Goal: Task Accomplishment & Management: Use online tool/utility

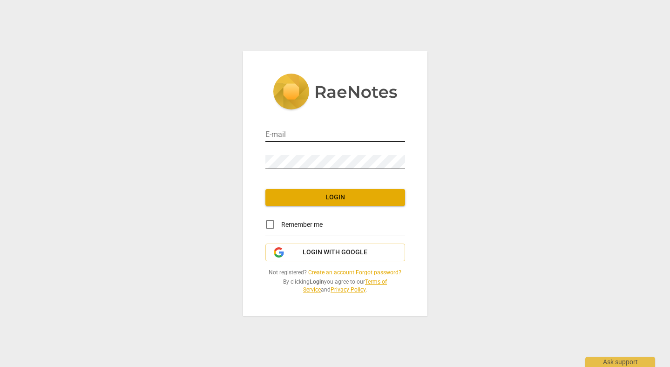
click at [313, 133] on input "email" at bounding box center [335, 135] width 140 height 14
type input "[EMAIL_ADDRESS][DOMAIN_NAME]"
click at [327, 273] on link "Create an account" at bounding box center [331, 272] width 46 height 7
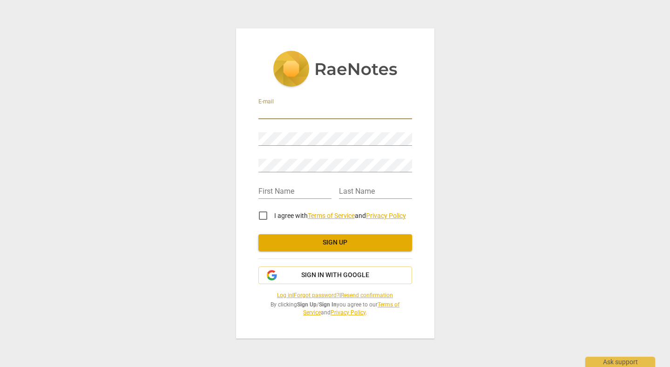
click at [281, 115] on input "email" at bounding box center [335, 113] width 154 height 14
click at [333, 113] on input "email" at bounding box center [335, 113] width 154 height 14
type input "[EMAIL_ADDRESS][DOMAIN_NAME]"
click at [322, 129] on div "Password" at bounding box center [335, 135] width 154 height 21
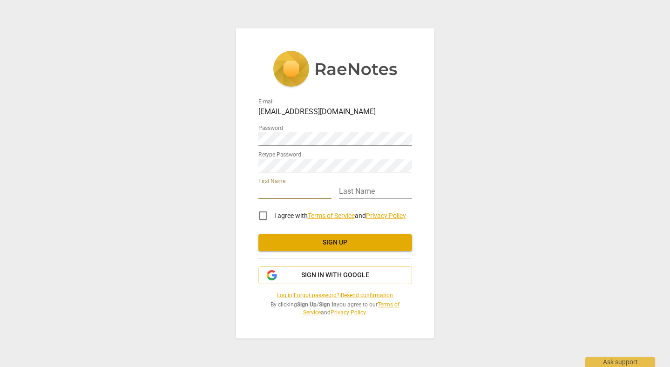
click at [291, 191] on input "text" at bounding box center [294, 192] width 73 height 14
type input "Emma"
type input "Batchelor"
click at [265, 213] on input "I agree with Terms of Service and Privacy Policy" at bounding box center [263, 215] width 22 height 22
checkbox input "true"
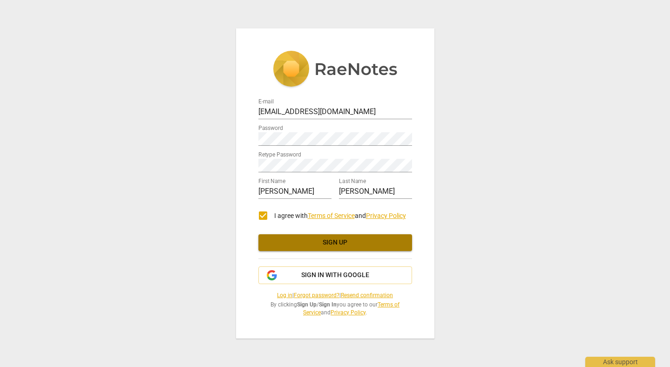
click at [345, 243] on span "Sign up" at bounding box center [335, 242] width 139 height 9
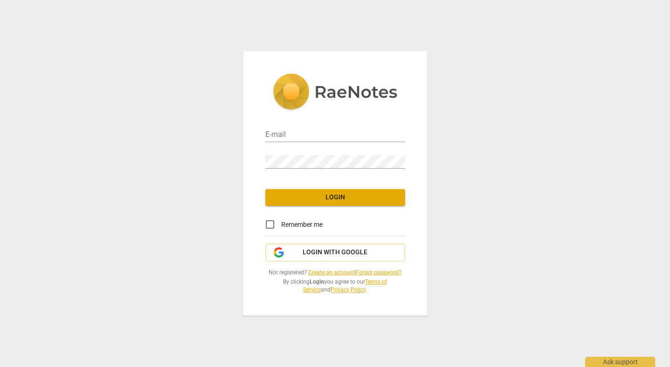
type input "[EMAIL_ADDRESS][DOMAIN_NAME]"
click at [304, 221] on span "Remember me" at bounding box center [301, 225] width 41 height 10
click at [281, 221] on input "Remember me" at bounding box center [270, 224] width 22 height 22
checkbox input "true"
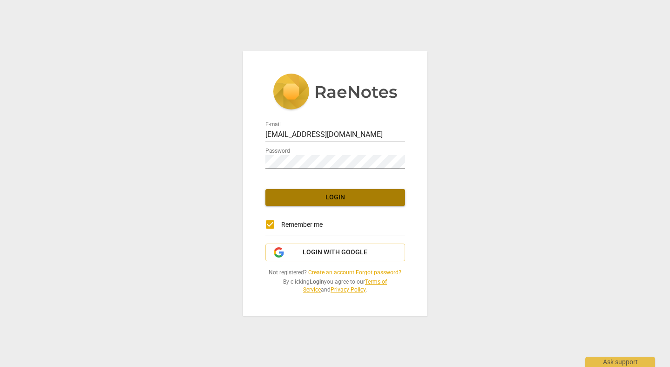
click at [316, 201] on span "Login" at bounding box center [335, 197] width 125 height 9
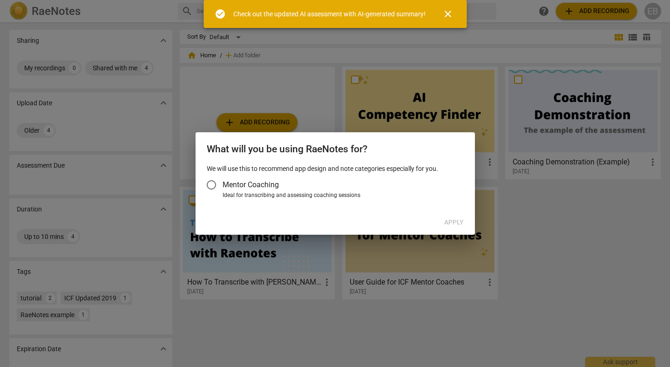
click at [230, 184] on span "Mentor Coaching" at bounding box center [251, 184] width 56 height 11
click at [223, 184] on input "Mentor Coaching" at bounding box center [211, 185] width 22 height 22
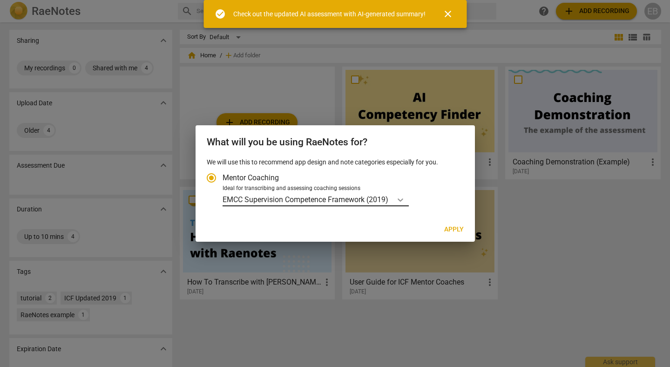
click at [400, 198] on icon "Account type" at bounding box center [400, 199] width 9 height 9
click at [0, 0] on input "Ideal for transcribing and assessing coaching sessions EMCC Supervision Compete…" at bounding box center [0, 0] width 0 height 0
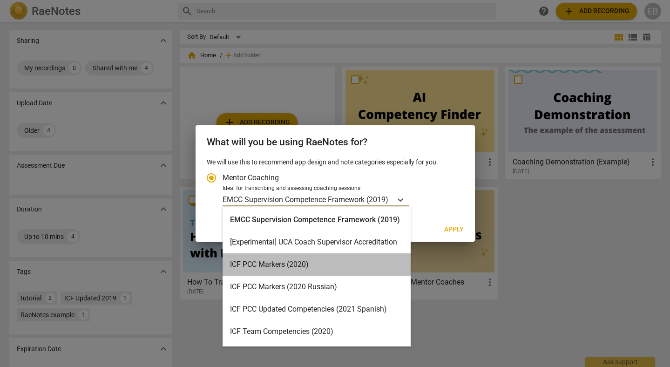
click at [335, 266] on div "ICF PCC Markers (2020)" at bounding box center [317, 264] width 188 height 22
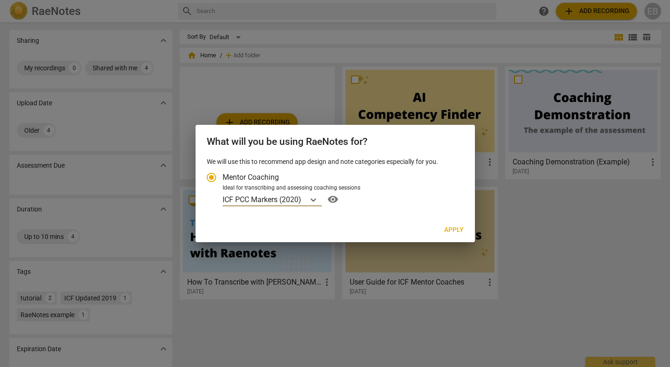
click at [453, 230] on span "Apply" at bounding box center [454, 229] width 20 height 9
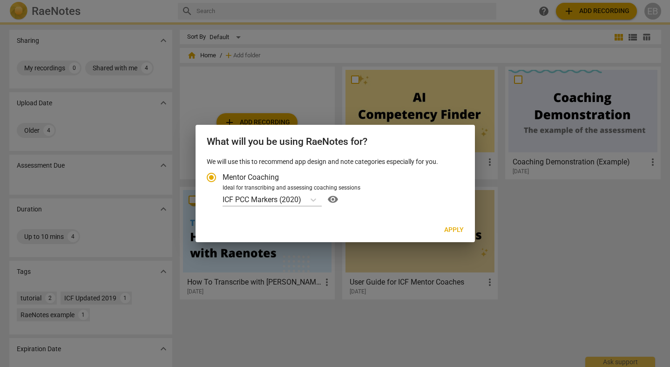
radio input "false"
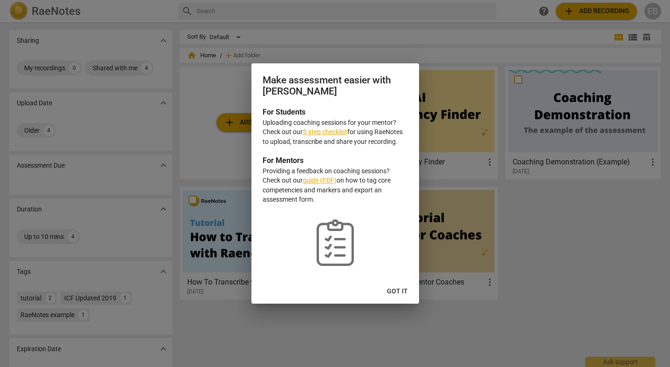
click at [327, 132] on link "5-step checklist" at bounding box center [325, 131] width 45 height 7
click at [401, 291] on span "Got it" at bounding box center [397, 291] width 21 height 9
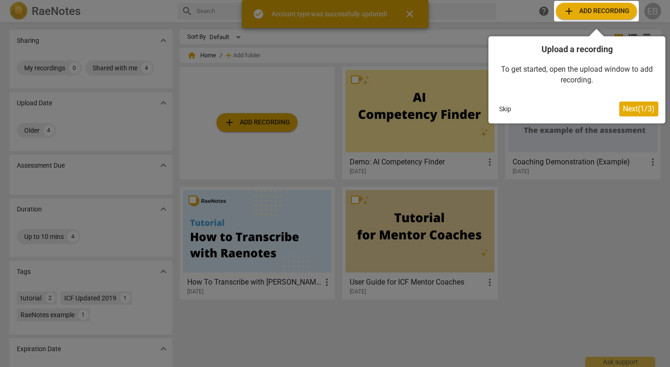
click at [585, 11] on div at bounding box center [596, 11] width 85 height 20
click at [636, 111] on span "Next ( 1 / 3 )" at bounding box center [639, 108] width 32 height 9
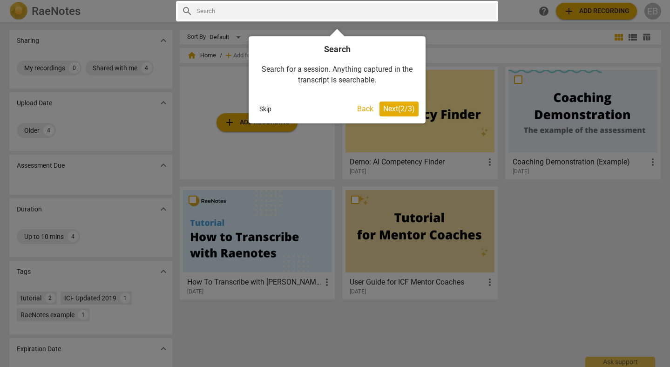
click at [403, 109] on span "Next ( 2 / 3 )" at bounding box center [399, 108] width 32 height 9
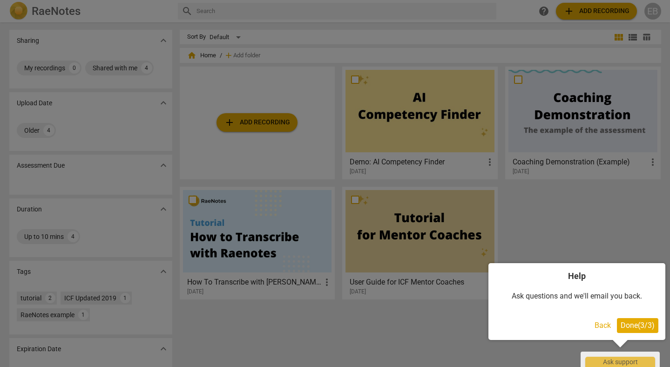
click at [642, 325] on span "Done ( 3 / 3 )" at bounding box center [638, 325] width 34 height 9
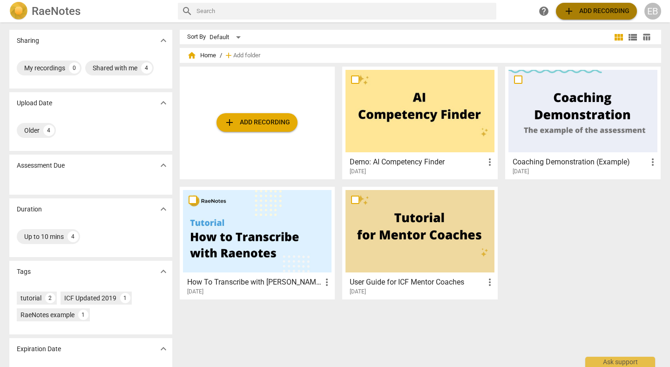
click at [605, 12] on span "add Add recording" at bounding box center [596, 11] width 66 height 11
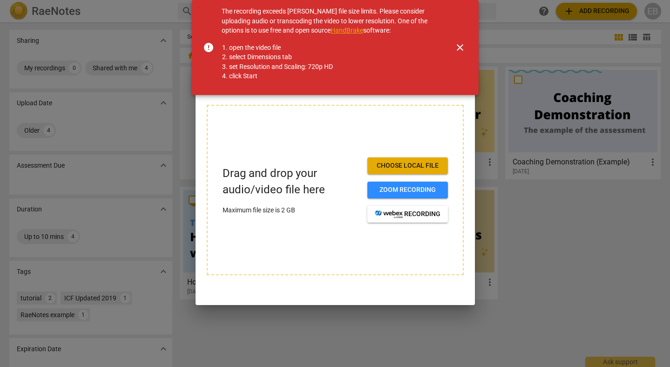
click at [349, 31] on link "HandBrake" at bounding box center [347, 30] width 33 height 7
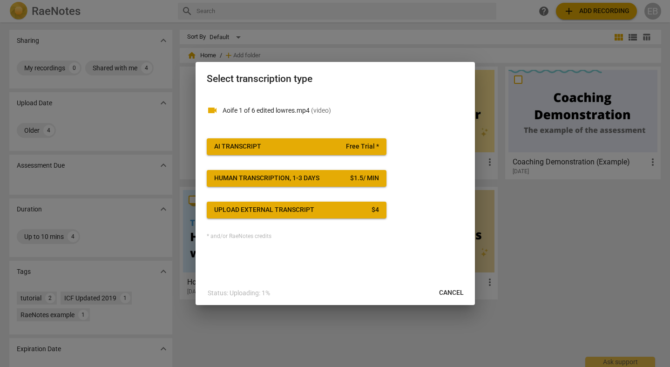
click at [306, 145] on span "AI Transcript Free Trial *" at bounding box center [296, 146] width 165 height 9
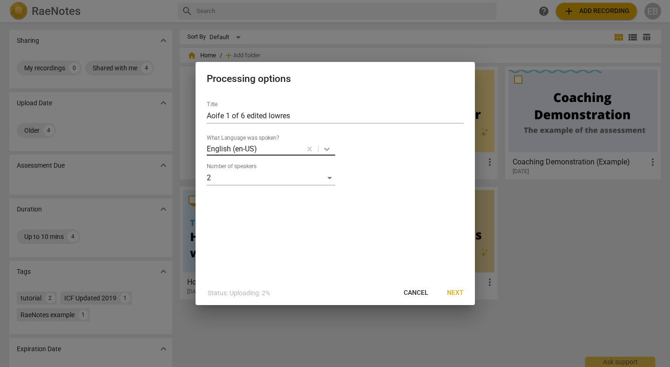
click at [324, 149] on icon at bounding box center [327, 149] width 6 height 3
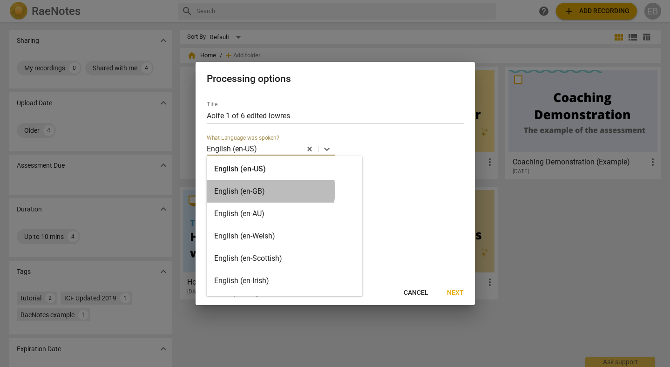
click at [270, 190] on div "English (en-GB)" at bounding box center [284, 191] width 155 height 22
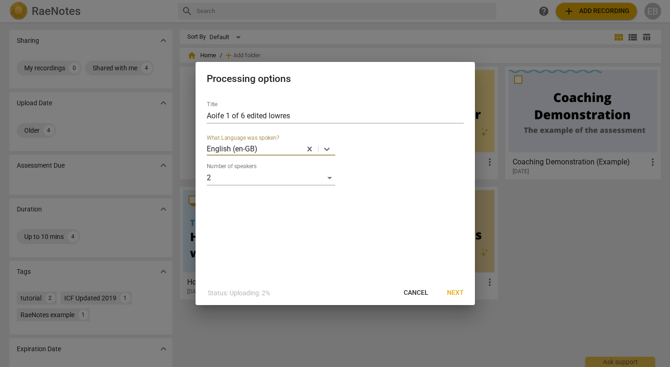
click at [461, 290] on span "Next" at bounding box center [455, 292] width 17 height 9
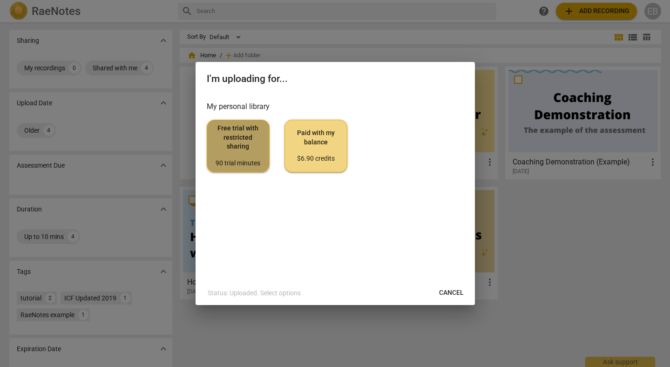
click at [246, 148] on span "Free trial with restricted sharing 90 trial minutes" at bounding box center [238, 146] width 47 height 44
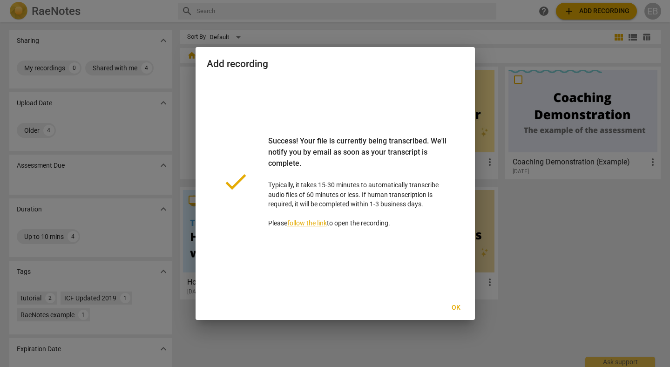
click at [456, 306] on span "Ok" at bounding box center [456, 307] width 15 height 9
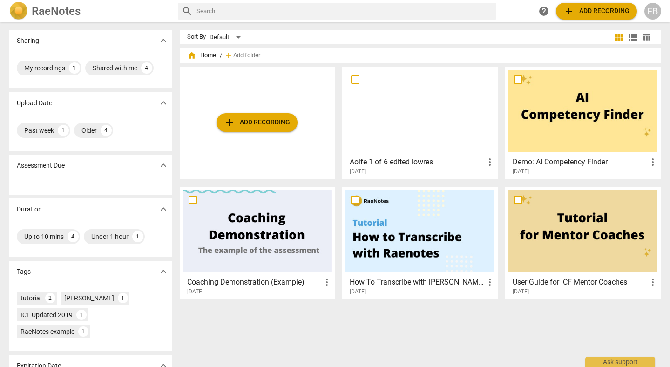
click at [377, 118] on div at bounding box center [419, 111] width 149 height 82
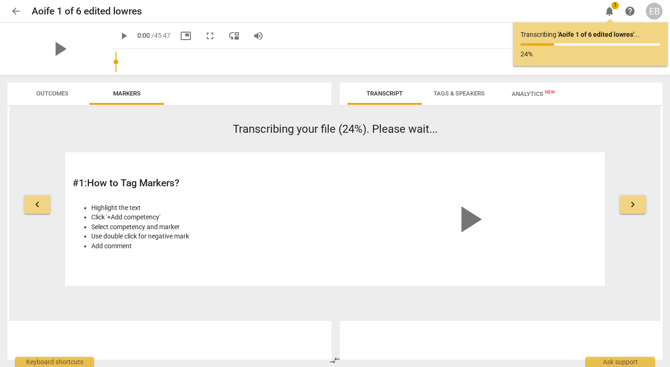
click at [628, 210] on span "keyboard_arrow_right" at bounding box center [632, 204] width 11 height 11
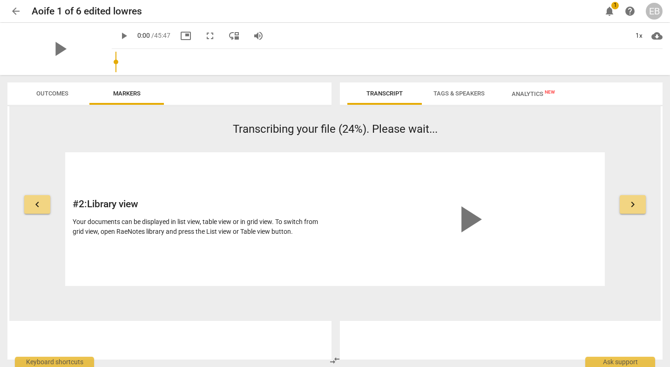
click at [637, 203] on span "keyboard_arrow_right" at bounding box center [632, 204] width 11 height 11
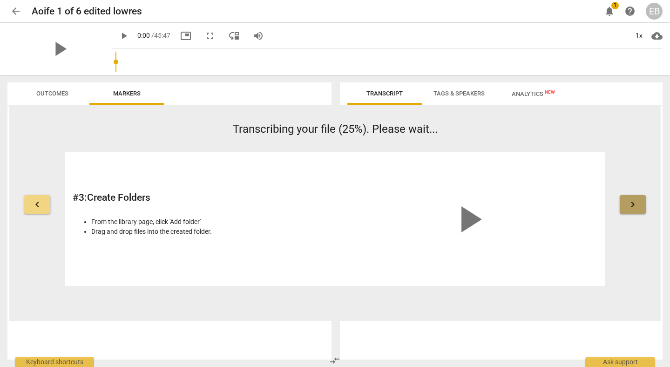
click at [631, 202] on span "keyboard_arrow_right" at bounding box center [632, 204] width 11 height 11
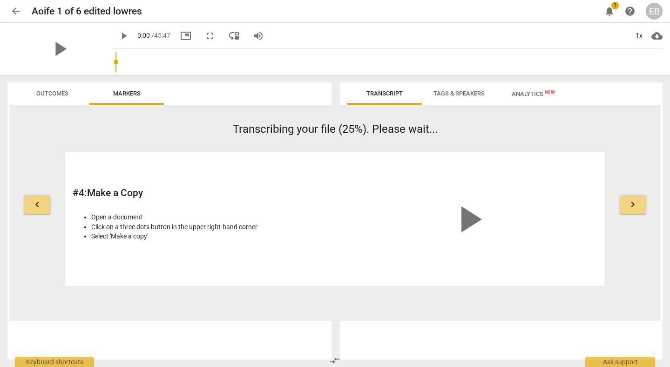
click at [631, 202] on span "keyboard_arrow_right" at bounding box center [632, 204] width 11 height 11
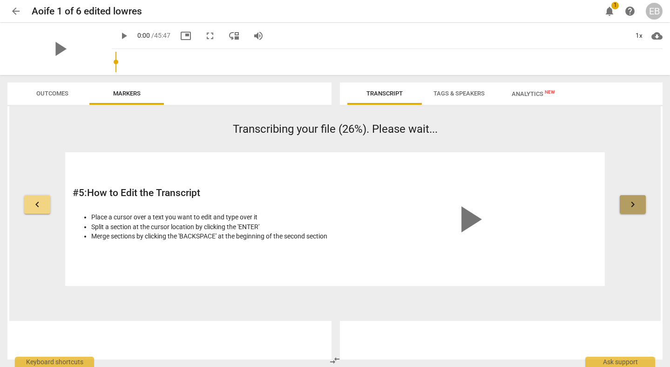
click at [629, 202] on span "keyboard_arrow_right" at bounding box center [632, 204] width 11 height 11
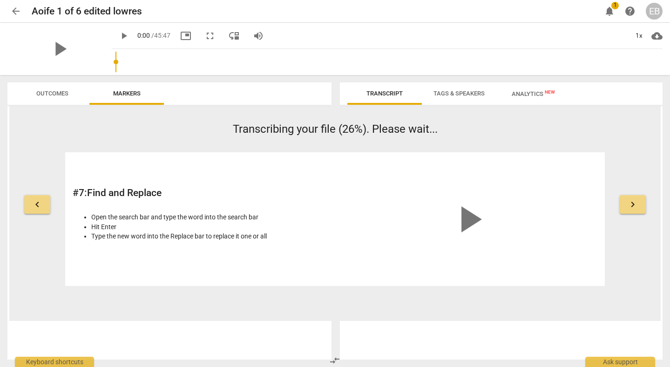
click at [629, 203] on span "keyboard_arrow_right" at bounding box center [632, 204] width 11 height 11
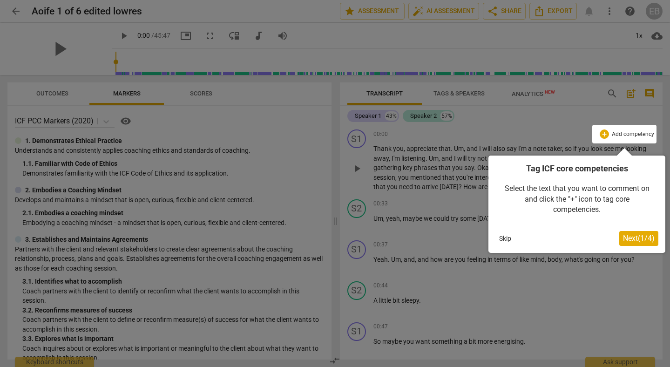
click at [634, 135] on div at bounding box center [624, 134] width 64 height 19
click at [629, 236] on span "Next ( 1 / 4 )" at bounding box center [639, 238] width 32 height 9
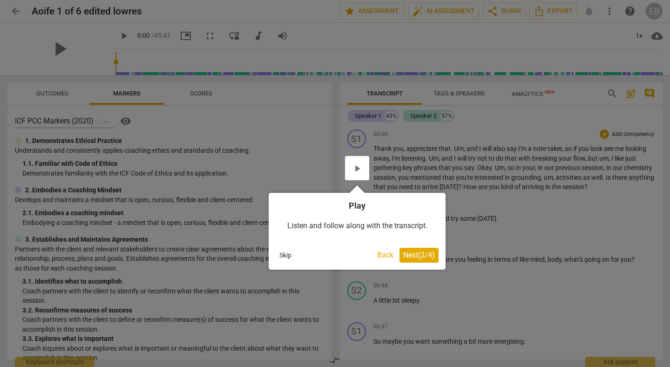
click at [412, 255] on span "Next ( 2 / 4 )" at bounding box center [419, 254] width 32 height 9
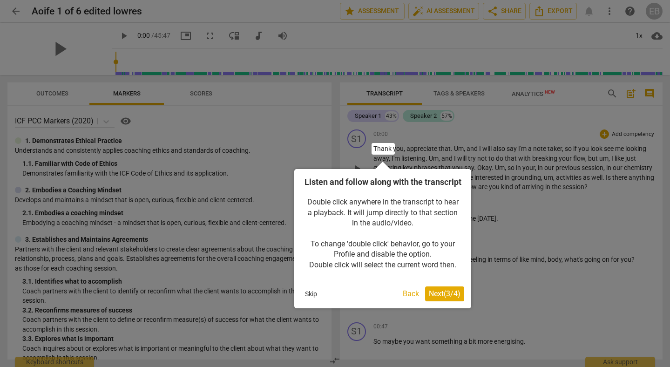
click at [442, 298] on span "Next ( 3 / 4 )" at bounding box center [445, 293] width 32 height 9
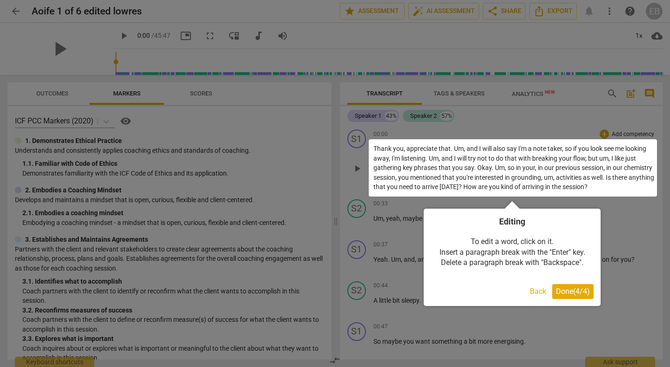
click at [572, 291] on span "Done ( 4 / 4 )" at bounding box center [573, 291] width 34 height 9
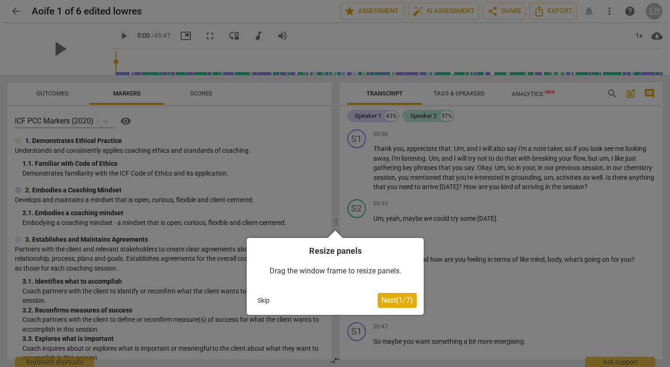
click at [398, 297] on span "Next ( 1 / 7 )" at bounding box center [397, 300] width 32 height 9
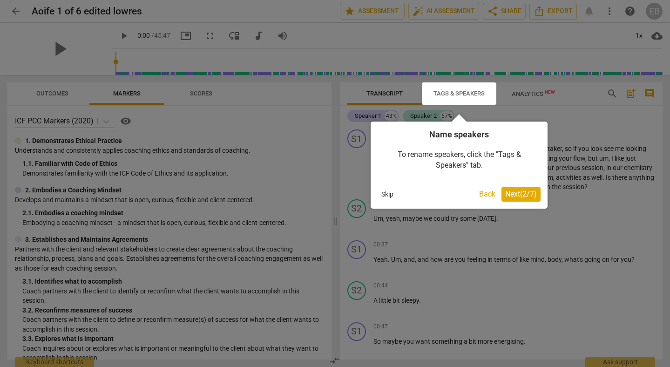
click at [527, 192] on span "Next ( 2 / 7 )" at bounding box center [521, 193] width 32 height 9
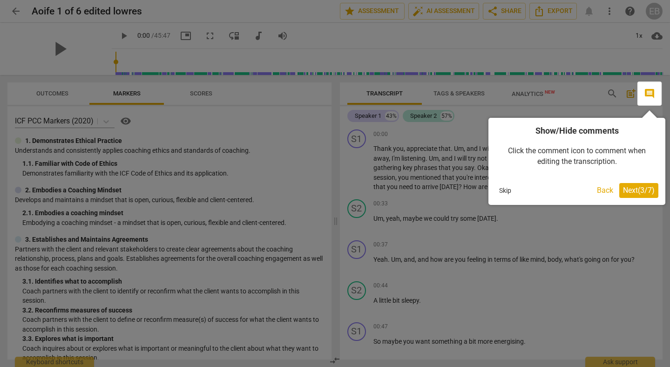
click at [630, 189] on span "Next ( 3 / 7 )" at bounding box center [639, 190] width 32 height 9
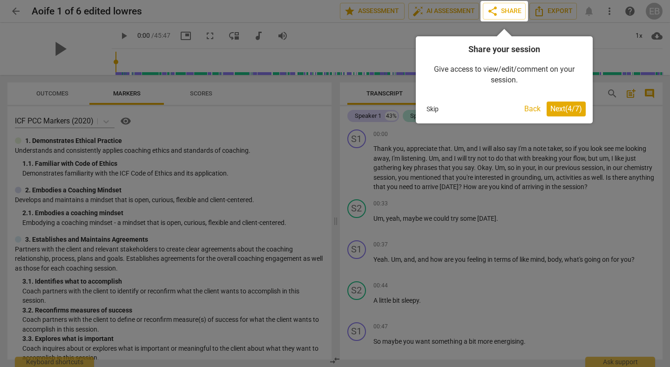
click at [562, 107] on span "Next ( 4 / 7 )" at bounding box center [566, 108] width 32 height 9
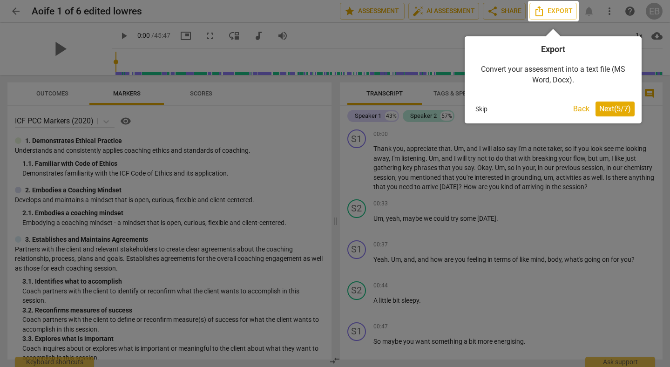
click at [618, 108] on span "Next ( 5 / 7 )" at bounding box center [615, 108] width 32 height 9
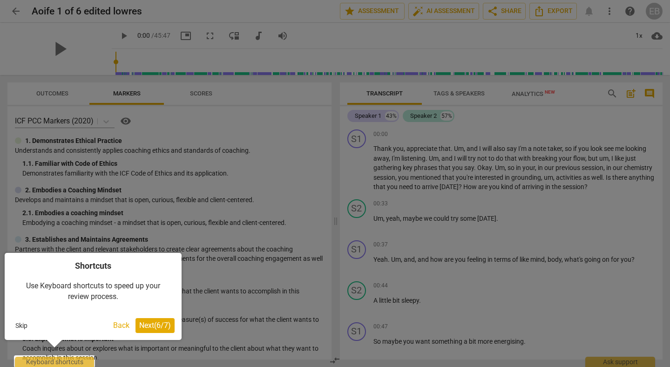
click at [169, 325] on span "Next ( 6 / 7 )" at bounding box center [155, 325] width 32 height 9
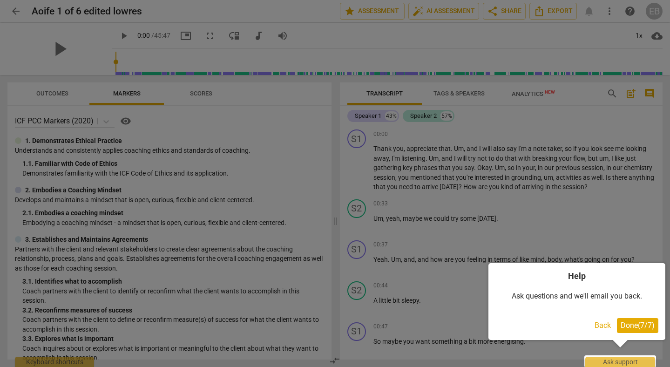
click at [631, 323] on span "Done ( 7 / 7 )" at bounding box center [638, 325] width 34 height 9
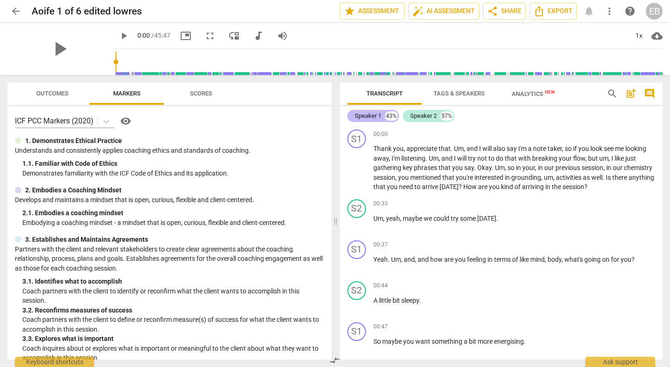
click at [366, 115] on div "Speaker 1" at bounding box center [368, 115] width 27 height 9
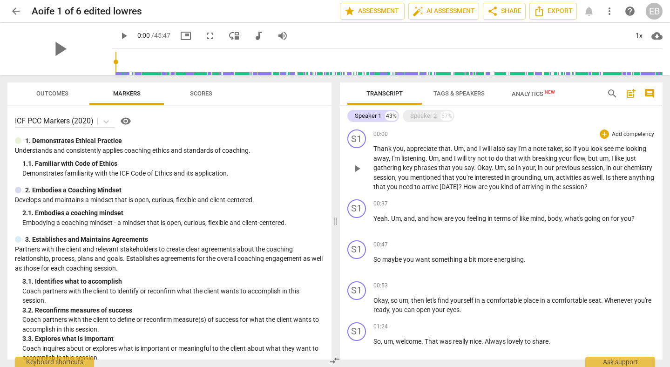
click at [350, 147] on div "S1 play_arrow pause" at bounding box center [360, 160] width 26 height 62
click at [355, 140] on div "S1" at bounding box center [356, 138] width 19 height 19
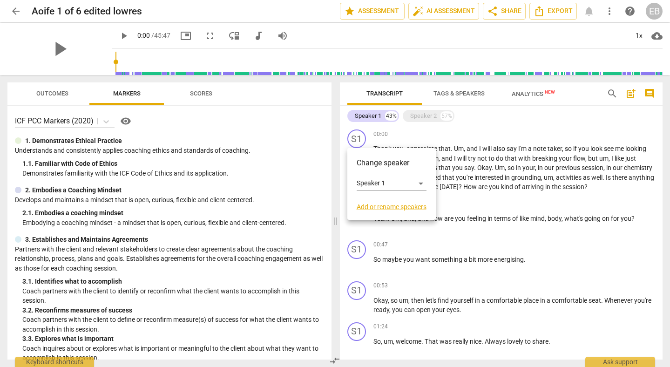
click at [384, 204] on link "Add or rename speakers" at bounding box center [392, 206] width 70 height 7
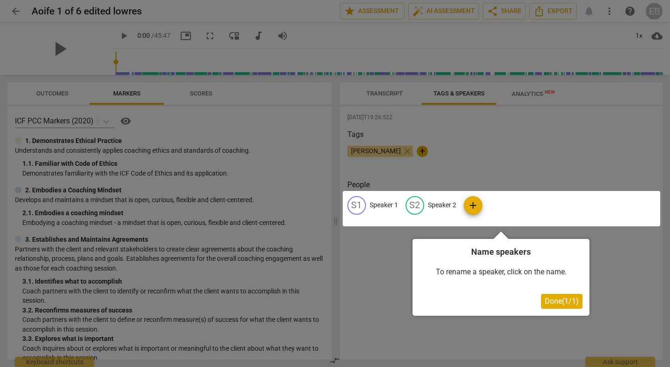
click at [376, 202] on div at bounding box center [502, 208] width 318 height 35
click at [565, 300] on span "Done ( 1 / 1 )" at bounding box center [562, 301] width 34 height 9
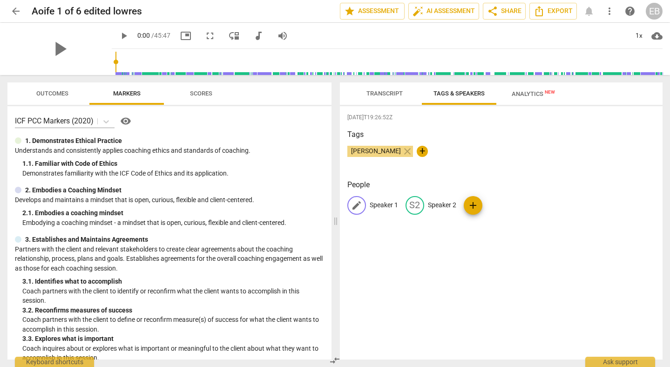
click at [353, 207] on span "edit" at bounding box center [356, 205] width 11 height 11
type input "Client"
click at [500, 205] on p "Speaker 2" at bounding box center [502, 205] width 28 height 10
type input "Coach"
click at [591, 178] on div "[DATE]T19:26:52Z Tags [PERSON_NAME] close + People CL Client edit Coach delete …" at bounding box center [501, 232] width 323 height 253
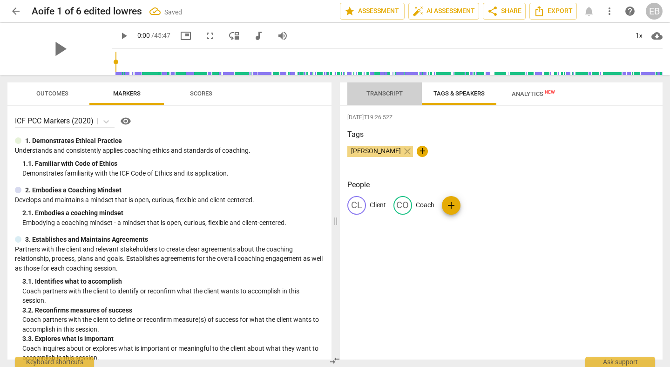
click at [386, 90] on span "Transcript" at bounding box center [384, 93] width 36 height 7
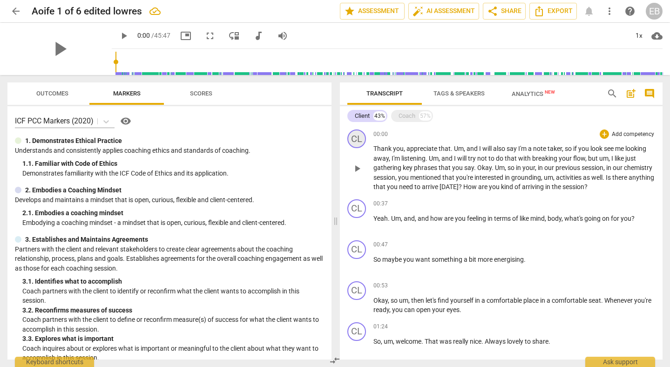
click at [356, 139] on div "CL" at bounding box center [356, 138] width 19 height 19
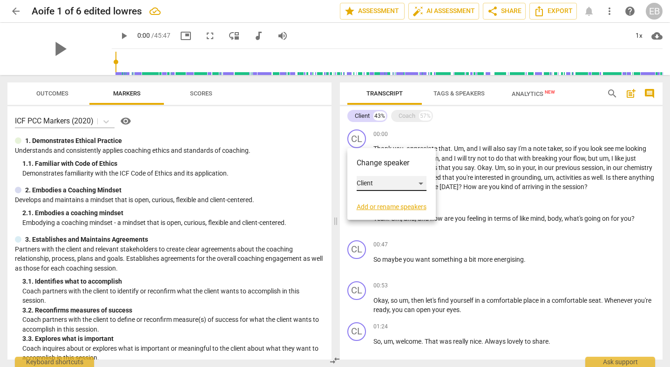
click at [368, 181] on div "Client" at bounding box center [392, 183] width 70 height 15
click at [372, 203] on li "Coach" at bounding box center [392, 201] width 71 height 18
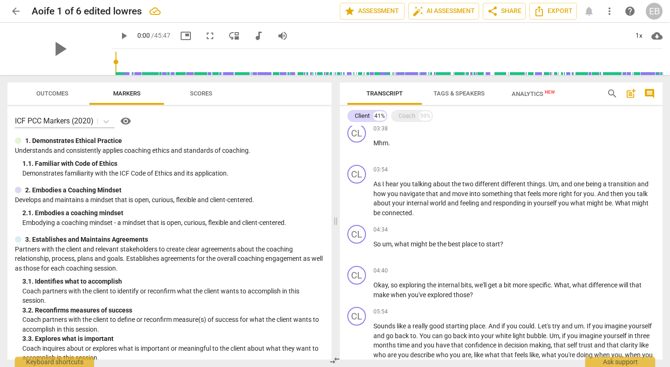
scroll to position [230, 0]
click at [411, 118] on div "Coach" at bounding box center [407, 115] width 17 height 9
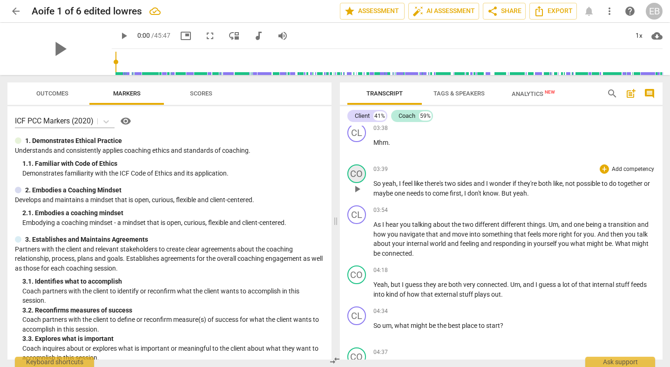
click at [361, 172] on div "CO" at bounding box center [356, 173] width 19 height 19
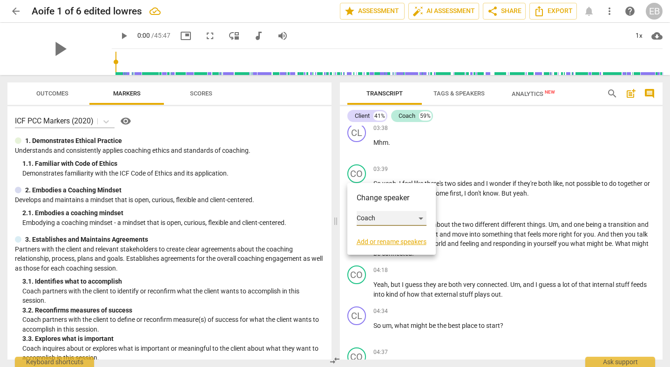
click at [374, 218] on div "Coach" at bounding box center [392, 218] width 70 height 15
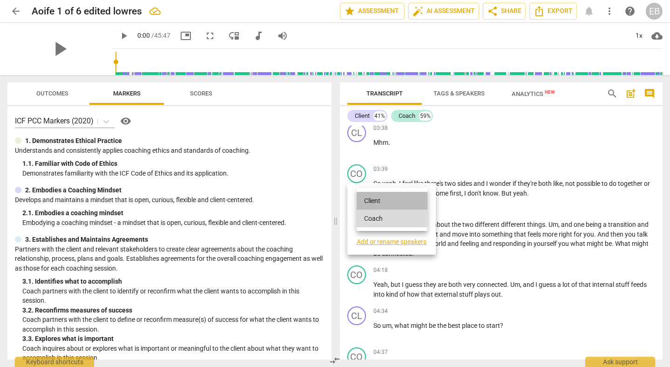
click at [375, 203] on li "Client" at bounding box center [392, 201] width 71 height 18
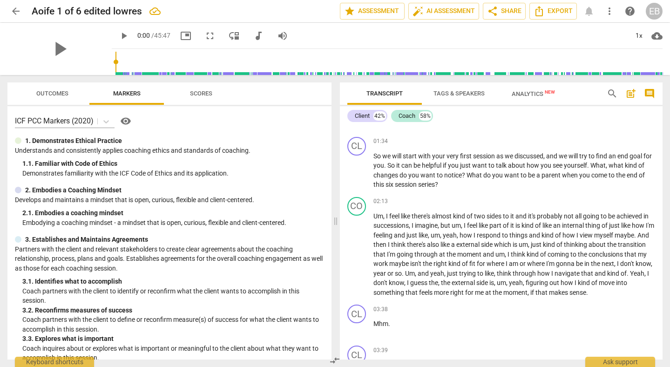
scroll to position [394, 0]
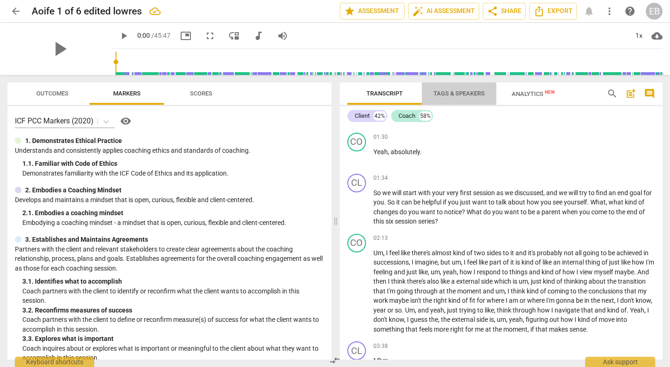
click at [451, 99] on span "Tags & Speakers" at bounding box center [459, 94] width 74 height 13
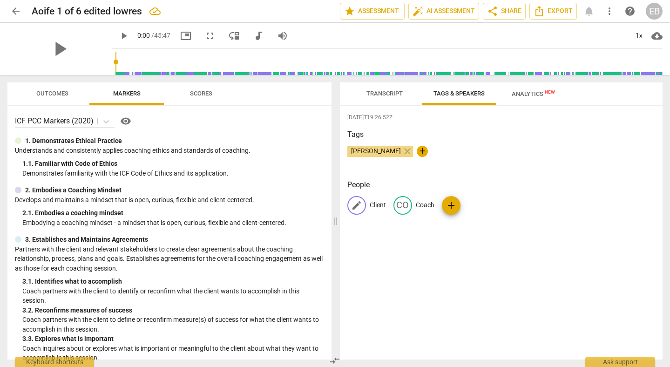
click at [357, 204] on span "edit" at bounding box center [356, 205] width 11 height 11
type input "Coach"
click at [488, 203] on p "Coach" at bounding box center [497, 205] width 19 height 10
type input "Client"
click at [558, 256] on div "[DATE]T19:26:52Z Tags [PERSON_NAME] close + People CO Coach edit Client delete …" at bounding box center [501, 232] width 323 height 253
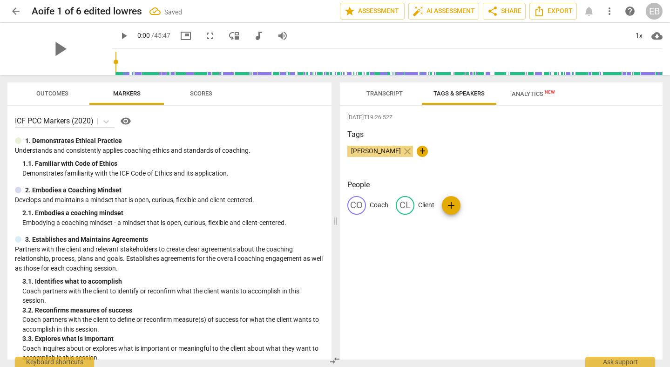
click at [395, 94] on span "Transcript" at bounding box center [384, 93] width 36 height 7
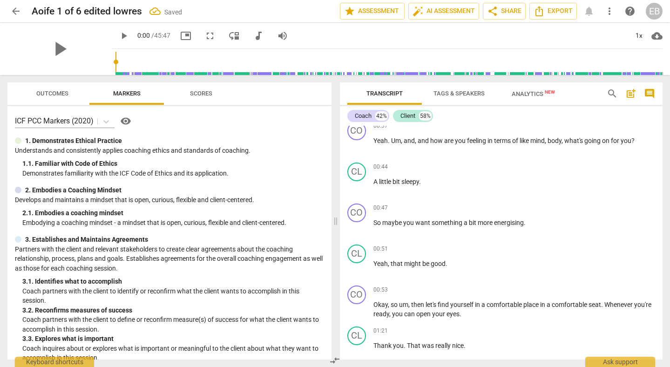
scroll to position [0, 0]
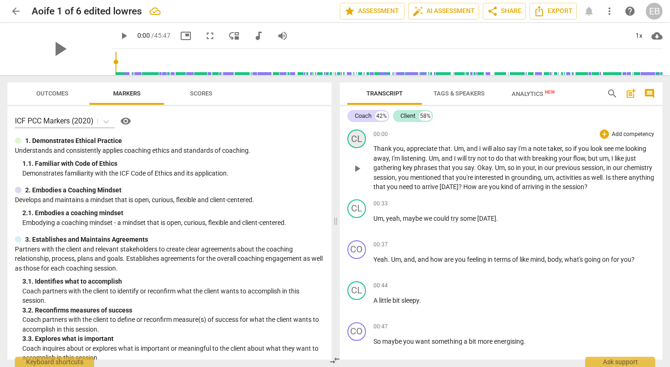
click at [360, 141] on div "CL" at bounding box center [356, 138] width 19 height 19
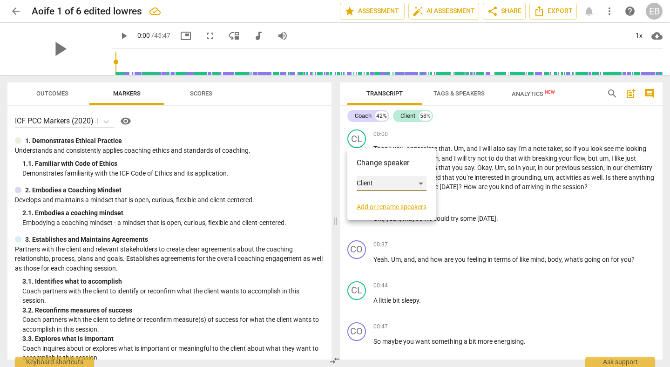
click at [370, 182] on div "Client" at bounding box center [392, 183] width 70 height 15
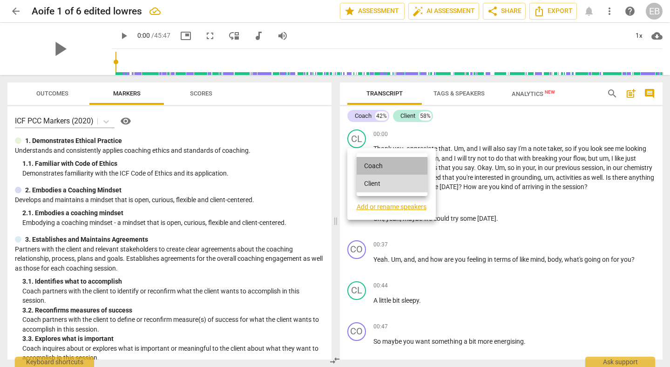
click at [372, 163] on li "Coach" at bounding box center [392, 166] width 71 height 18
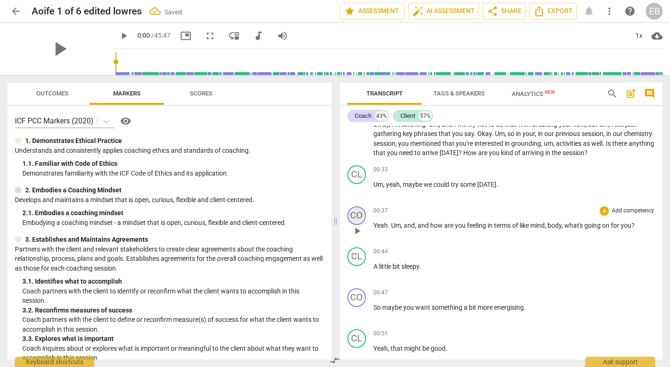
scroll to position [38, 0]
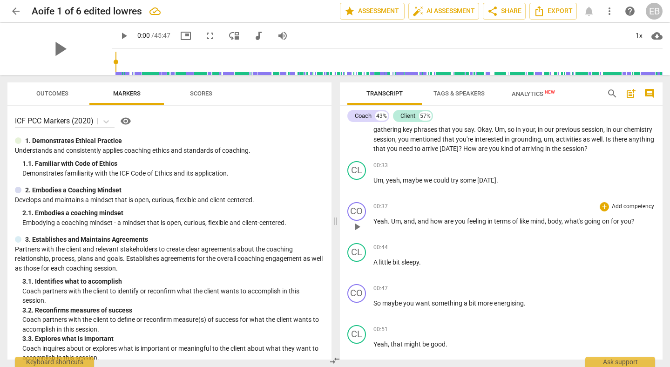
click at [395, 220] on span "Um" at bounding box center [396, 220] width 10 height 7
click at [396, 222] on span "Um" at bounding box center [396, 220] width 10 height 7
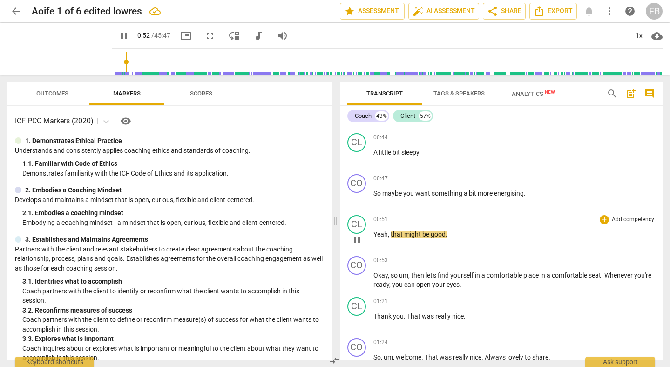
scroll to position [149, 0]
click at [357, 280] on span "pause" at bounding box center [356, 279] width 11 height 11
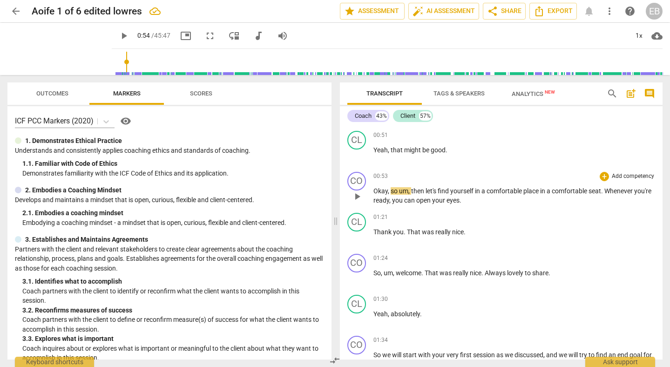
scroll to position [238, 0]
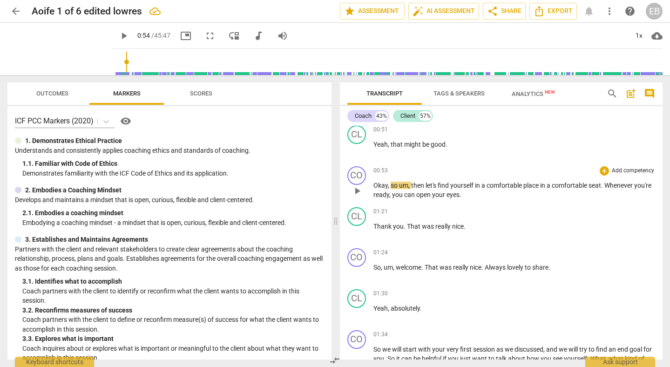
click at [607, 182] on span "Whenever" at bounding box center [619, 185] width 30 height 7
click at [357, 193] on span "play_arrow" at bounding box center [356, 190] width 11 height 11
click at [604, 185] on span "." at bounding box center [602, 185] width 3 height 7
drag, startPoint x: 585, startPoint y: 185, endPoint x: 622, endPoint y: 185, distance: 36.8
click at [622, 185] on p "Okay , so um , then let's find yourself in a comfortable place in a comfortable…" at bounding box center [514, 190] width 282 height 19
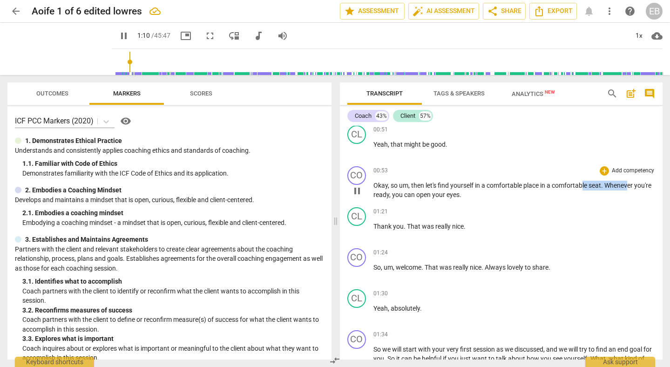
drag, startPoint x: 585, startPoint y: 187, endPoint x: 629, endPoint y: 185, distance: 44.3
click at [629, 185] on p "Okay , so um , then let's find yourself in a comfortable place in a comfortable…" at bounding box center [514, 190] width 282 height 19
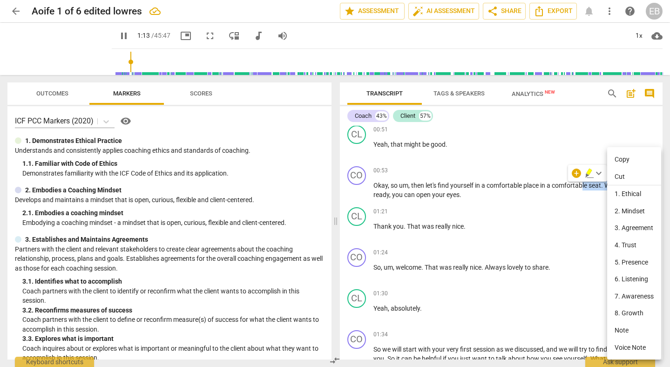
click at [616, 173] on li "Cut" at bounding box center [634, 177] width 54 height 18
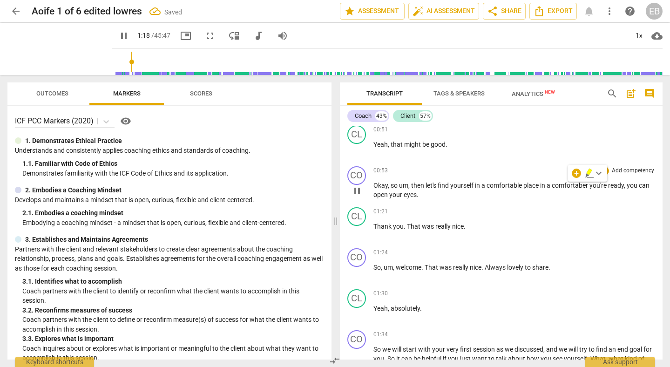
click at [590, 189] on p "Okay , so um , then let's find yourself in a comfortable place in a comfortaber…" at bounding box center [514, 190] width 282 height 19
click at [582, 227] on p "Thank you . That was really nice ." at bounding box center [514, 227] width 282 height 10
click at [358, 231] on span "pause" at bounding box center [356, 231] width 11 height 11
type input "83"
click at [586, 183] on span "comfortaber" at bounding box center [571, 185] width 38 height 7
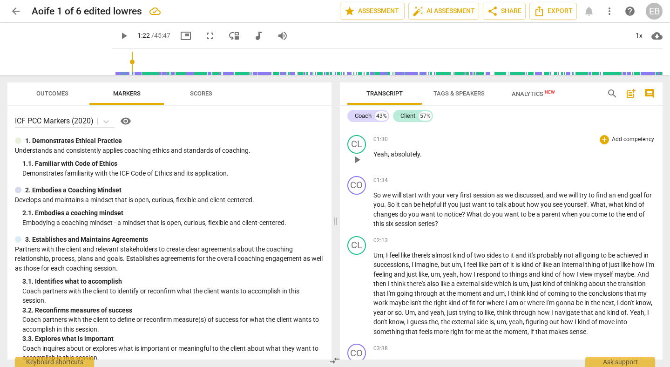
scroll to position [395, 0]
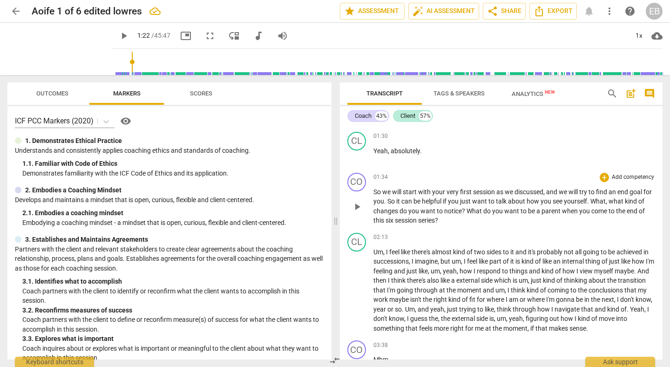
click at [356, 209] on span "play_arrow" at bounding box center [356, 206] width 11 height 11
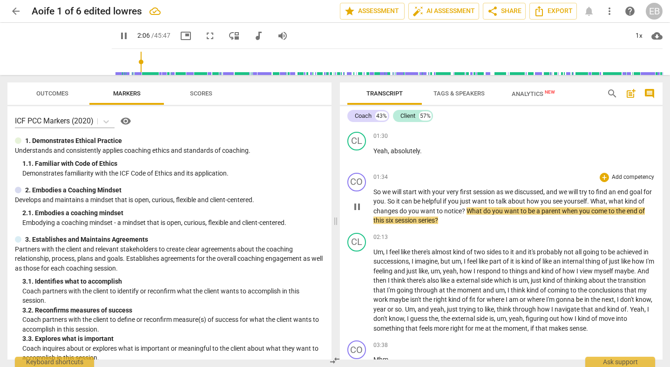
click at [541, 212] on span "a" at bounding box center [538, 210] width 5 height 7
type input "127"
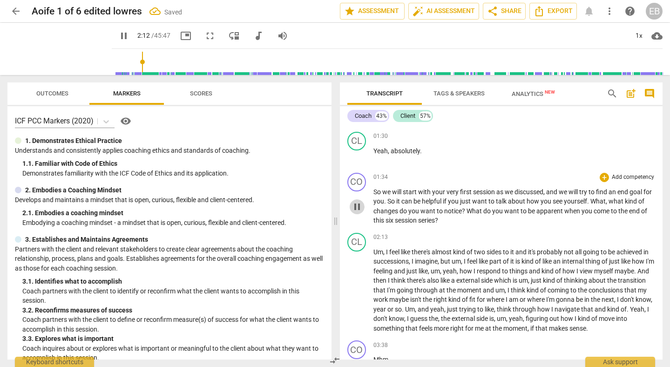
click at [357, 205] on span "pause" at bounding box center [356, 206] width 11 height 11
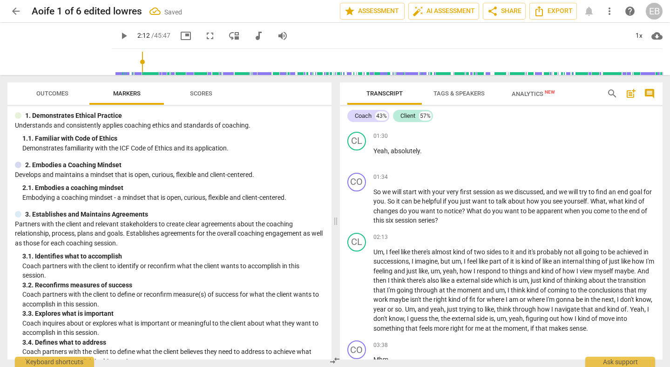
scroll to position [27, 0]
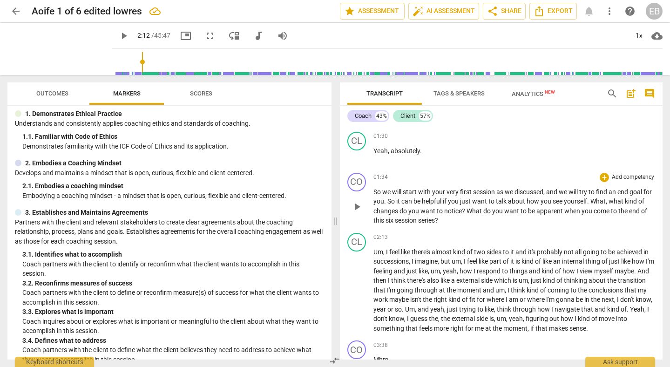
click at [616, 175] on p "Add competency" at bounding box center [633, 177] width 44 height 8
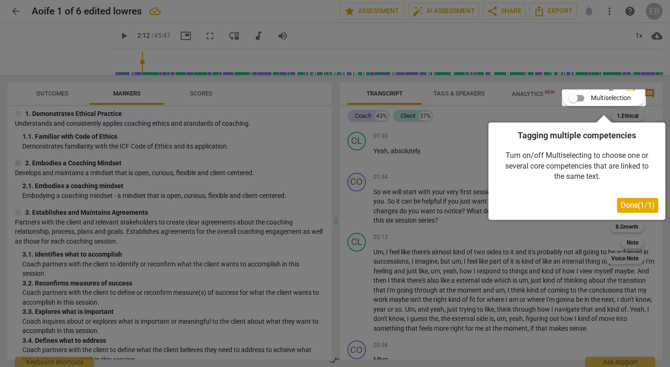
click at [633, 203] on span "Done ( 1 / 1 )" at bounding box center [638, 205] width 34 height 9
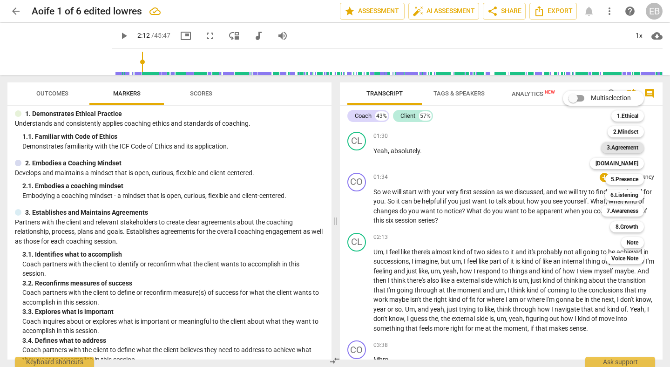
click at [626, 149] on b "3.Agreement" at bounding box center [623, 147] width 32 height 11
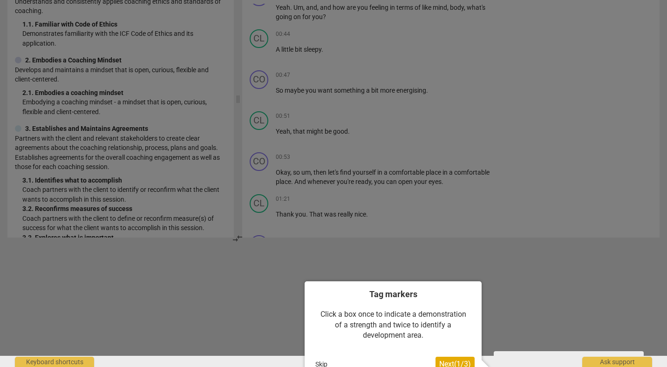
scroll to position [134, 0]
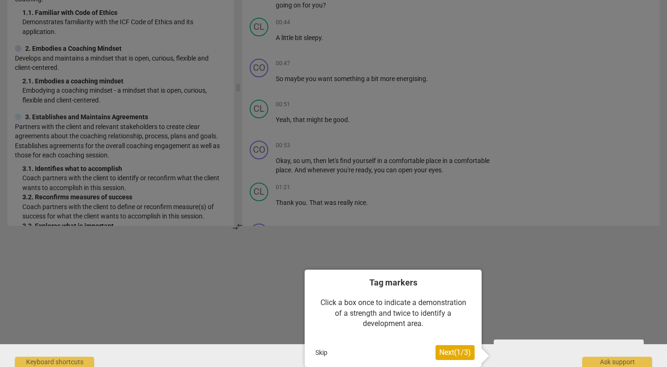
click at [439, 347] on button "Next ( 1 / 3 )" at bounding box center [454, 352] width 39 height 15
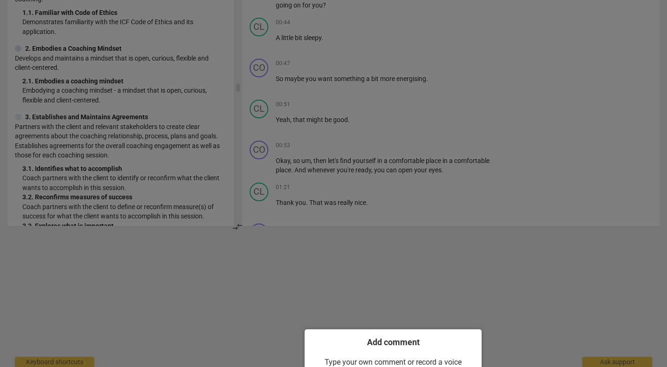
scroll to position [183, 0]
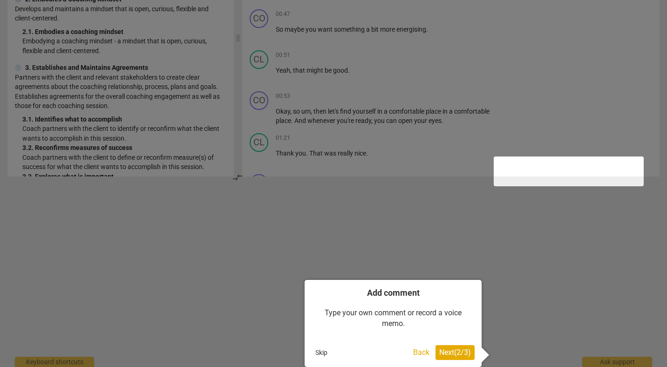
click at [441, 352] on span "Next ( 2 / 3 )" at bounding box center [455, 352] width 32 height 9
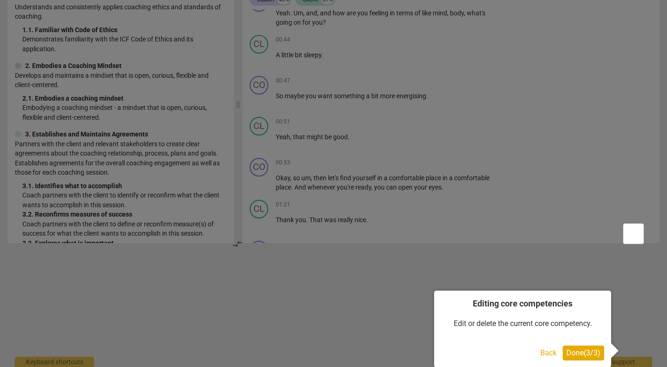
click at [571, 351] on span "Done ( 3 / 3 )" at bounding box center [583, 352] width 34 height 9
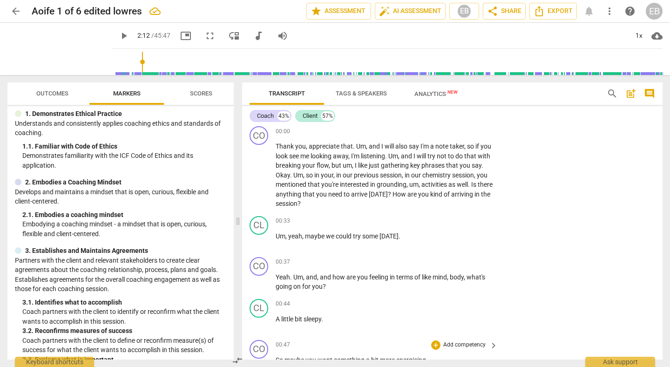
scroll to position [0, 0]
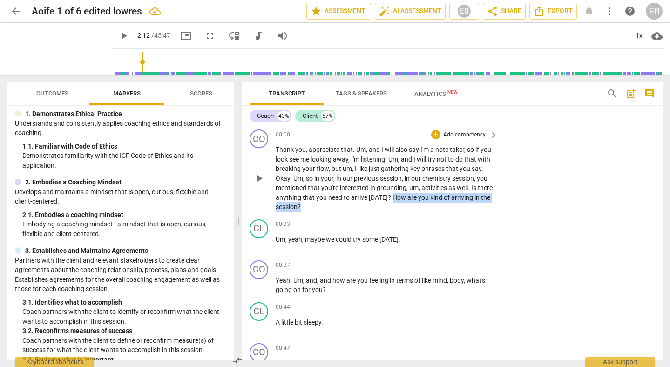
drag, startPoint x: 405, startPoint y: 196, endPoint x: 426, endPoint y: 213, distance: 27.2
click at [426, 213] on div "CO play_arrow pause 00:00 + Add competency keyboard_arrow_right Thank you , app…" at bounding box center [452, 171] width 420 height 90
click at [257, 179] on span "play_arrow" at bounding box center [259, 178] width 11 height 11
click at [261, 179] on span "pause" at bounding box center [259, 178] width 11 height 11
type input "3"
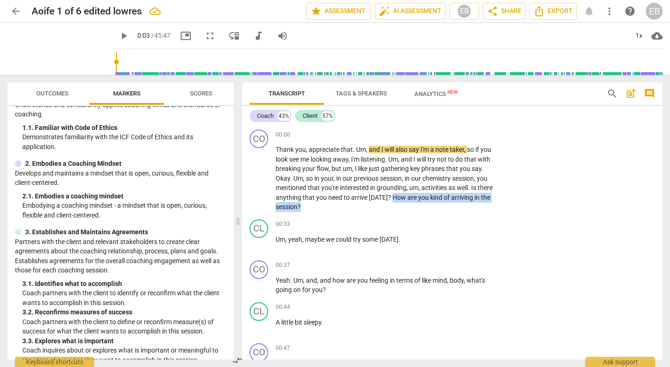
scroll to position [47, 0]
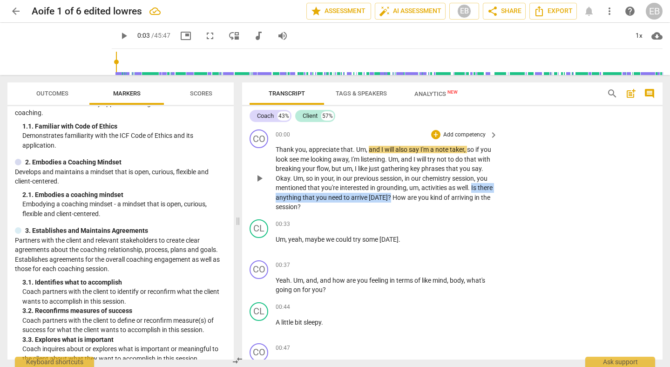
drag, startPoint x: 485, startPoint y: 186, endPoint x: 403, endPoint y: 197, distance: 83.2
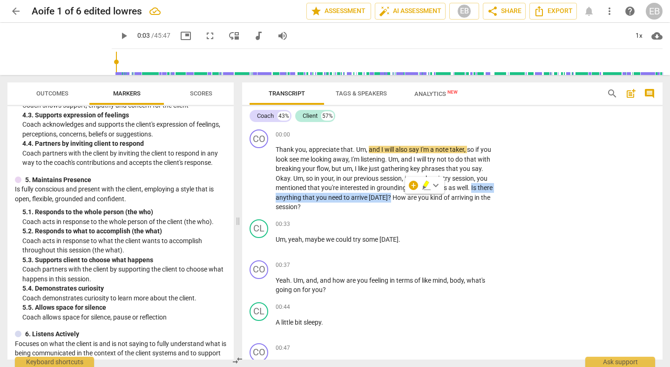
scroll to position [437, 0]
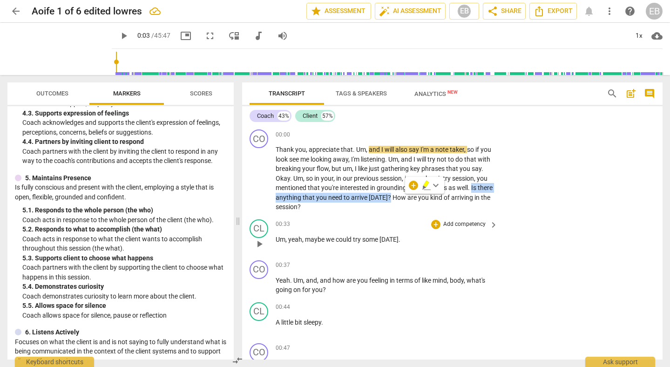
click at [386, 222] on div "00:33 + Add competency keyboard_arrow_right" at bounding box center [387, 224] width 223 height 10
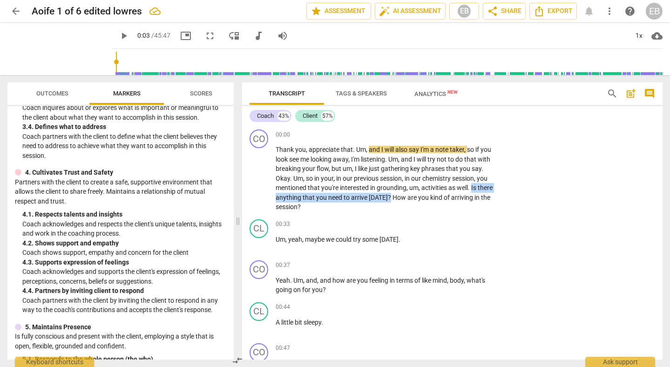
scroll to position [289, 0]
click at [462, 136] on p "Add competency" at bounding box center [464, 135] width 44 height 8
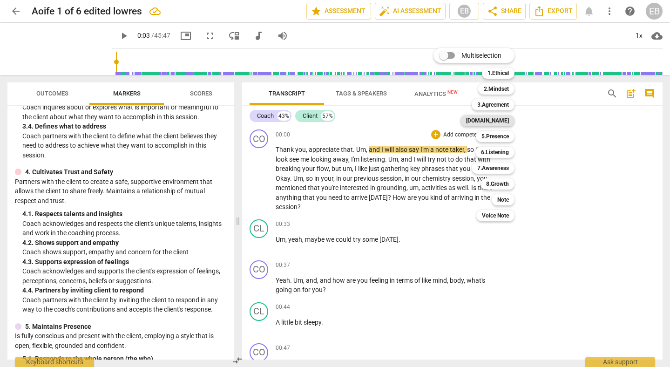
click at [496, 120] on b "[DOMAIN_NAME]" at bounding box center [487, 120] width 43 height 11
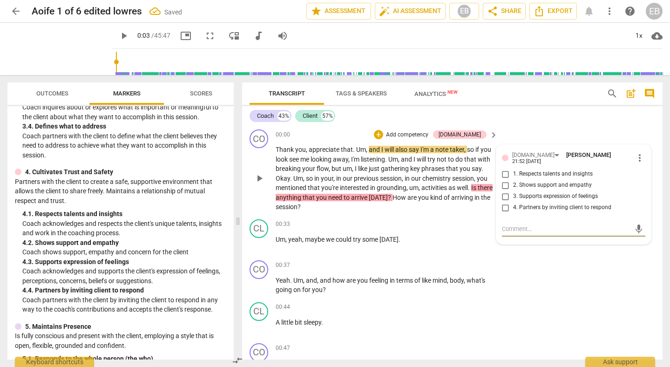
click at [505, 203] on input "4. Partners by inviting client to respond" at bounding box center [505, 207] width 15 height 11
checkbox input "true"
click at [419, 186] on span "um" at bounding box center [413, 187] width 9 height 7
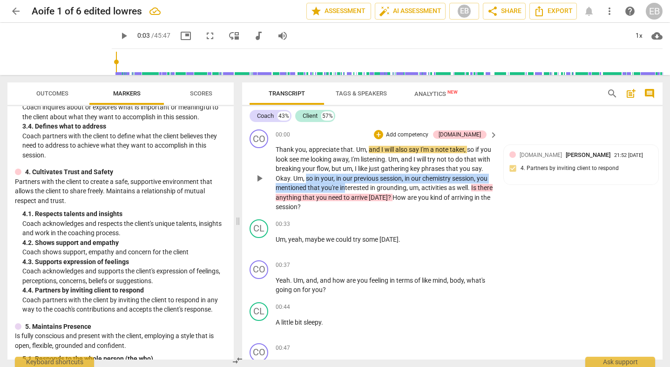
drag, startPoint x: 318, startPoint y: 177, endPoint x: 357, endPoint y: 183, distance: 39.6
click at [357, 184] on p "Thank you , appreciate that . Um , and I will also say I'm a note taker , so if…" at bounding box center [384, 178] width 217 height 67
click at [354, 180] on span "our" at bounding box center [348, 178] width 11 height 7
drag, startPoint x: 348, startPoint y: 178, endPoint x: 373, endPoint y: 180, distance: 25.2
click at [373, 180] on p "Thank you , appreciate that . Um , and I will also say I'm a note taker , so if…" at bounding box center [384, 178] width 217 height 67
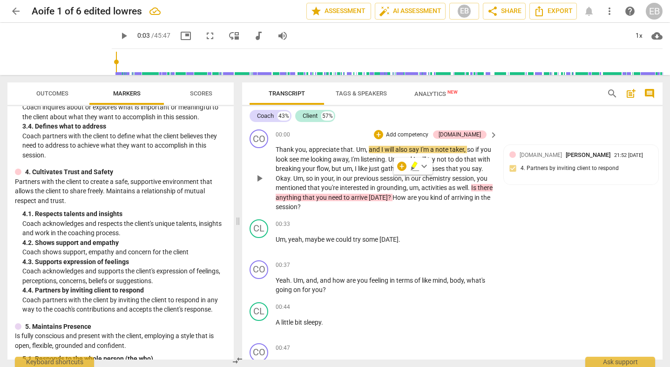
click at [411, 180] on span "in" at bounding box center [408, 178] width 7 height 7
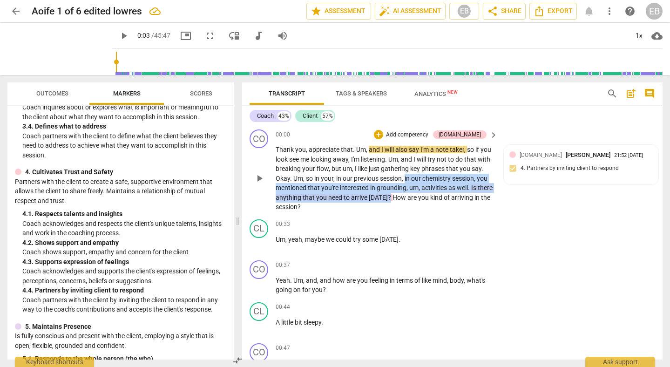
drag, startPoint x: 419, startPoint y: 177, endPoint x: 403, endPoint y: 197, distance: 25.5
click at [403, 197] on p "Thank you , appreciate that . Um , and I will also say I'm a note taker , so if…" at bounding box center [384, 178] width 217 height 67
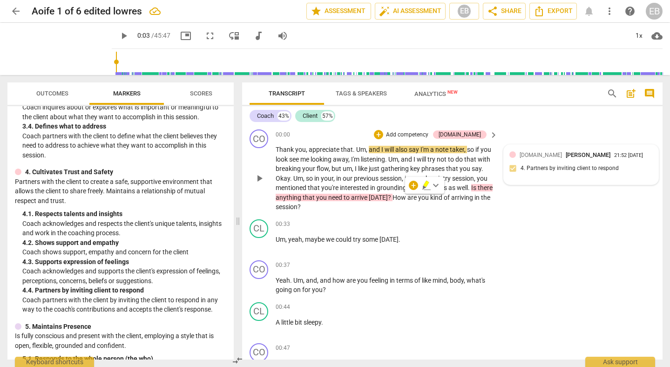
click at [511, 168] on div "[DOMAIN_NAME] [PERSON_NAME] 21:52 [DATE] 4. Partners by inviting client to resp…" at bounding box center [580, 164] width 143 height 28
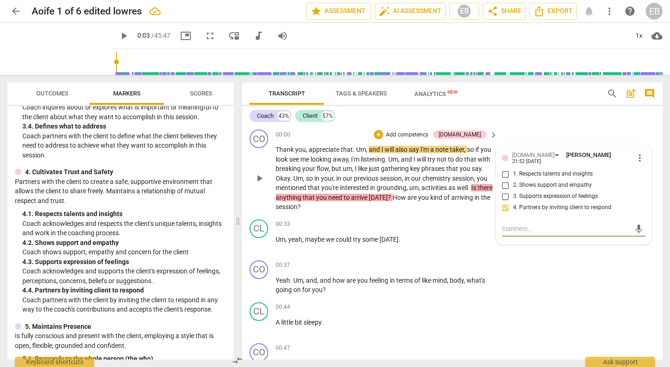
click at [387, 196] on span "[DATE]" at bounding box center [378, 197] width 19 height 7
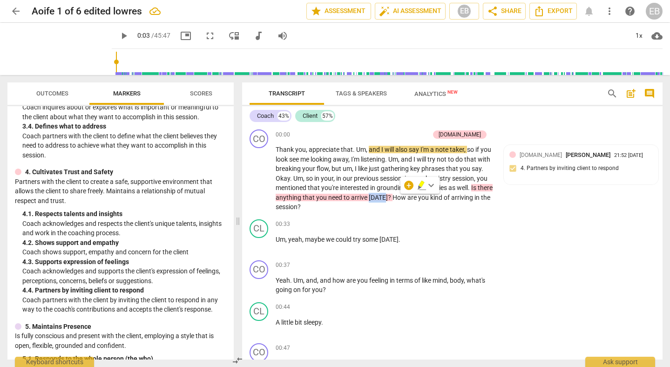
click at [431, 186] on span "keyboard_arrow_down" at bounding box center [431, 185] width 11 height 11
click at [436, 235] on div at bounding box center [436, 235] width 10 height 10
click at [511, 170] on div "[DOMAIN_NAME] [PERSON_NAME] 21:52 [DATE] 4. Partners by inviting client to resp…" at bounding box center [580, 164] width 143 height 28
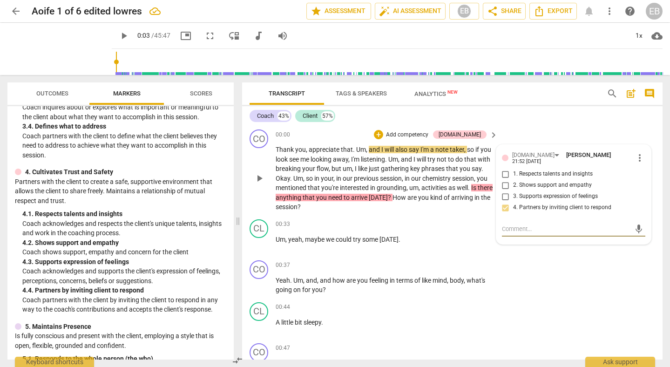
click at [638, 156] on span "more_vert" at bounding box center [639, 157] width 11 height 11
click at [644, 170] on li "Delete" at bounding box center [646, 174] width 32 height 18
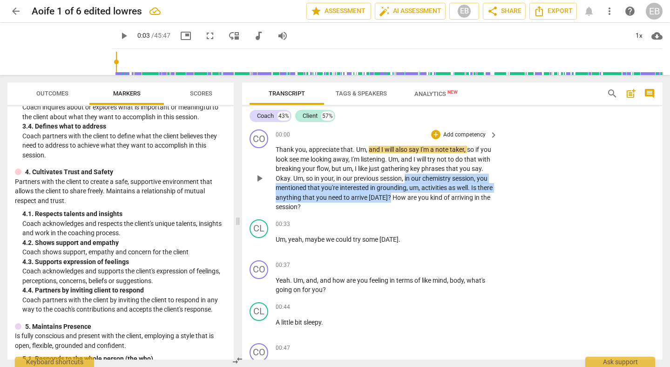
drag, startPoint x: 418, startPoint y: 178, endPoint x: 402, endPoint y: 194, distance: 22.4
click at [402, 195] on p "Thank you , appreciate that . Um , and I will also say I'm a note taker , so if…" at bounding box center [384, 178] width 217 height 67
click at [413, 187] on div "+" at bounding box center [413, 185] width 9 height 9
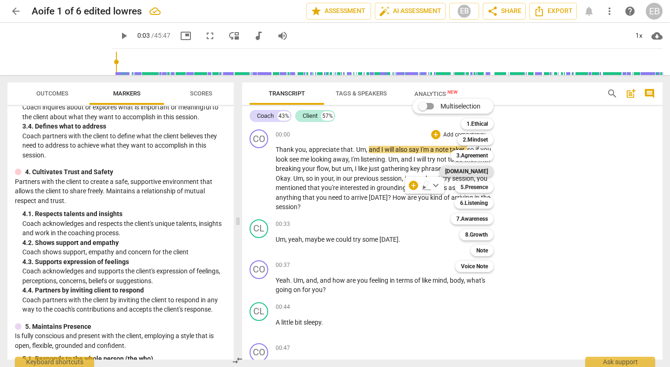
click at [480, 171] on b "[DOMAIN_NAME]" at bounding box center [466, 171] width 43 height 11
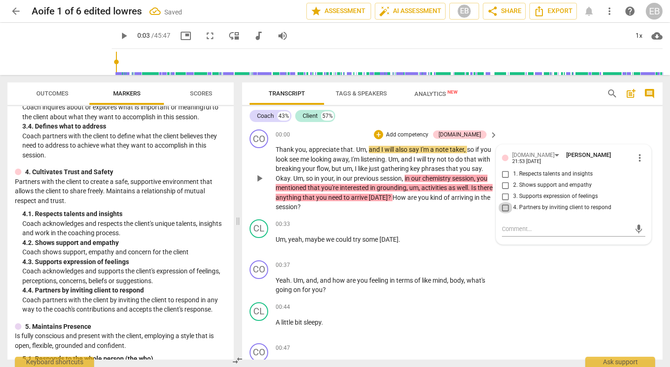
click at [502, 204] on input "4. Partners by inviting client to respond" at bounding box center [505, 207] width 15 height 11
checkbox input "true"
click at [505, 182] on input "2. Shows support and empathy" at bounding box center [505, 185] width 15 height 11
checkbox input "true"
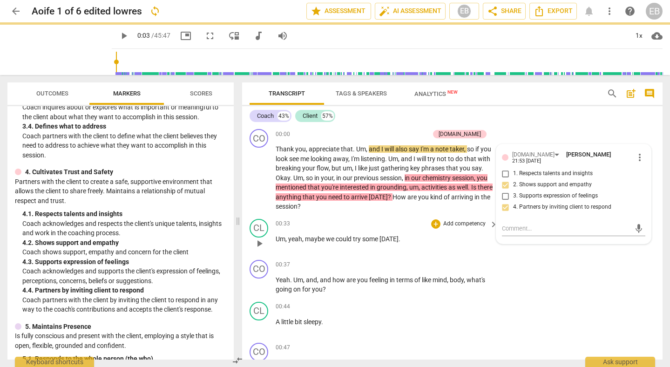
scroll to position [3, 0]
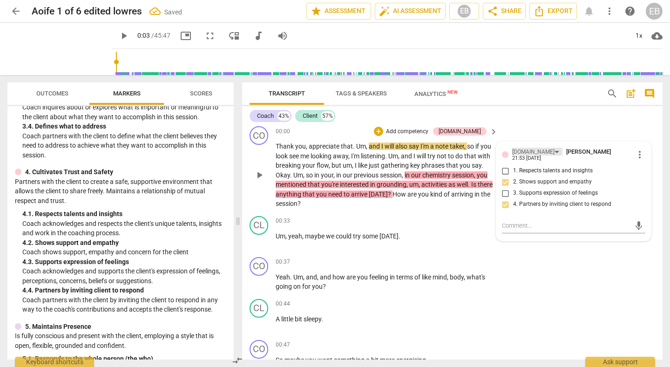
click at [530, 152] on div "[DOMAIN_NAME]" at bounding box center [537, 152] width 50 height 8
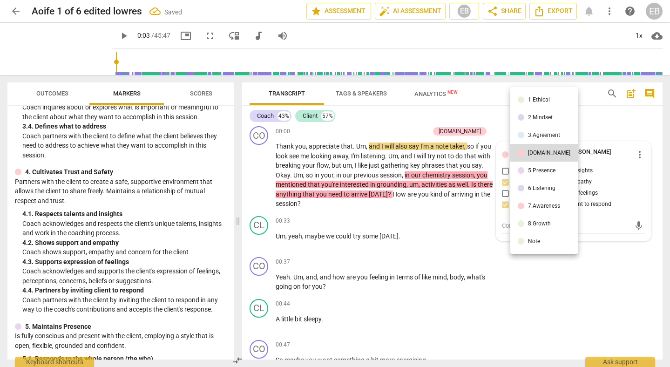
click at [441, 235] on div at bounding box center [335, 183] width 670 height 367
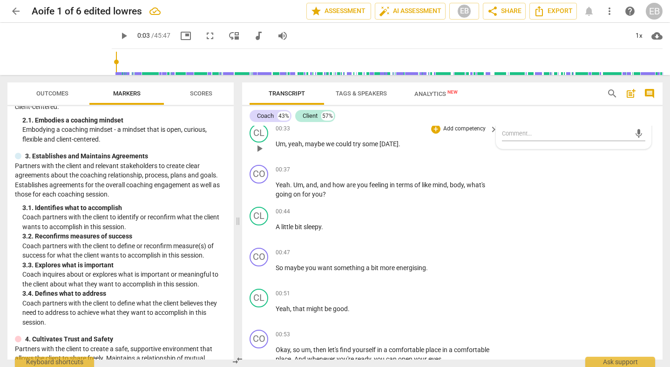
scroll to position [97, 0]
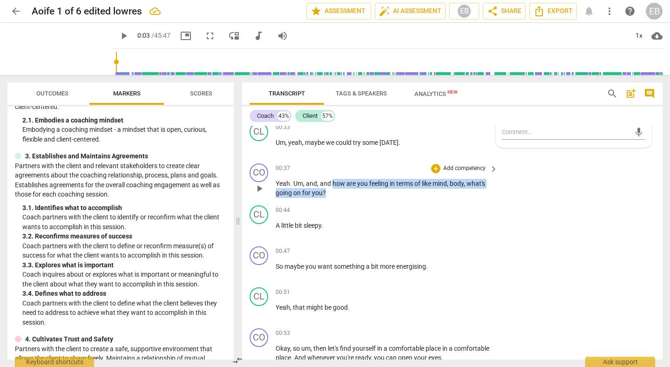
drag, startPoint x: 332, startPoint y: 183, endPoint x: 343, endPoint y: 192, distance: 13.6
click at [343, 192] on p "Yeah . Um , and , and how are you feeling in terms of like mind , body , what's…" at bounding box center [384, 188] width 217 height 19
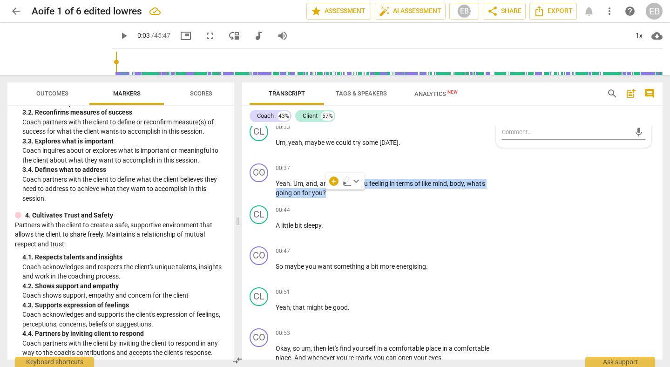
scroll to position [246, 0]
click at [452, 171] on p "Add competency" at bounding box center [464, 168] width 44 height 8
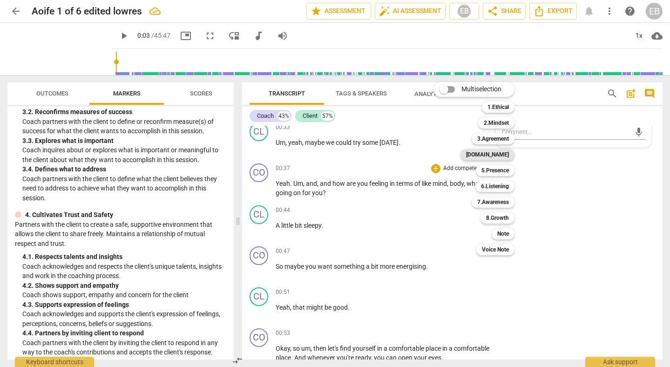
click at [496, 153] on b "[DOMAIN_NAME]" at bounding box center [487, 154] width 43 height 11
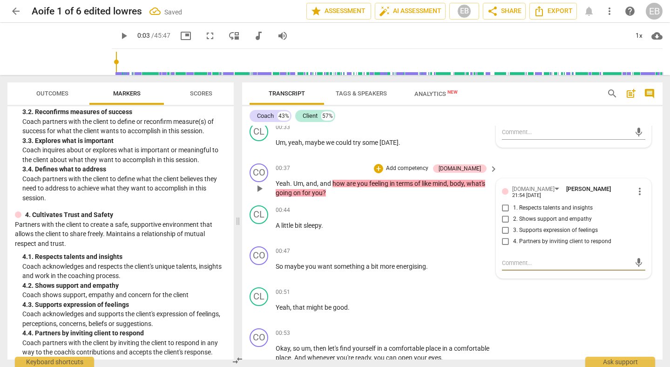
click at [505, 214] on input "2. Shows support and empathy" at bounding box center [505, 219] width 15 height 11
checkbox input "true"
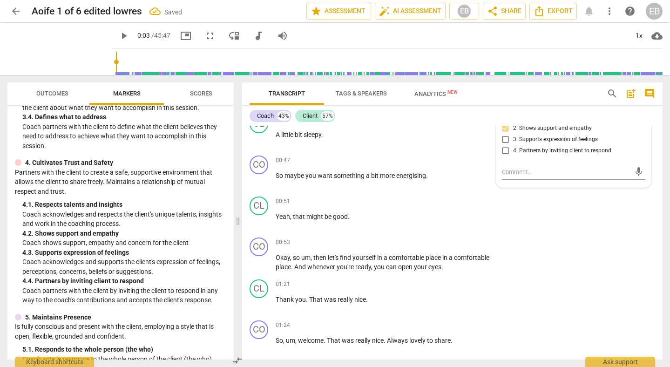
scroll to position [299, 0]
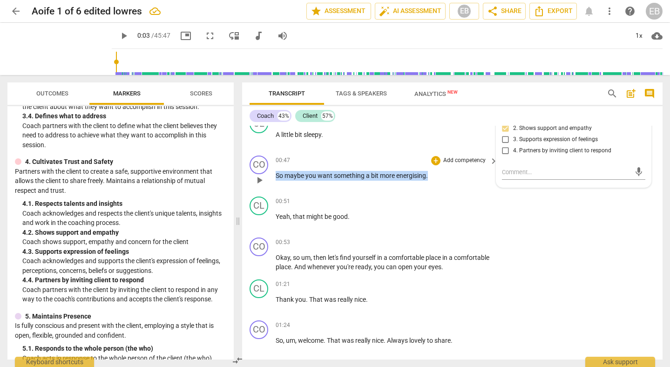
drag, startPoint x: 276, startPoint y: 175, endPoint x: 424, endPoint y: 181, distance: 148.2
click at [424, 181] on div "00:47 + Add competency keyboard_arrow_right So maybe you want something a bit m…" at bounding box center [387, 172] width 223 height 34
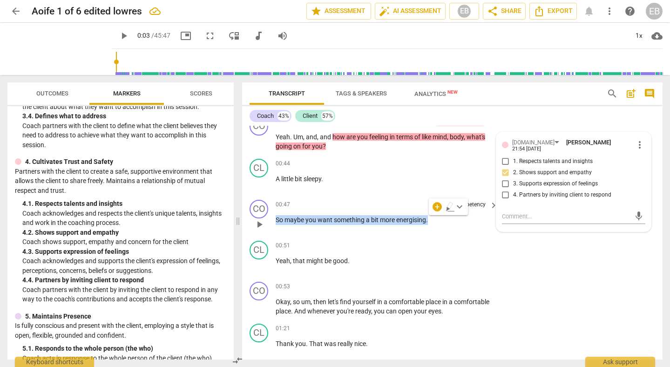
scroll to position [144, 0]
click at [437, 206] on div "+" at bounding box center [437, 206] width 9 height 9
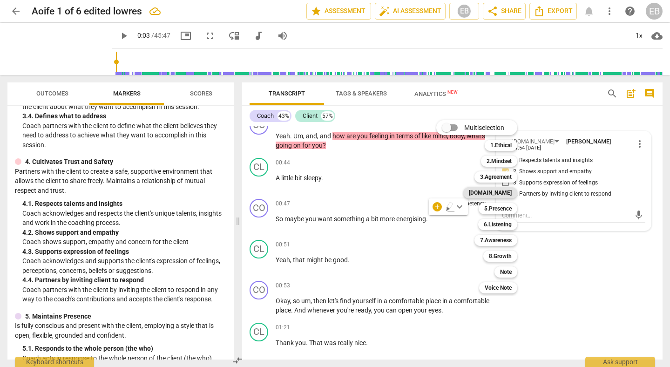
click at [502, 193] on b "[DOMAIN_NAME]" at bounding box center [490, 192] width 43 height 11
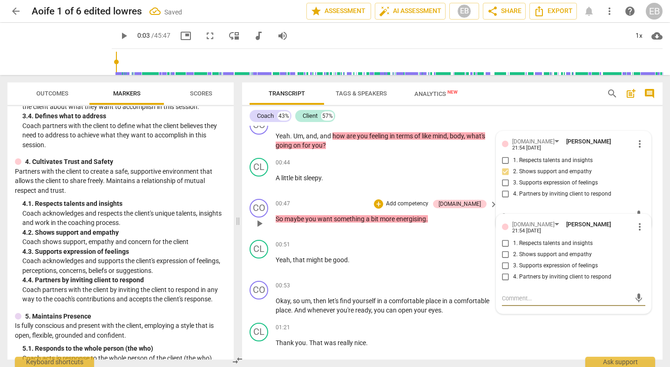
click at [504, 273] on input "4. Partners by inviting client to respond" at bounding box center [505, 276] width 15 height 11
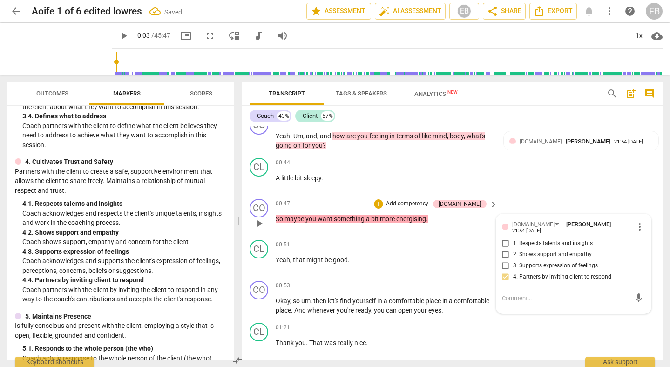
click at [504, 273] on input "4. Partners by inviting client to respond" at bounding box center [505, 276] width 15 height 11
checkbox input "true"
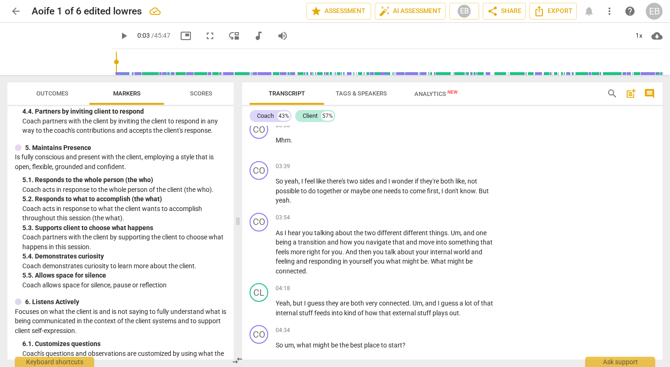
scroll to position [474, 0]
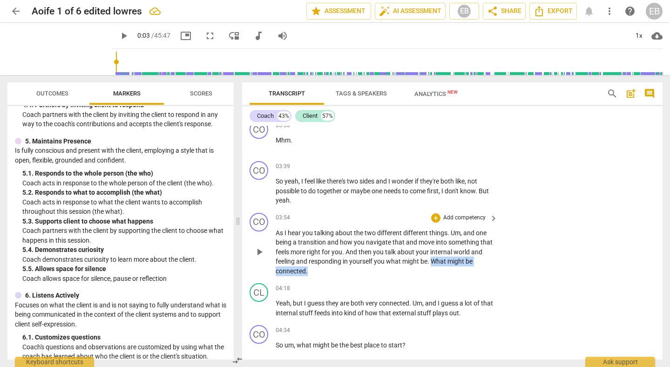
drag, startPoint x: 445, startPoint y: 260, endPoint x: 487, endPoint y: 265, distance: 42.2
click at [487, 266] on p "As I hear you talking about the two different different things . Um , and one b…" at bounding box center [384, 252] width 217 height 48
click at [261, 253] on span "play_arrow" at bounding box center [259, 251] width 11 height 11
click at [259, 254] on span "pause" at bounding box center [259, 251] width 11 height 11
type input "261"
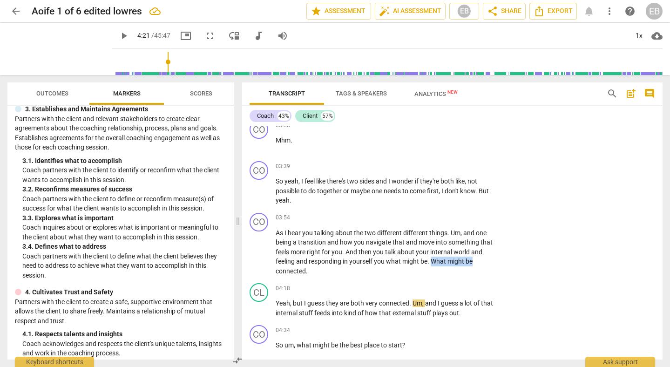
scroll to position [168, 0]
click at [420, 257] on span "might" at bounding box center [411, 260] width 18 height 7
drag, startPoint x: 444, startPoint y: 261, endPoint x: 447, endPoint y: 271, distance: 11.2
click at [447, 271] on p "As I hear you talking about the two different different things . Um , and one b…" at bounding box center [384, 252] width 217 height 48
click at [463, 217] on p "Add competency" at bounding box center [464, 218] width 44 height 8
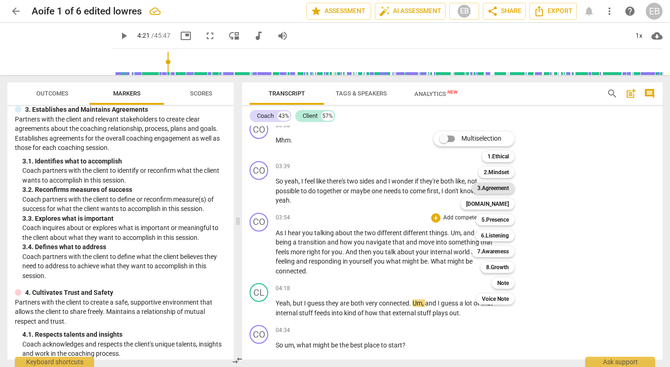
click at [492, 187] on b "3.Agreement" at bounding box center [493, 187] width 32 height 11
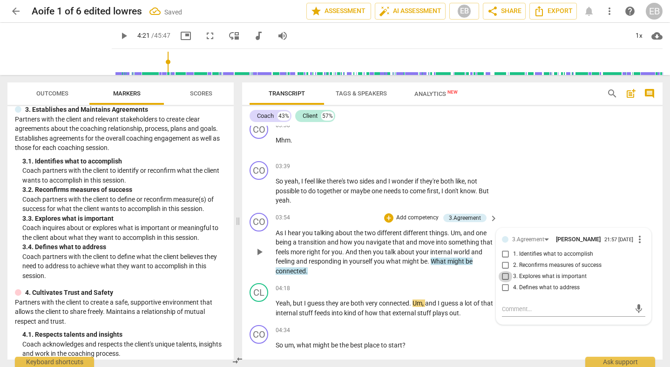
click at [501, 279] on input "3. Explores what is important" at bounding box center [505, 276] width 15 height 11
checkbox input "true"
click at [529, 237] on div "3.Agreement" at bounding box center [528, 239] width 32 height 9
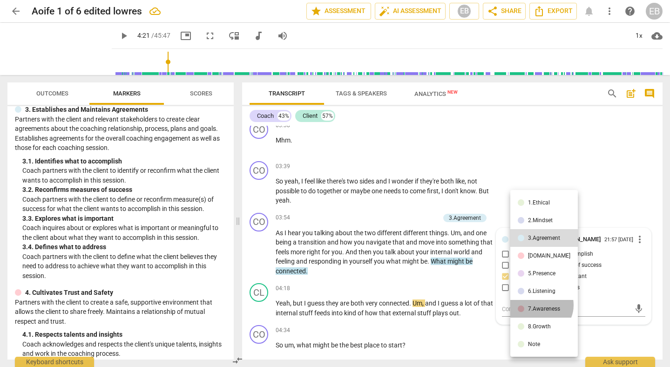
click at [541, 306] on div "7.Awareness" at bounding box center [544, 309] width 32 height 6
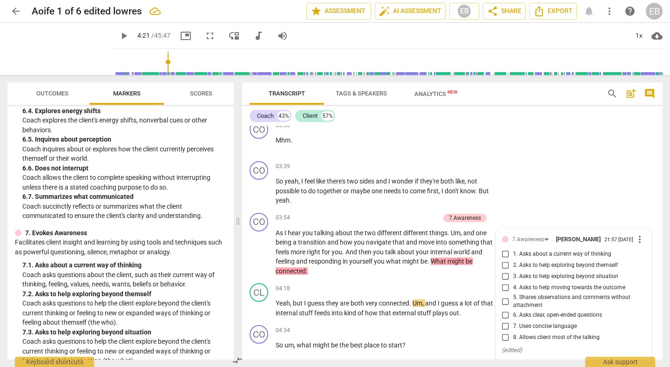
scroll to position [768, 0]
click at [506, 256] on input "1. Asks about a current way of thinking" at bounding box center [505, 254] width 15 height 11
checkbox input "true"
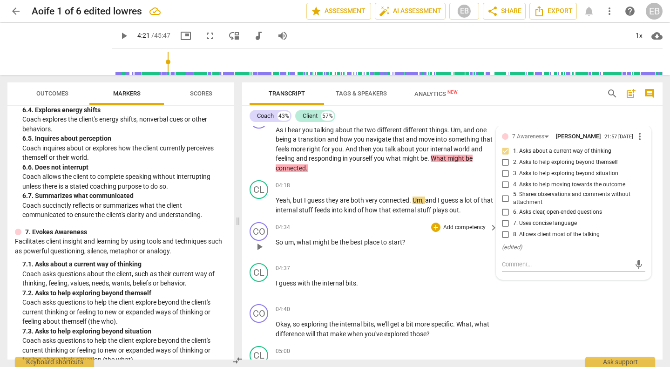
scroll to position [781, 0]
drag, startPoint x: 296, startPoint y: 243, endPoint x: 413, endPoint y: 244, distance: 117.3
click at [413, 244] on p "So um , what might be the best place to start ?" at bounding box center [384, 242] width 217 height 10
click at [456, 228] on p "Add competency" at bounding box center [464, 227] width 44 height 8
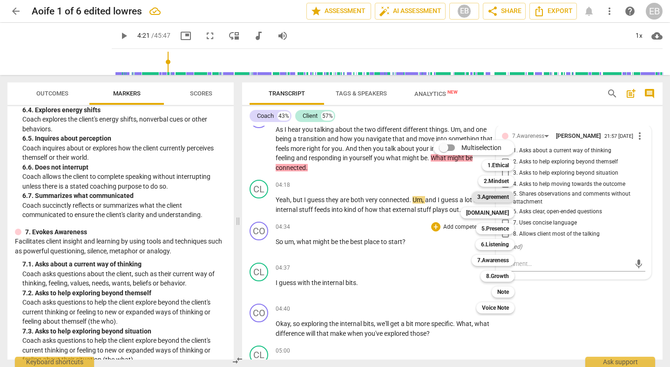
click at [503, 198] on b "3.Agreement" at bounding box center [493, 196] width 32 height 11
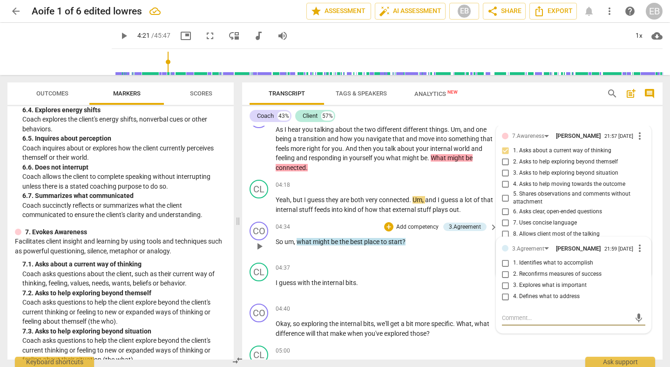
click at [505, 300] on input "4. Defines what to address" at bounding box center [505, 296] width 15 height 11
checkbox input "true"
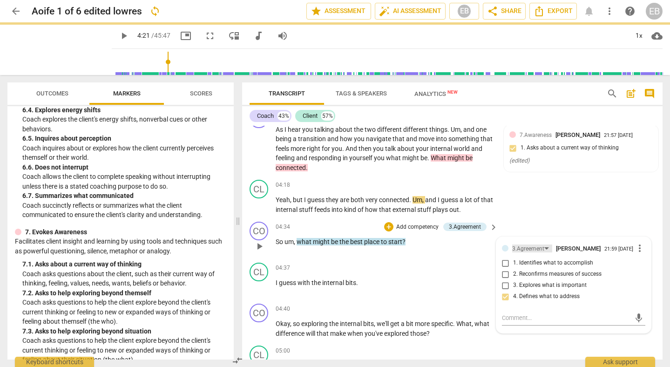
click at [525, 249] on div "3.Agreement" at bounding box center [528, 248] width 32 height 9
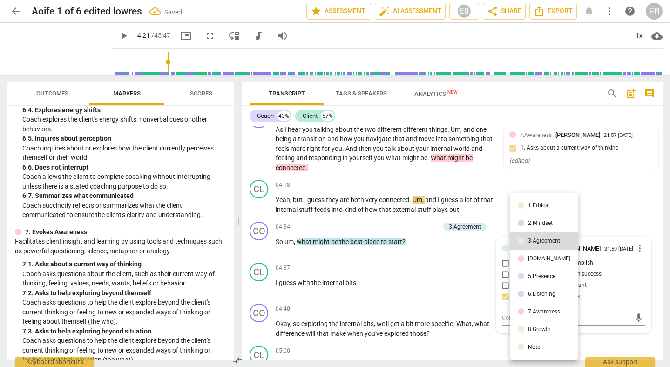
click at [531, 258] on div "[DOMAIN_NAME]" at bounding box center [549, 259] width 42 height 6
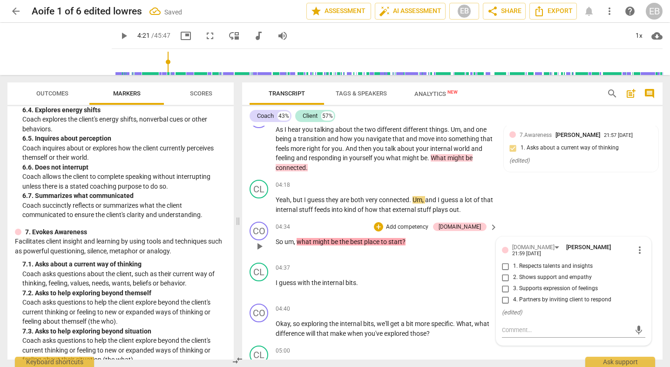
click at [505, 294] on input "4. Partners by inviting client to respond" at bounding box center [505, 299] width 15 height 11
checkbox input "true"
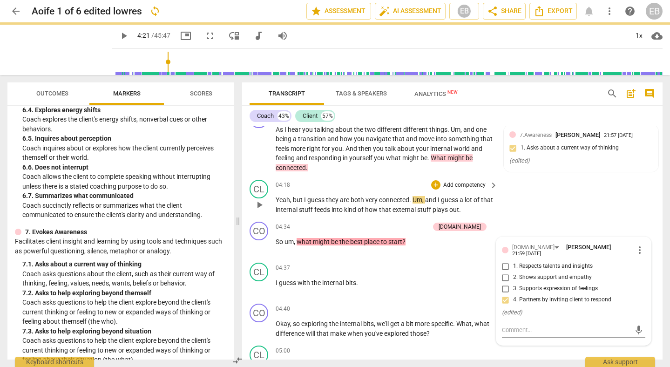
click at [577, 207] on div "CL play_arrow pause 04:18 + Add competency keyboard_arrow_right Yeah , but I gu…" at bounding box center [452, 197] width 420 height 42
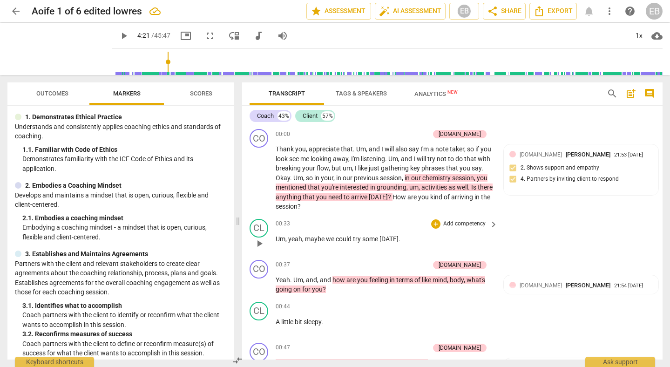
scroll to position [0, 0]
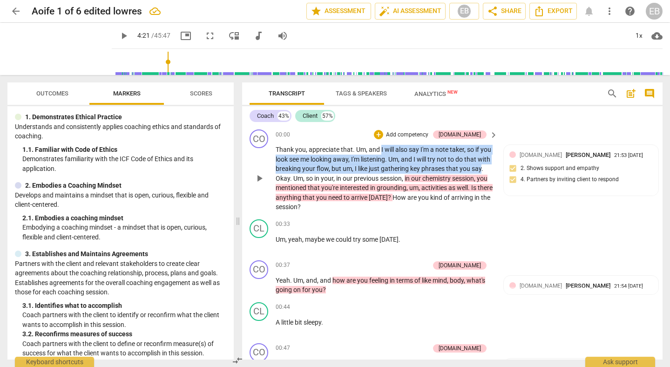
drag, startPoint x: 380, startPoint y: 149, endPoint x: 285, endPoint y: 180, distance: 100.0
click at [285, 180] on p "Thank you , appreciate that . Um , and I will also say I'm a note taker , so if…" at bounding box center [384, 178] width 217 height 67
click at [427, 134] on p "Add competency" at bounding box center [407, 135] width 44 height 8
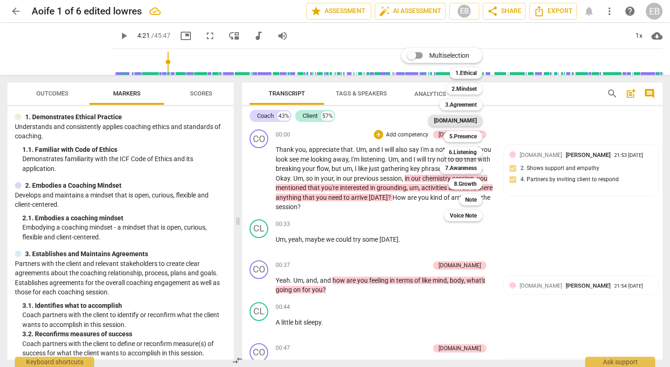
click at [466, 119] on b "[DOMAIN_NAME]" at bounding box center [455, 120] width 43 height 11
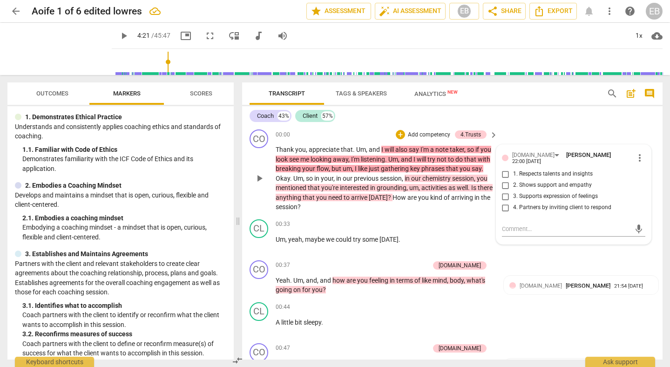
click at [592, 128] on div "CO play_arrow pause 00:00 + Add competency 4.Trusts keyboard_arrow_right Thank …" at bounding box center [452, 171] width 420 height 90
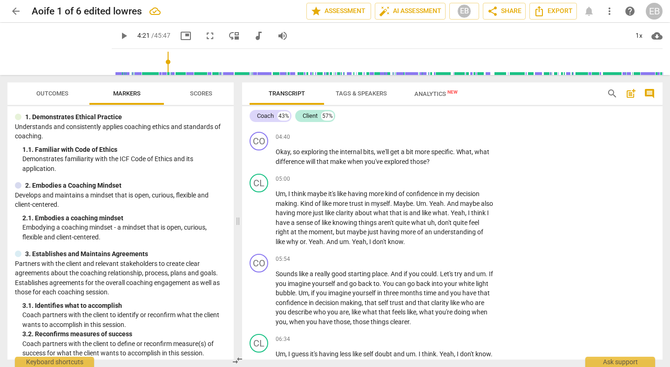
scroll to position [945, 0]
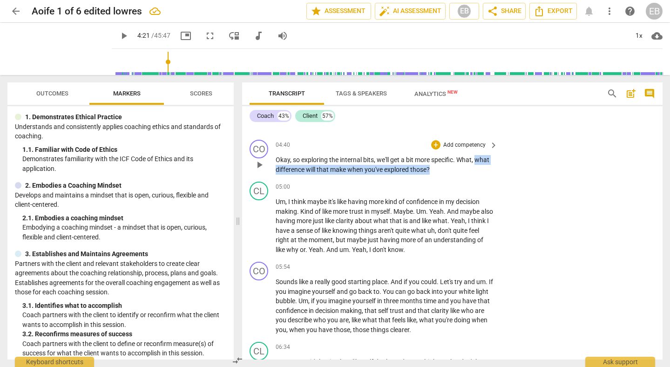
drag, startPoint x: 479, startPoint y: 158, endPoint x: 487, endPoint y: 168, distance: 12.2
click at [487, 168] on p "Okay , so exploring the internal bits , we'll get a bit more specific . What , …" at bounding box center [384, 164] width 217 height 19
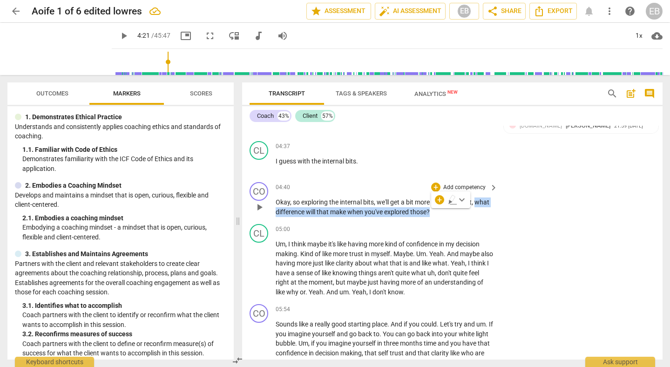
scroll to position [902, 0]
click at [323, 204] on span "exploring" at bounding box center [315, 202] width 28 height 7
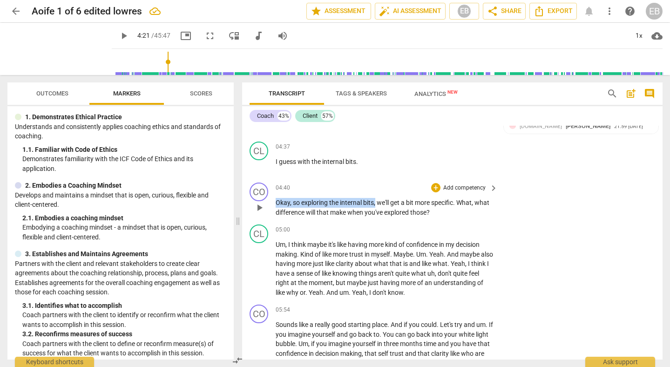
drag, startPoint x: 276, startPoint y: 202, endPoint x: 375, endPoint y: 201, distance: 99.6
click at [375, 201] on p "Okay , so exploring the internal bits , we'll get a bit more specific . What , …" at bounding box center [384, 207] width 217 height 19
click at [445, 188] on p "Add competency" at bounding box center [464, 188] width 44 height 8
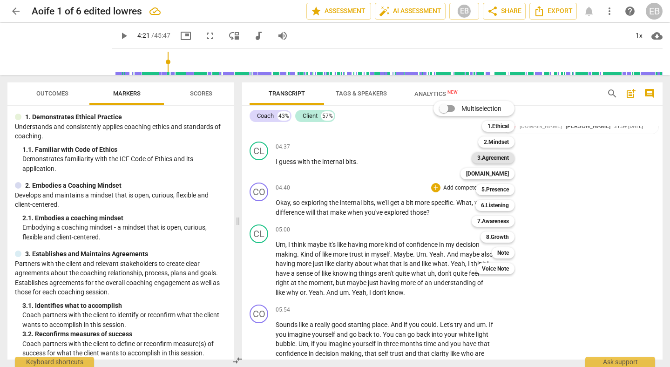
click at [495, 157] on b "3.Agreement" at bounding box center [493, 157] width 32 height 11
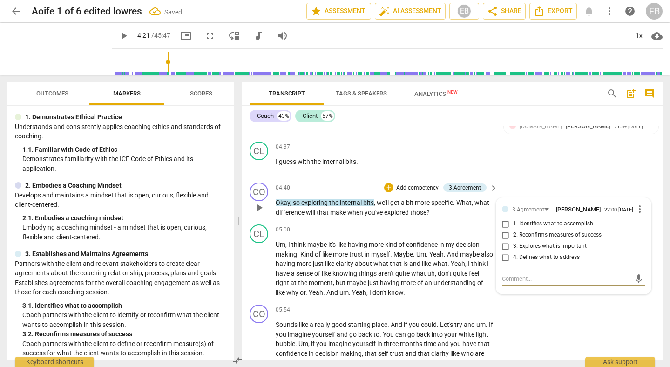
click at [504, 225] on input "1. Identifies what to accomplish" at bounding box center [505, 223] width 15 height 11
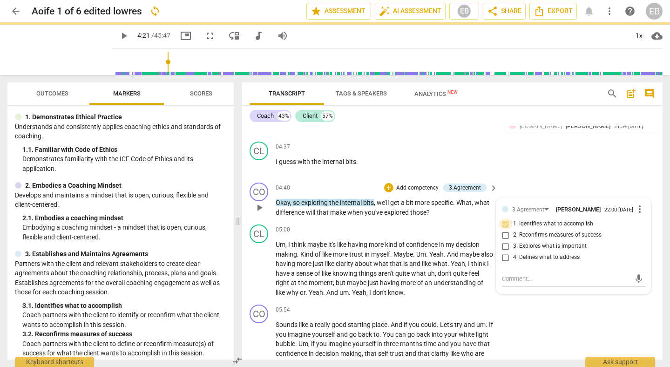
click at [505, 225] on input "1. Identifies what to accomplish" at bounding box center [505, 223] width 15 height 11
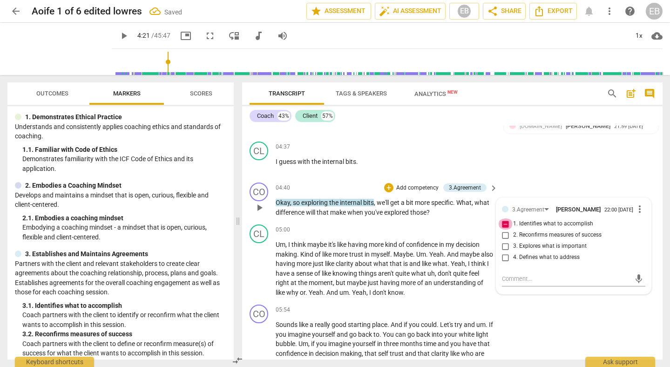
click at [503, 228] on input "1. Identifies what to accomplish" at bounding box center [505, 223] width 15 height 11
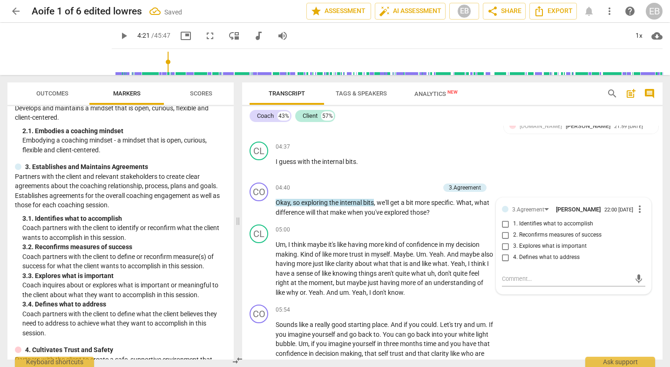
scroll to position [112, 0]
click at [505, 225] on input "1. Identifies what to accomplish" at bounding box center [505, 223] width 15 height 11
checkbox input "true"
click at [503, 250] on input "3. Explores what is important" at bounding box center [505, 246] width 15 height 11
checkbox input "true"
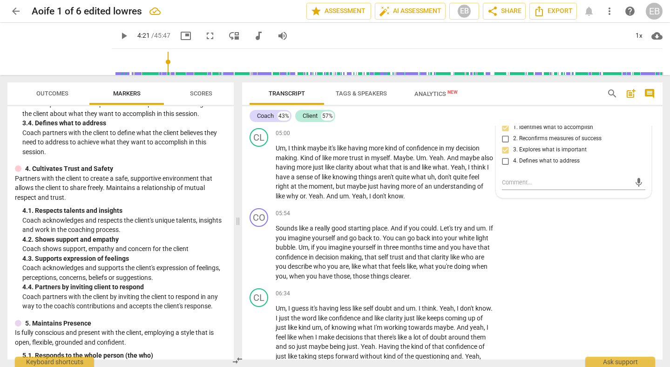
scroll to position [293, 0]
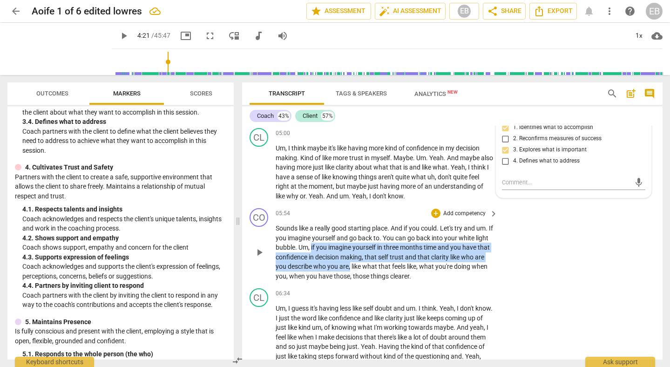
drag, startPoint x: 325, startPoint y: 247, endPoint x: 374, endPoint y: 267, distance: 53.3
click at [374, 267] on p "Sounds like a really good starting place . And if you could . Let's try and um …" at bounding box center [384, 251] width 217 height 57
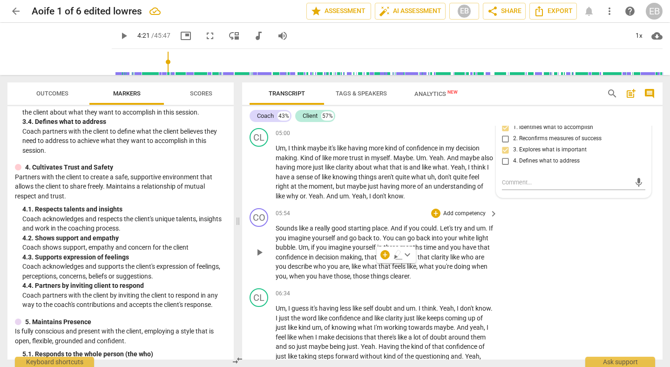
click at [392, 270] on span "that" at bounding box center [385, 266] width 14 height 7
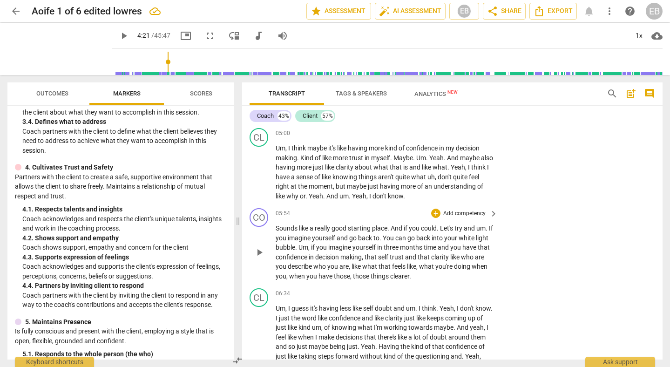
drag, startPoint x: 342, startPoint y: 247, endPoint x: 380, endPoint y: 264, distance: 41.5
click at [380, 265] on p "Sounds like a really good starting place . And if you could . Let's try and um …" at bounding box center [384, 251] width 217 height 57
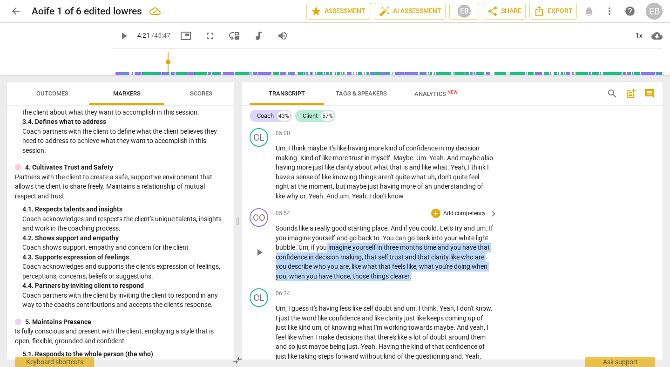
drag, startPoint x: 341, startPoint y: 245, endPoint x: 454, endPoint y: 276, distance: 117.1
click at [454, 276] on p "Sounds like a really good starting place . And if you could . Let's try and um …" at bounding box center [384, 251] width 217 height 57
click at [264, 251] on span "play_arrow" at bounding box center [259, 252] width 11 height 11
click at [258, 255] on span "pause" at bounding box center [259, 252] width 11 height 11
type input "399"
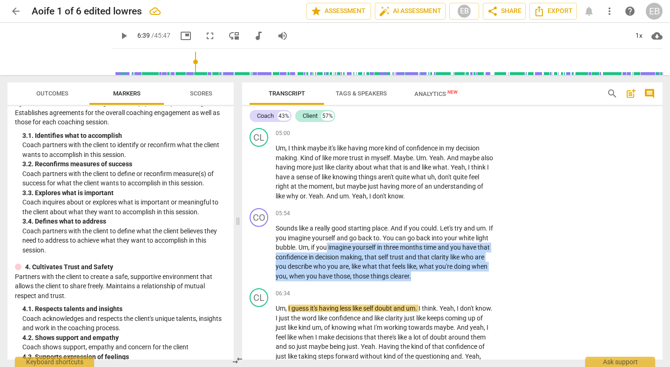
scroll to position [195, 0]
click at [468, 214] on p "Add competency" at bounding box center [464, 214] width 44 height 8
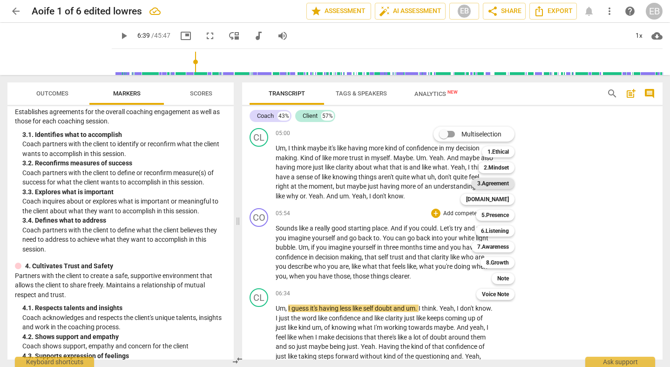
click at [504, 182] on b "3.Agreement" at bounding box center [493, 183] width 32 height 11
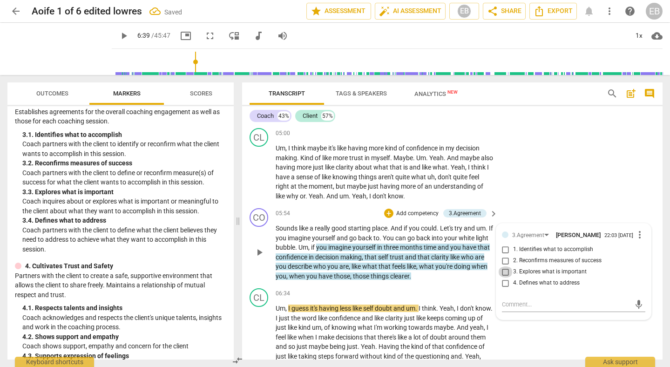
click at [504, 274] on input "3. Explores what is important" at bounding box center [505, 271] width 15 height 11
checkbox input "true"
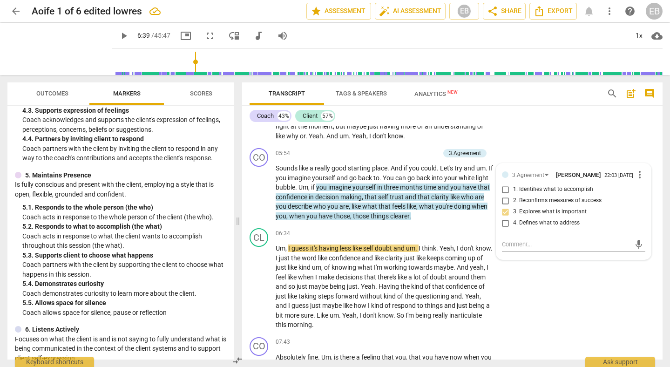
scroll to position [416, 0]
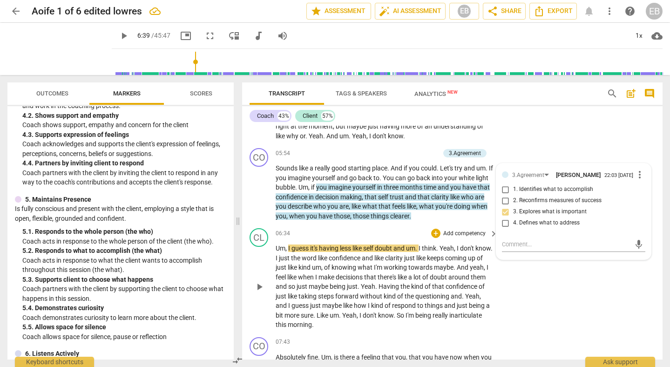
click at [375, 288] on span "Yeah" at bounding box center [368, 286] width 14 height 7
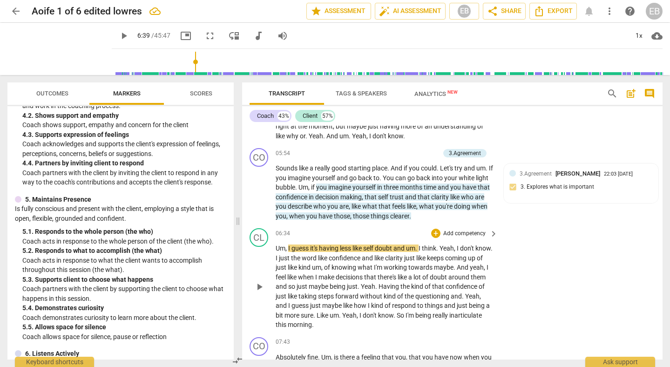
click at [406, 249] on span "and" at bounding box center [399, 247] width 13 height 7
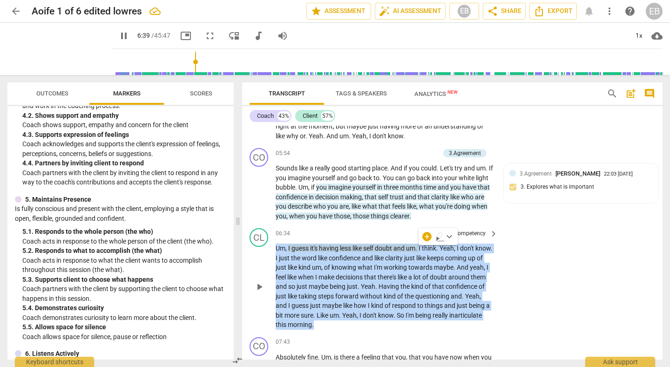
click at [406, 249] on span "and" at bounding box center [399, 247] width 13 height 7
click at [435, 338] on div "+" at bounding box center [435, 342] width 9 height 9
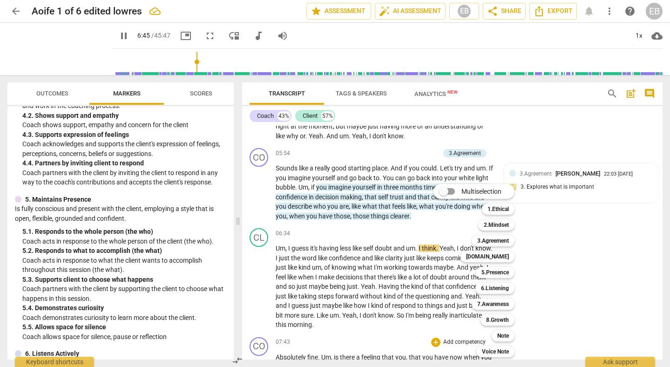
click at [415, 272] on div at bounding box center [335, 183] width 670 height 367
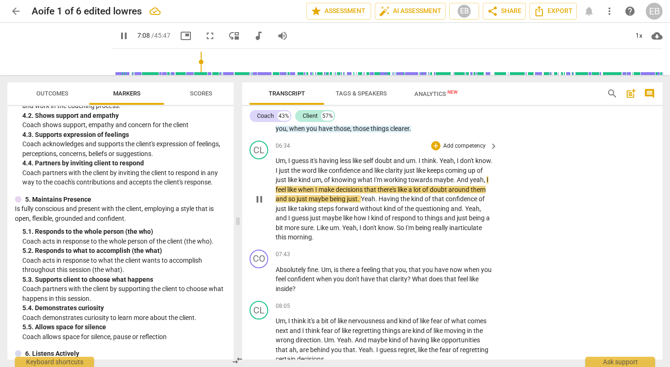
scroll to position [1148, 0]
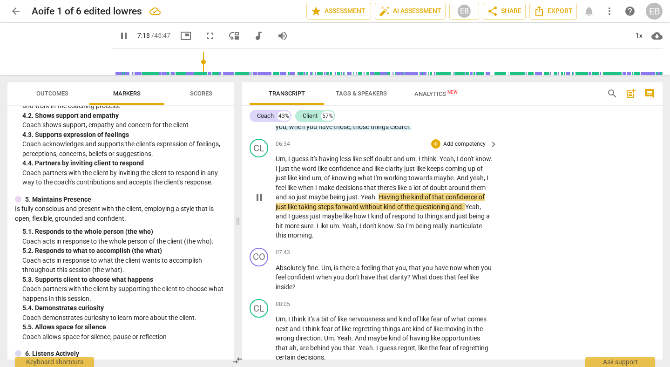
click at [260, 199] on span "pause" at bounding box center [259, 197] width 11 height 11
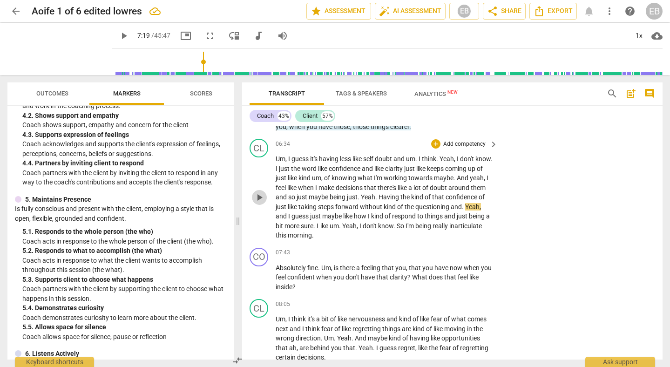
click at [262, 199] on span "play_arrow" at bounding box center [259, 197] width 11 height 11
click at [262, 200] on span "pause" at bounding box center [259, 197] width 11 height 11
click at [264, 202] on span "play_arrow" at bounding box center [259, 197] width 11 height 11
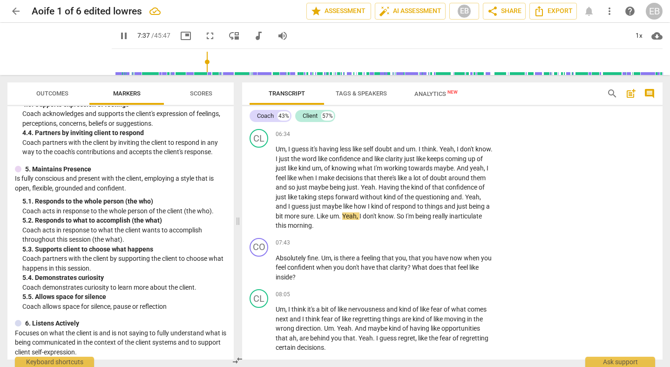
scroll to position [447, 0]
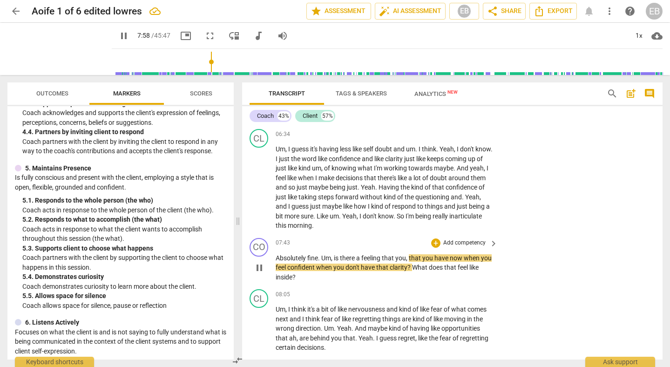
click at [261, 268] on span "pause" at bounding box center [259, 267] width 11 height 11
type input "479"
click at [287, 266] on span "feel" at bounding box center [282, 267] width 12 height 7
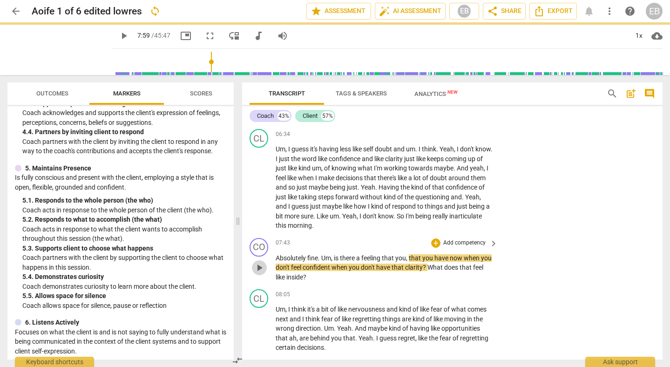
click at [258, 268] on span "play_arrow" at bounding box center [259, 267] width 11 height 11
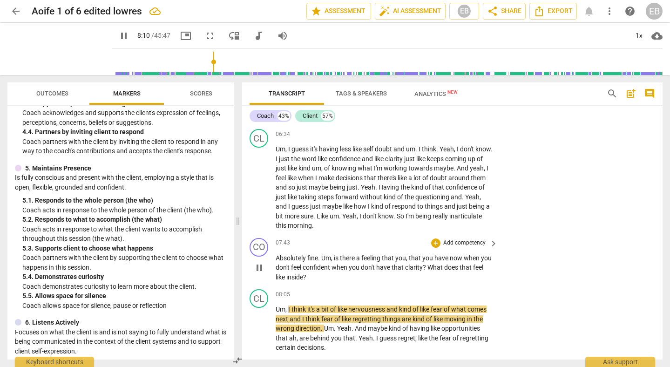
click at [262, 268] on span "pause" at bounding box center [259, 267] width 11 height 11
type input "491"
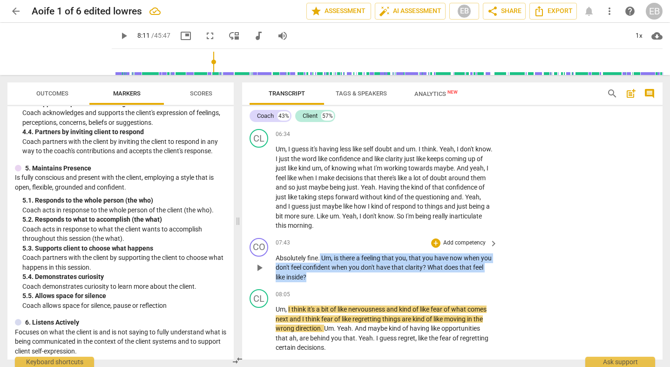
drag, startPoint x: 321, startPoint y: 257, endPoint x: 342, endPoint y: 272, distance: 26.3
click at [342, 272] on p "Absolutely fine . Um , is there a feeling that you , that you have now when you…" at bounding box center [384, 267] width 217 height 29
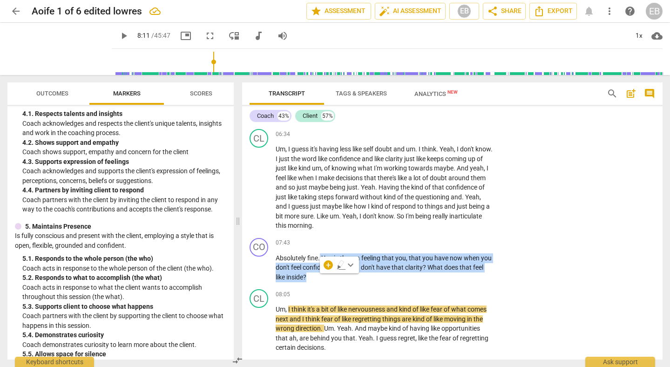
scroll to position [392, 0]
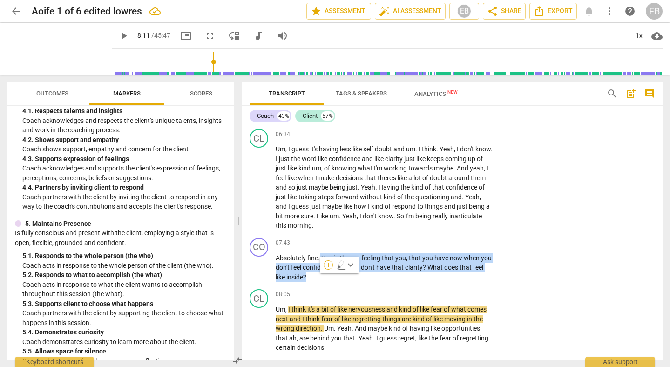
click at [330, 267] on div "+" at bounding box center [328, 264] width 9 height 9
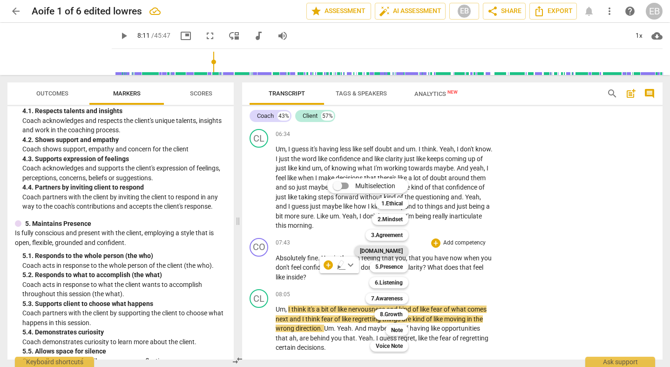
click at [390, 253] on b "[DOMAIN_NAME]" at bounding box center [381, 250] width 43 height 11
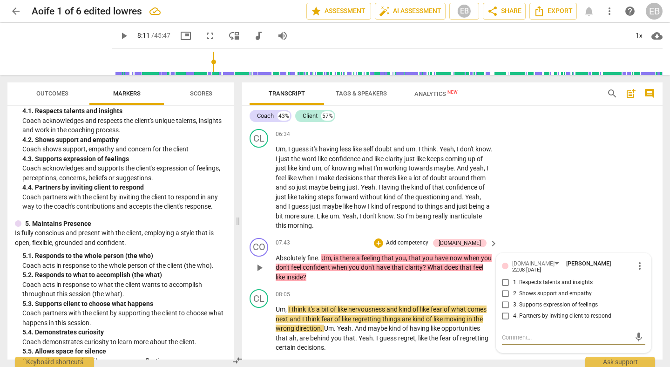
click at [505, 299] on input "3. Supports expression of feelings" at bounding box center [505, 304] width 15 height 11
checkbox input "true"
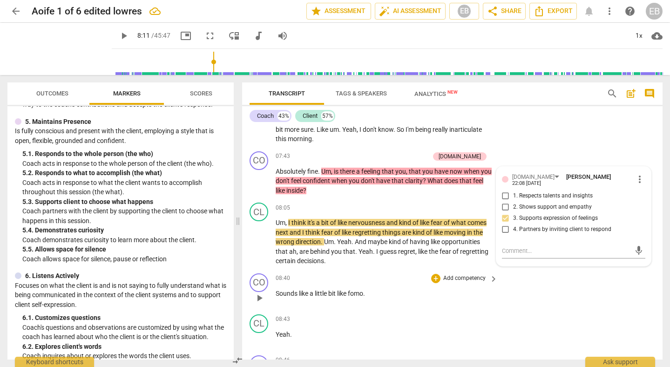
scroll to position [1244, 0]
click at [263, 243] on span "play_arrow" at bounding box center [259, 241] width 11 height 11
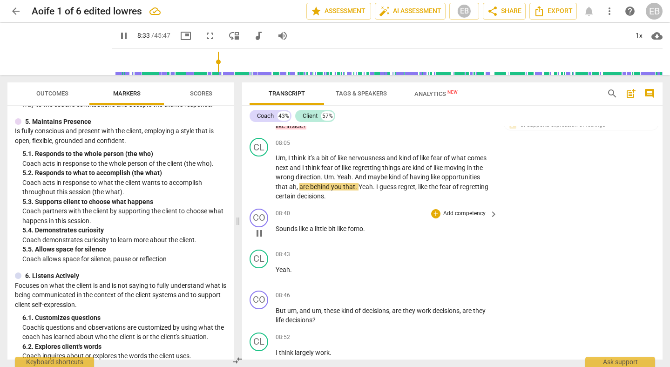
scroll to position [1311, 0]
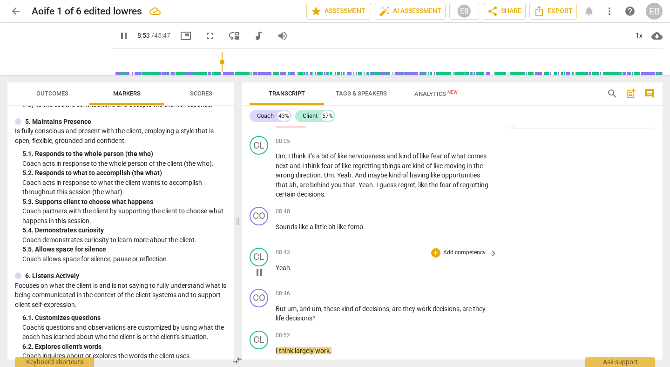
click at [262, 270] on span "pause" at bounding box center [259, 272] width 11 height 11
type input "534"
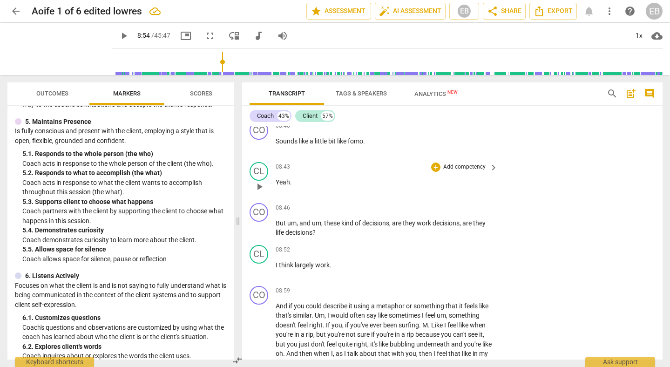
scroll to position [1397, 0]
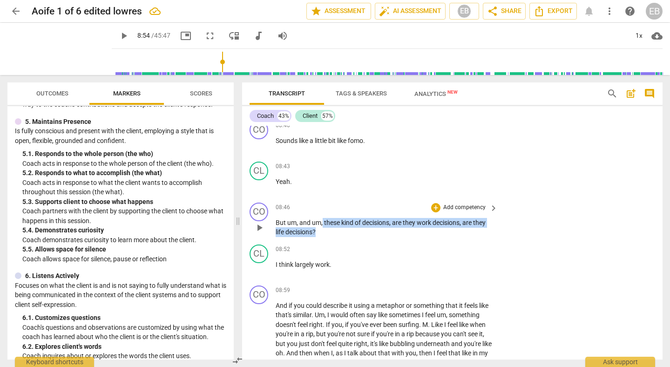
drag, startPoint x: 322, startPoint y: 223, endPoint x: 339, endPoint y: 231, distance: 18.5
click at [339, 232] on p "But um , and um , these kind of decisions , are they work decisions , are they …" at bounding box center [384, 227] width 217 height 19
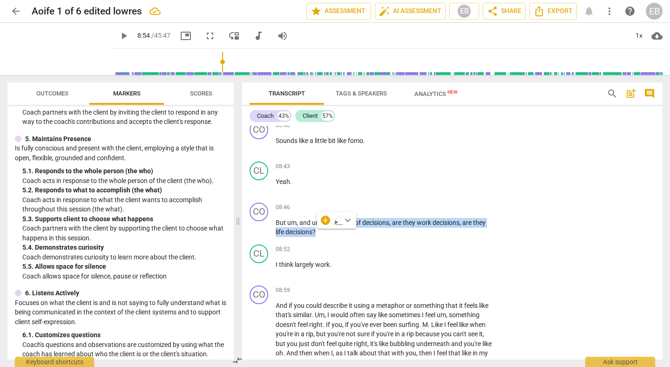
scroll to position [474, 0]
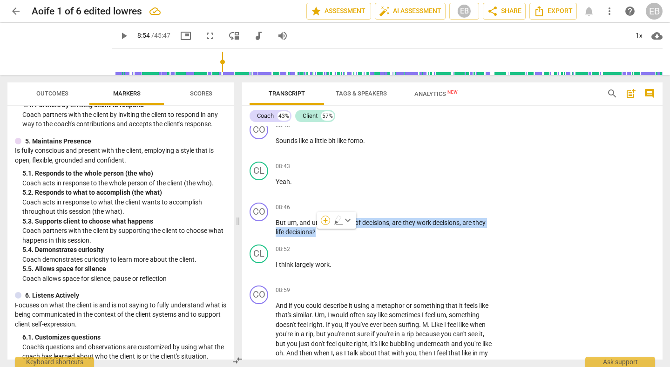
click at [323, 222] on div "+" at bounding box center [325, 220] width 9 height 9
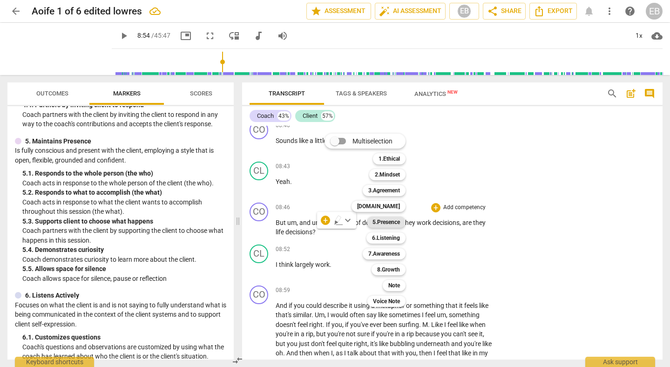
click at [390, 223] on b "5.Presence" at bounding box center [385, 221] width 27 height 11
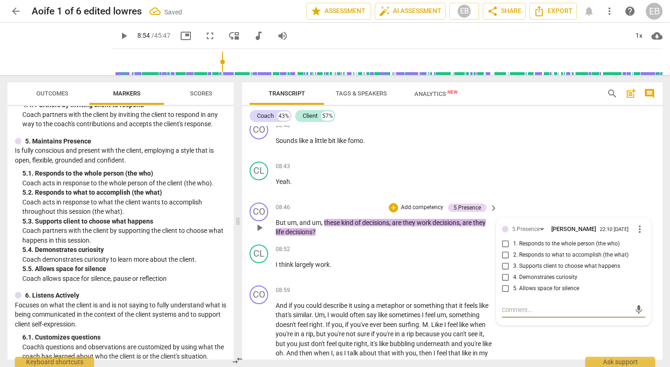
click at [503, 257] on input "2. Responds to what to accomplish (the what)" at bounding box center [505, 255] width 15 height 11
checkbox input "true"
click at [538, 225] on div "5.Presence" at bounding box center [529, 229] width 35 height 8
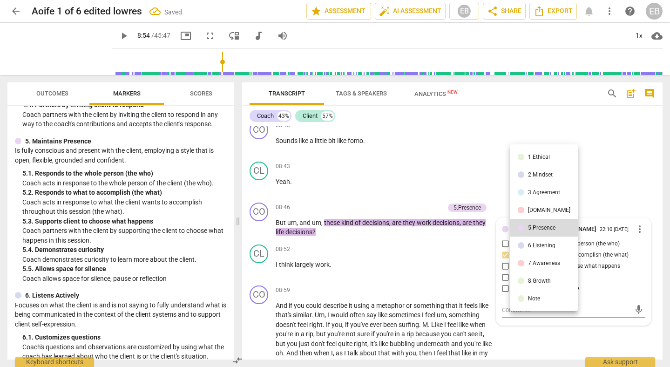
click at [538, 245] on div "6.Listening" at bounding box center [541, 246] width 27 height 6
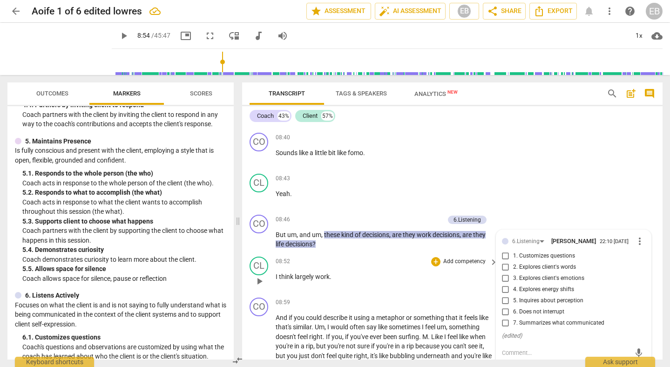
scroll to position [1387, 0]
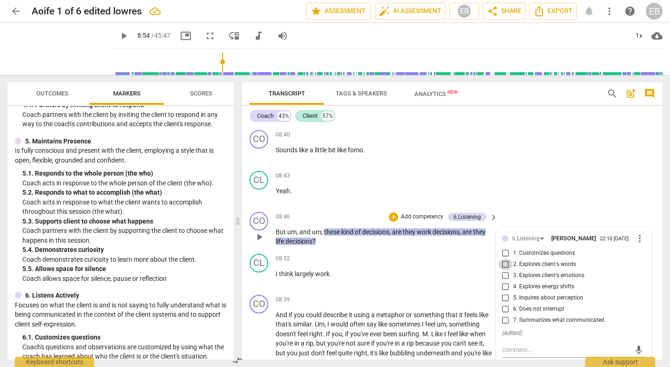
click at [504, 265] on input "2. Explores client's words" at bounding box center [505, 264] width 15 height 11
click at [504, 268] on input "2. Explores client's words" at bounding box center [505, 264] width 15 height 11
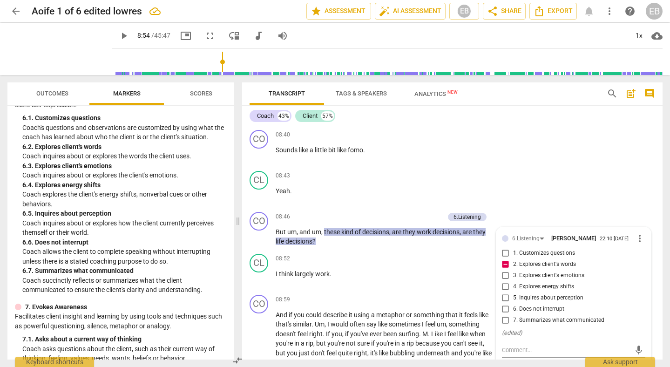
scroll to position [697, 0]
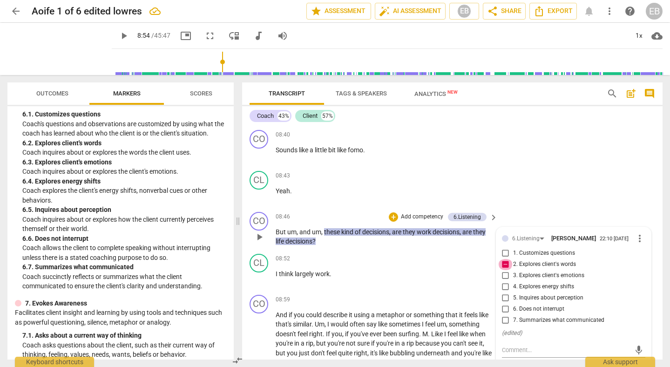
click at [503, 267] on input "2. Explores client's words" at bounding box center [505, 264] width 15 height 11
checkbox input "false"
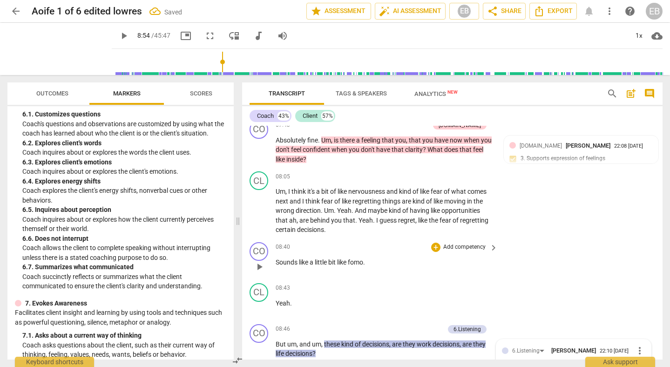
scroll to position [1270, 0]
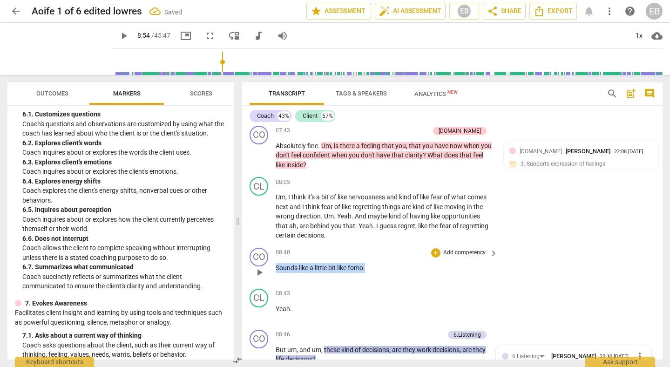
drag, startPoint x: 368, startPoint y: 269, endPoint x: 275, endPoint y: 269, distance: 93.6
click at [275, 269] on div "CO play_arrow pause 08:40 + Add competency keyboard_arrow_right Sounds like a l…" at bounding box center [452, 264] width 420 height 41
click at [436, 255] on div "+" at bounding box center [435, 252] width 9 height 9
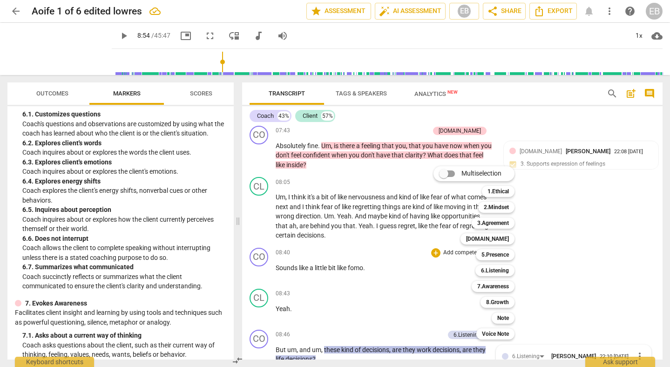
click at [139, 229] on div at bounding box center [335, 183] width 670 height 367
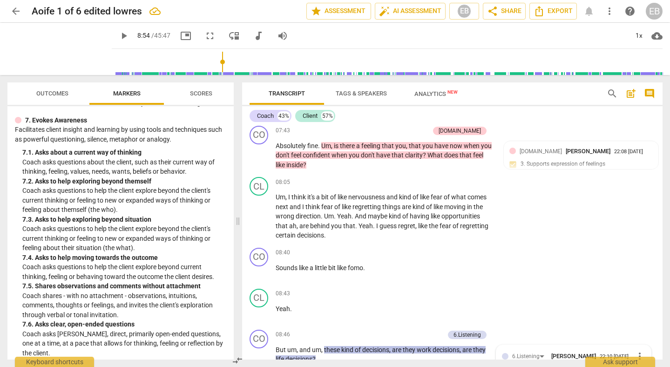
scroll to position [886, 0]
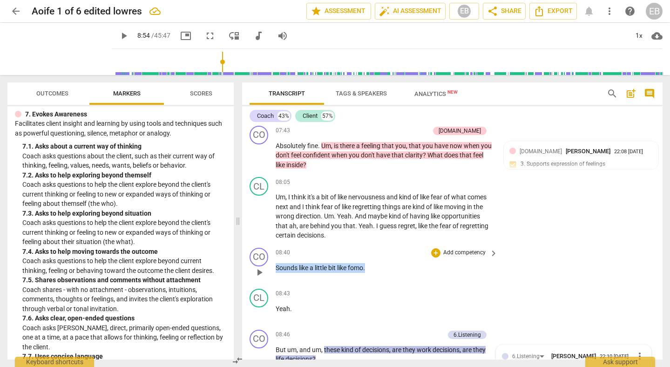
drag, startPoint x: 370, startPoint y: 266, endPoint x: 274, endPoint y: 267, distance: 95.4
click at [274, 267] on div "CO play_arrow pause 08:40 + Add competency keyboard_arrow_right Sounds like a l…" at bounding box center [452, 264] width 420 height 41
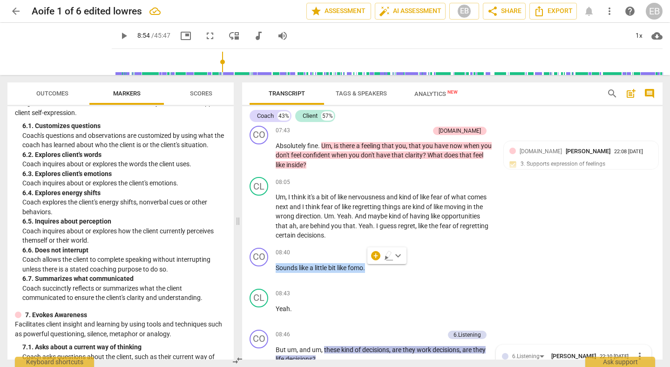
scroll to position [695, 0]
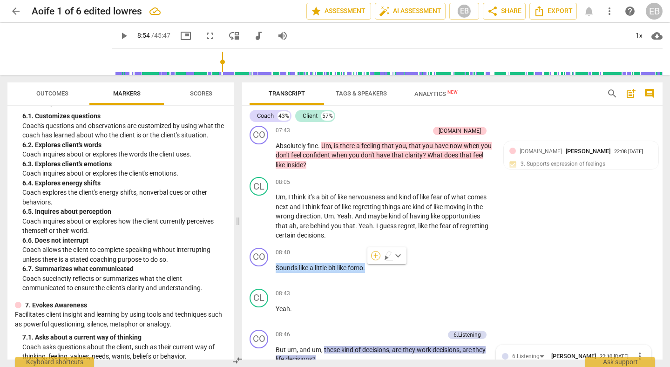
click at [378, 256] on div "+" at bounding box center [375, 255] width 9 height 9
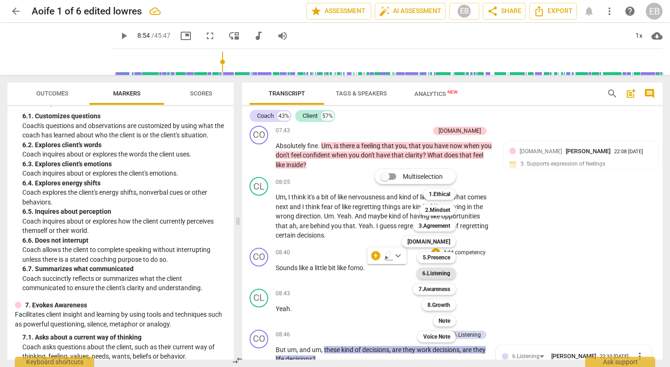
click at [439, 274] on b "6.Listening" at bounding box center [436, 273] width 28 height 11
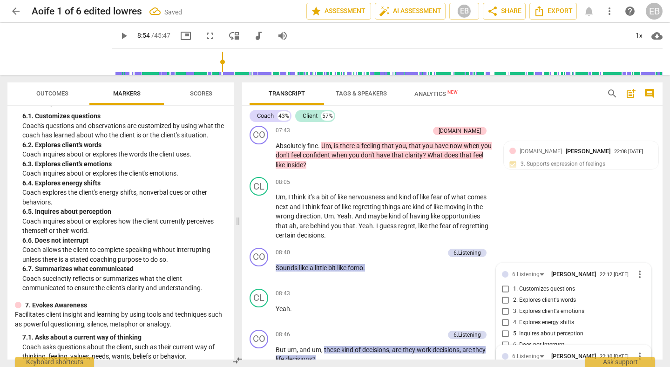
scroll to position [1407, 0]
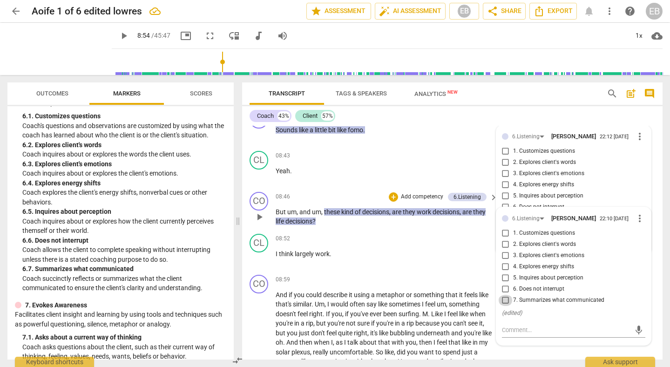
click at [503, 299] on input "7. Summarizes what communicated" at bounding box center [505, 300] width 15 height 11
checkbox input "true"
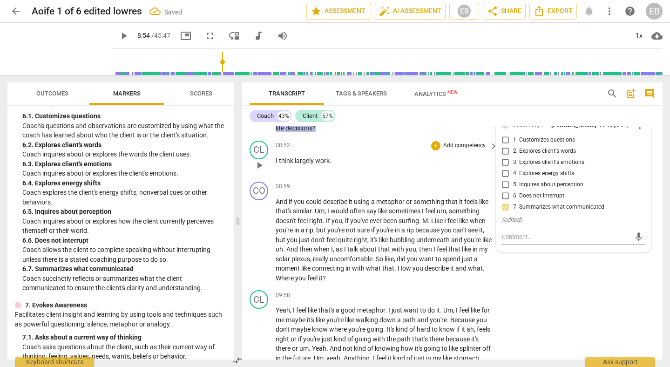
scroll to position [1505, 0]
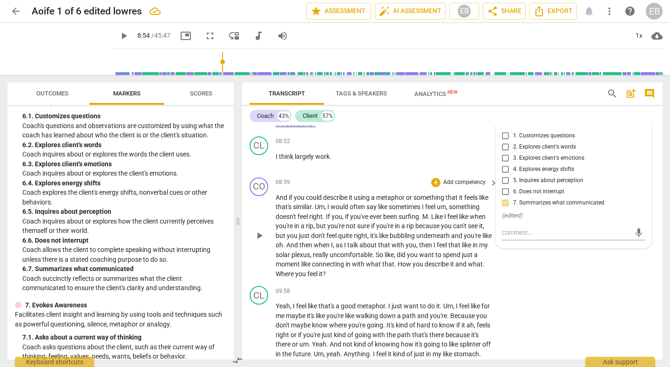
drag, startPoint x: 275, startPoint y: 264, endPoint x: 436, endPoint y: 265, distance: 160.6
click at [436, 266] on div "CO play_arrow pause 08:59 + Add competency keyboard_arrow_right And if you coul…" at bounding box center [452, 228] width 420 height 109
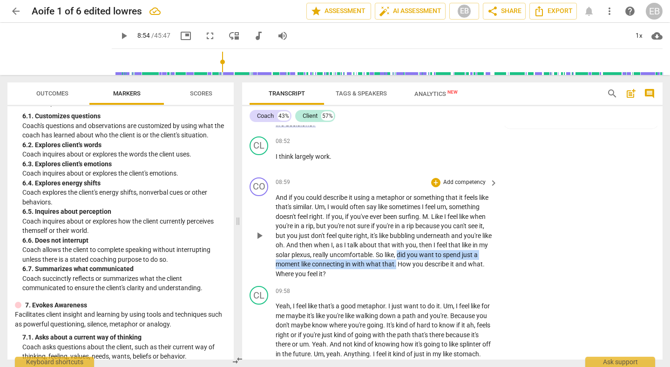
drag, startPoint x: 277, startPoint y: 264, endPoint x: 482, endPoint y: 263, distance: 205.3
click at [482, 263] on p "And if you could describe it using a metaphor or something that it feels like t…" at bounding box center [384, 236] width 217 height 86
click at [488, 250] on div "+" at bounding box center [487, 251] width 9 height 9
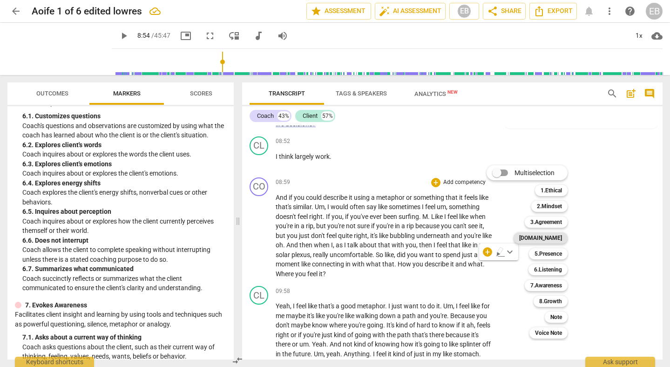
click at [553, 237] on b "[DOMAIN_NAME]" at bounding box center [540, 237] width 43 height 11
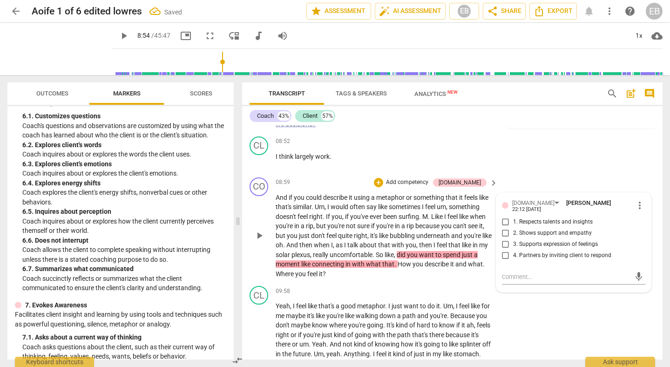
click at [514, 251] on span "4. Partners by inviting client to respond" at bounding box center [562, 255] width 98 height 8
click at [513, 251] on input "4. Partners by inviting client to respond" at bounding box center [505, 255] width 15 height 11
click at [514, 251] on span "4. Partners by inviting client to respond" at bounding box center [562, 255] width 98 height 8
click at [513, 251] on input "4. Partners by inviting client to respond" at bounding box center [505, 255] width 15 height 11
checkbox input "true"
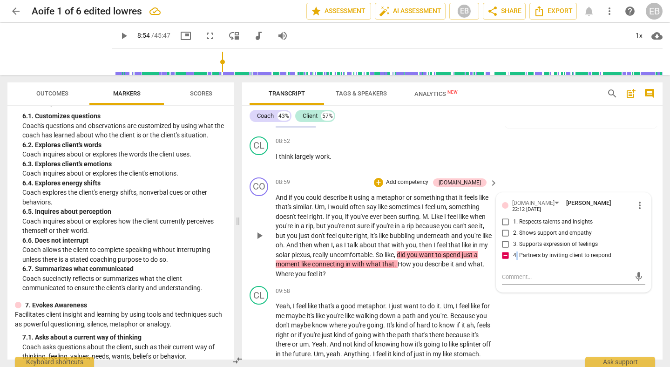
click at [261, 232] on span "play_arrow" at bounding box center [259, 235] width 11 height 11
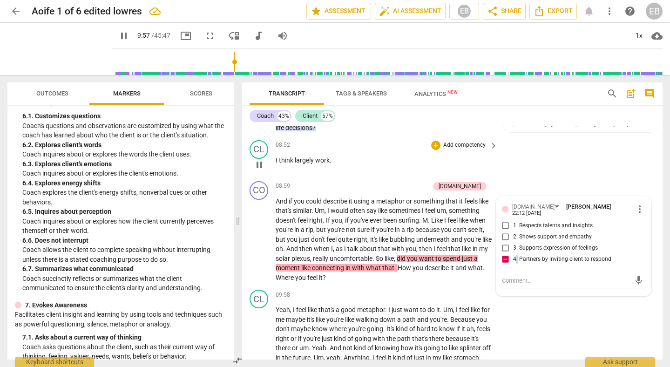
scroll to position [1506, 0]
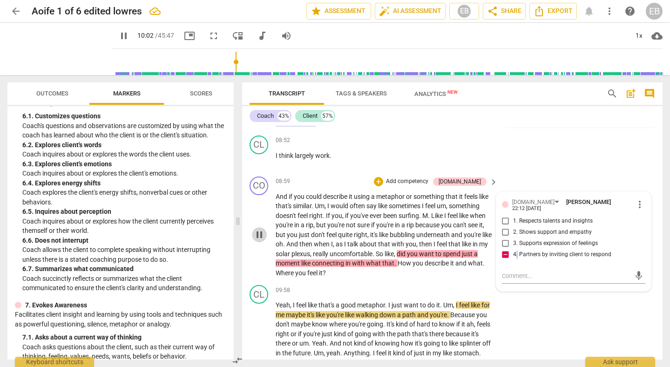
click at [261, 234] on span "pause" at bounding box center [259, 234] width 11 height 11
click at [430, 306] on span "do" at bounding box center [431, 304] width 9 height 7
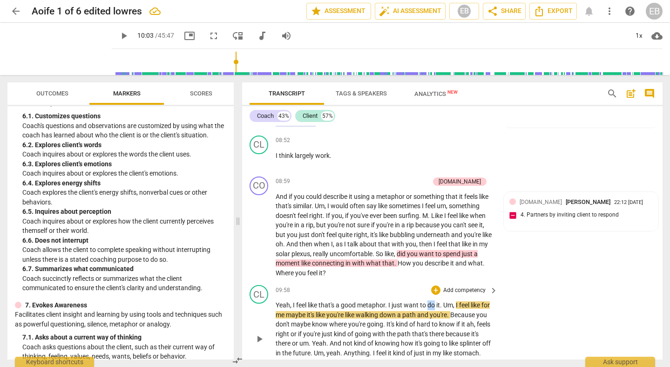
click at [430, 306] on span "do" at bounding box center [431, 304] width 9 height 7
click at [256, 342] on span "pause" at bounding box center [259, 338] width 11 height 11
type input "603"
click at [432, 304] on span "do" at bounding box center [431, 304] width 9 height 7
click at [436, 305] on span "do" at bounding box center [431, 304] width 9 height 7
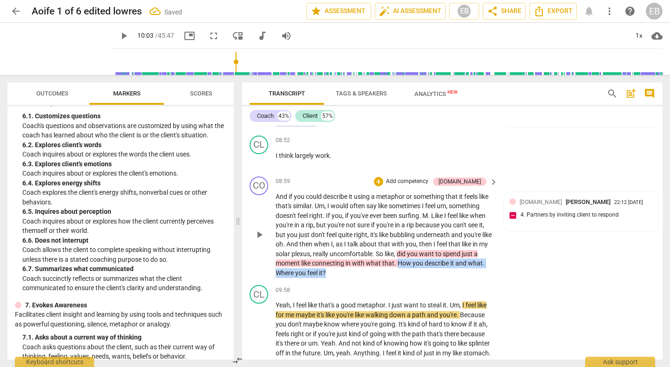
drag, startPoint x: 277, startPoint y: 272, endPoint x: 421, endPoint y: 272, distance: 144.8
click at [421, 272] on p "And if you could describe it using a metaphor or something that it feels like t…" at bounding box center [384, 235] width 217 height 86
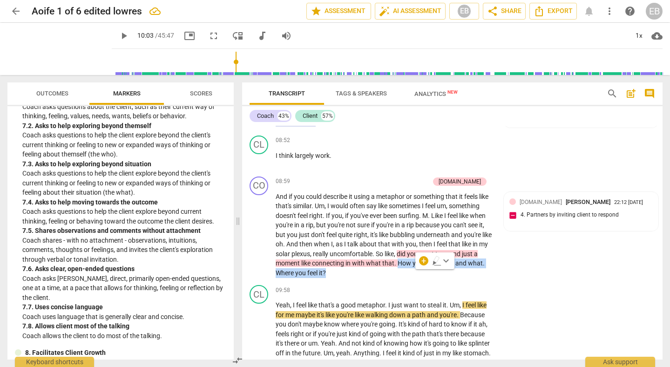
scroll to position [939, 0]
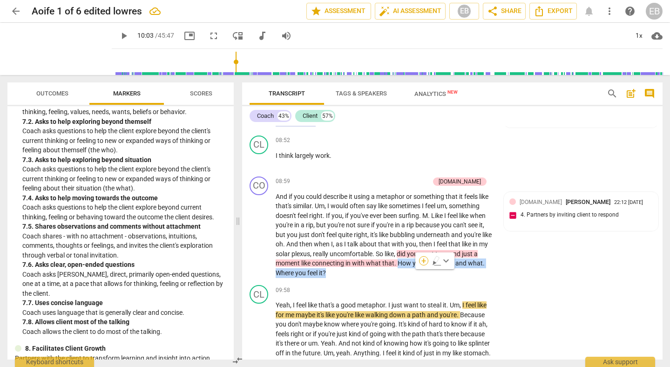
click at [421, 260] on div "+" at bounding box center [423, 260] width 9 height 9
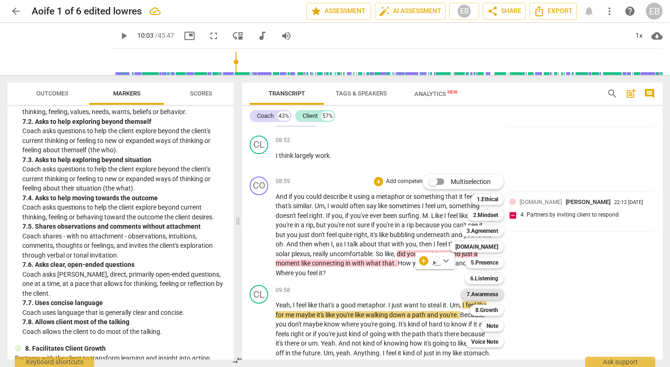
click at [481, 294] on b "7.Awareness" at bounding box center [482, 294] width 32 height 11
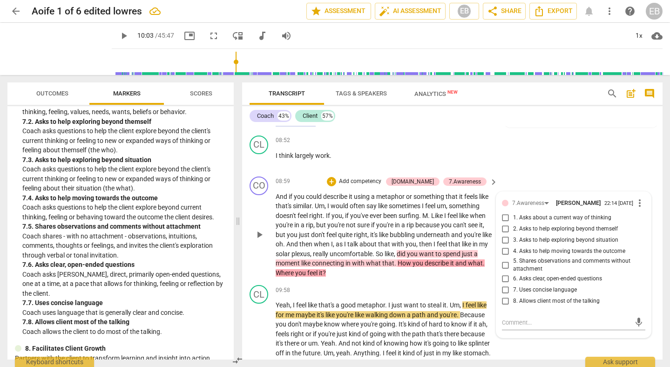
click at [567, 218] on span "1. Asks about a current way of thinking" at bounding box center [562, 218] width 98 height 8
click at [513, 218] on input "1. Asks about a current way of thinking" at bounding box center [505, 217] width 15 height 11
checkbox input "true"
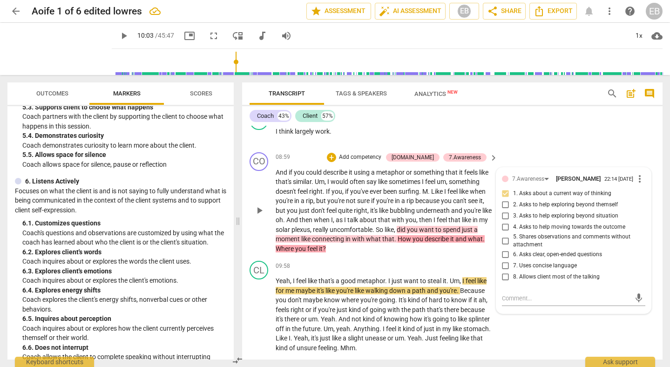
scroll to position [1531, 0]
click at [530, 176] on div "7.Awareness" at bounding box center [528, 178] width 32 height 9
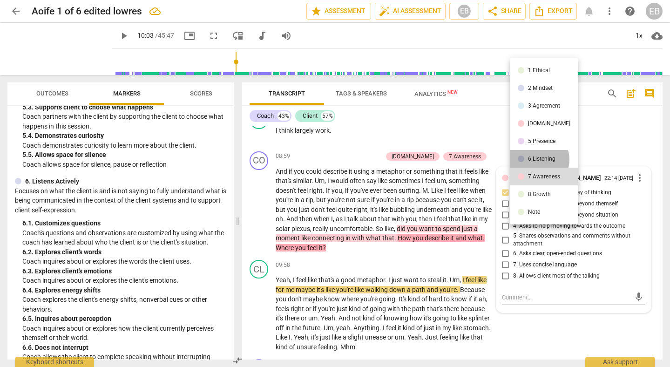
click at [537, 159] on div "6.Listening" at bounding box center [541, 159] width 27 height 6
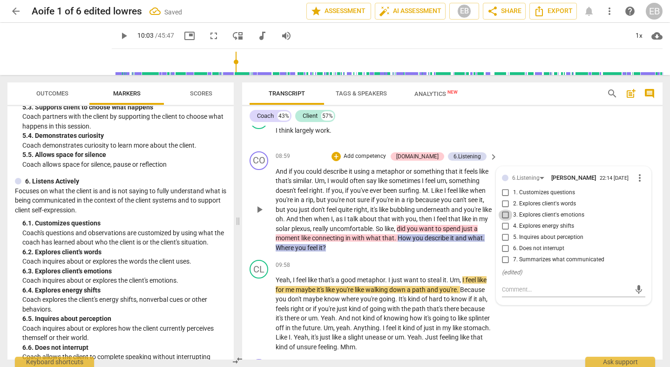
click at [505, 217] on input "3. Explores client's emotions" at bounding box center [505, 215] width 15 height 11
checkbox input "true"
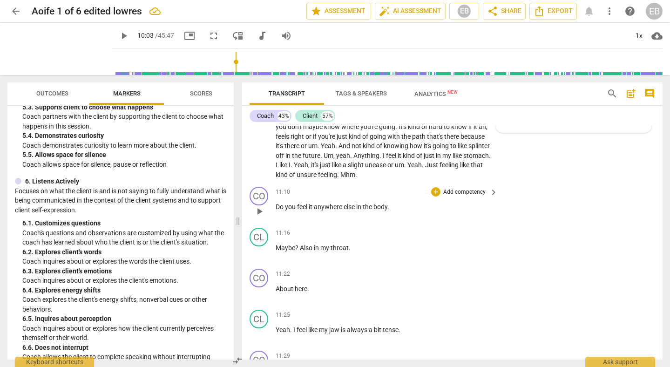
scroll to position [1707, 0]
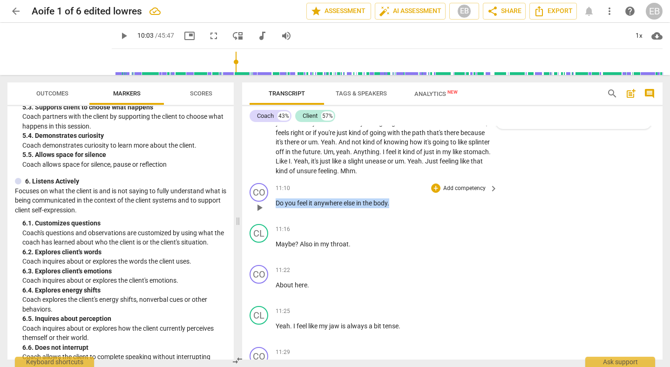
drag, startPoint x: 276, startPoint y: 203, endPoint x: 404, endPoint y: 203, distance: 127.6
click at [404, 204] on p "Do you feel it anywhere else in the body ." at bounding box center [384, 203] width 217 height 10
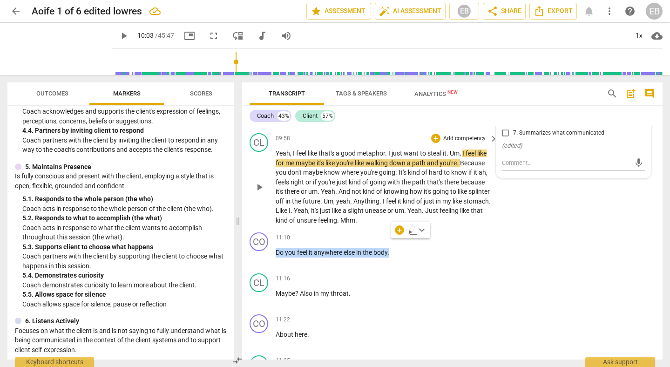
scroll to position [1654, 0]
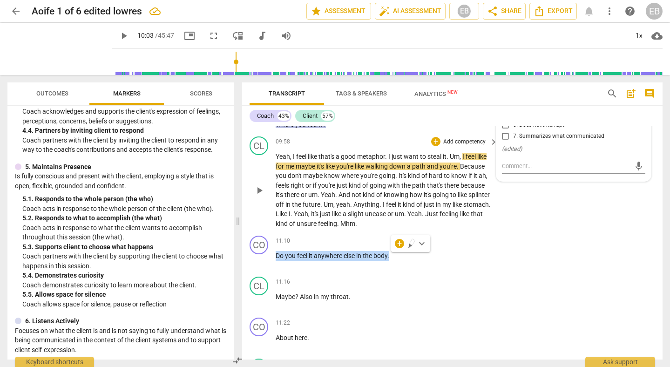
click at [257, 194] on span "play_arrow" at bounding box center [259, 190] width 11 height 11
click at [442, 240] on p "Add competency" at bounding box center [464, 241] width 44 height 8
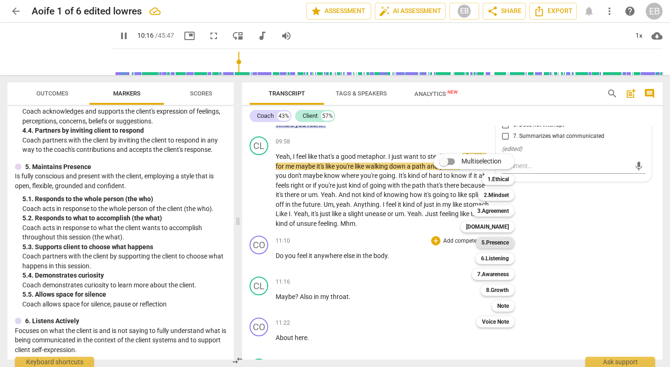
click at [495, 244] on b "5.Presence" at bounding box center [494, 242] width 27 height 11
type input "617"
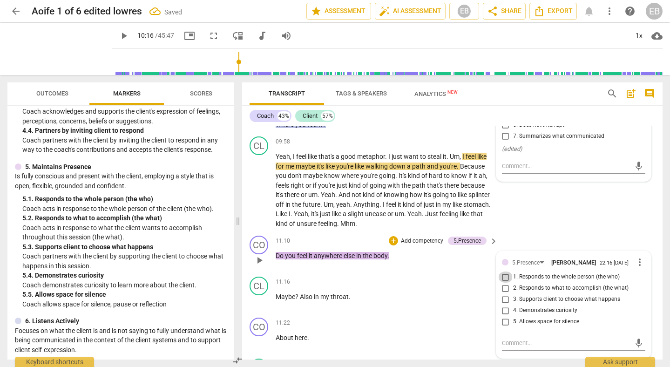
click at [505, 278] on input "1. Responds to the whole person (the who)" at bounding box center [505, 276] width 15 height 11
checkbox input "true"
click at [261, 192] on span "play_arrow" at bounding box center [259, 190] width 11 height 11
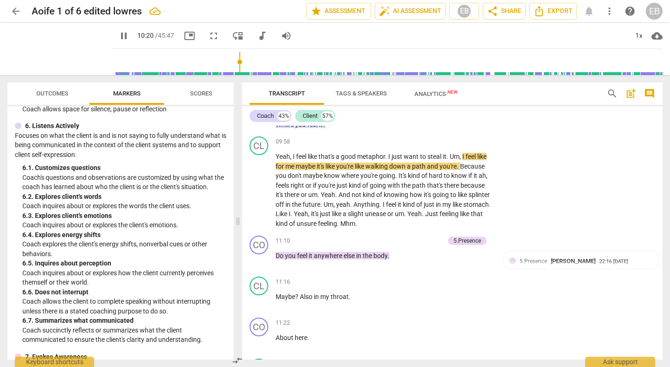
scroll to position [644, 0]
click at [539, 262] on span "5.Presence" at bounding box center [533, 261] width 27 height 7
type input "624"
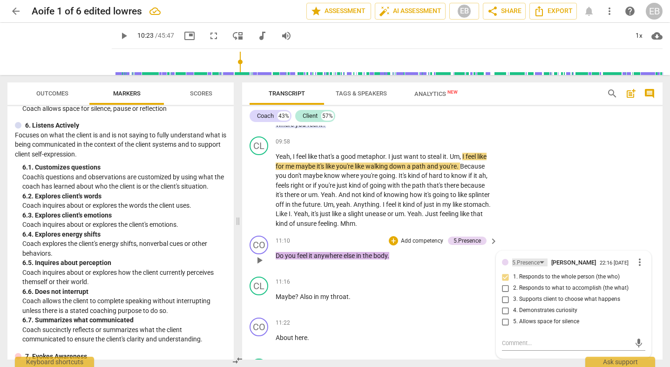
click at [521, 262] on div "5.Presence" at bounding box center [525, 262] width 27 height 9
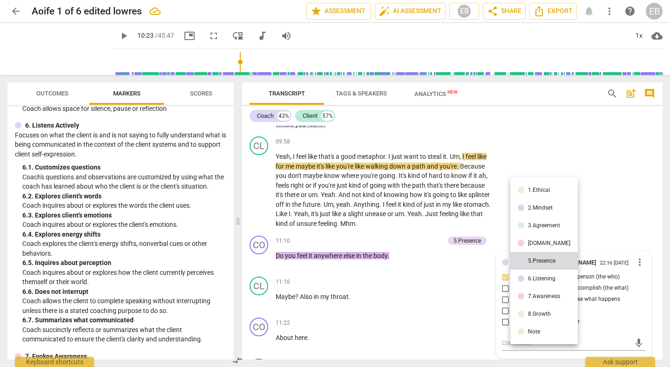
click at [527, 281] on li "6.Listening" at bounding box center [544, 279] width 68 height 18
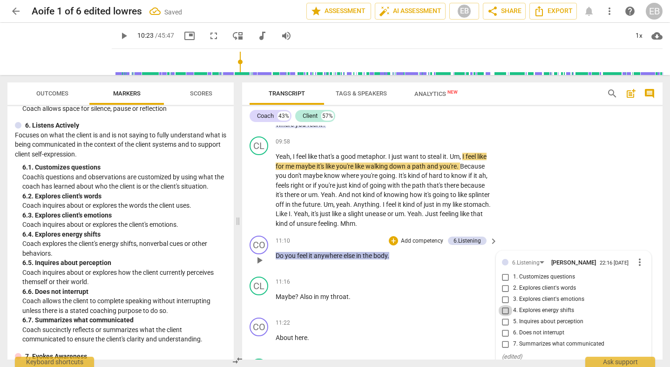
click at [503, 313] on input "4. Explores energy shifts" at bounding box center [505, 310] width 15 height 11
checkbox input "true"
click at [506, 301] on input "3. Explores client's emotions" at bounding box center [505, 299] width 15 height 11
checkbox input "true"
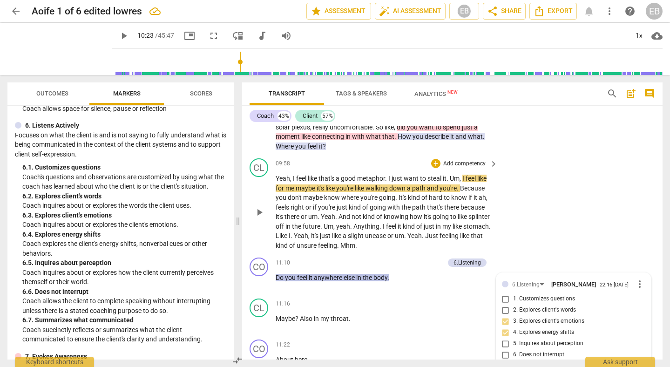
scroll to position [1633, 0]
click at [259, 213] on span "play_arrow" at bounding box center [259, 211] width 11 height 11
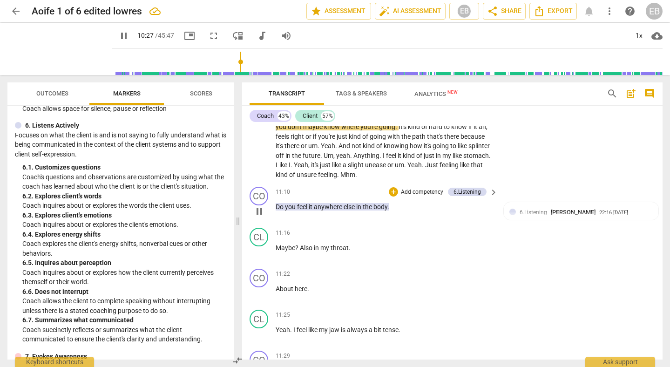
scroll to position [1707, 0]
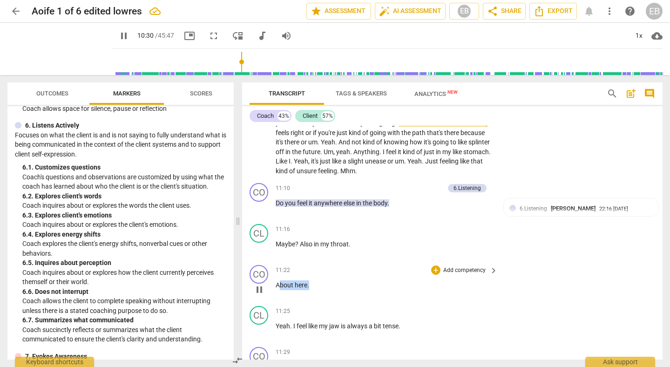
drag, startPoint x: 278, startPoint y: 286, endPoint x: 322, endPoint y: 284, distance: 43.4
click at [322, 285] on p "About here ." at bounding box center [384, 285] width 217 height 10
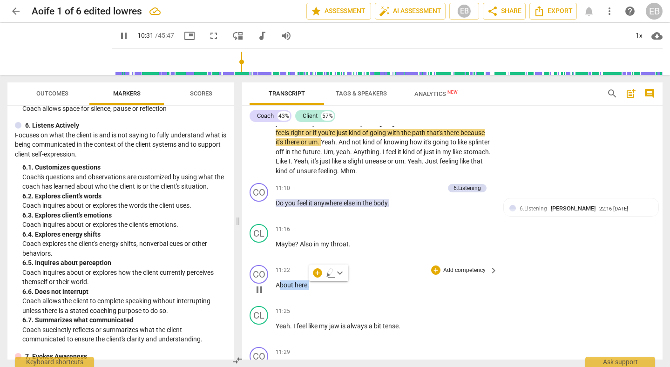
click at [448, 268] on p "Add competency" at bounding box center [464, 270] width 44 height 8
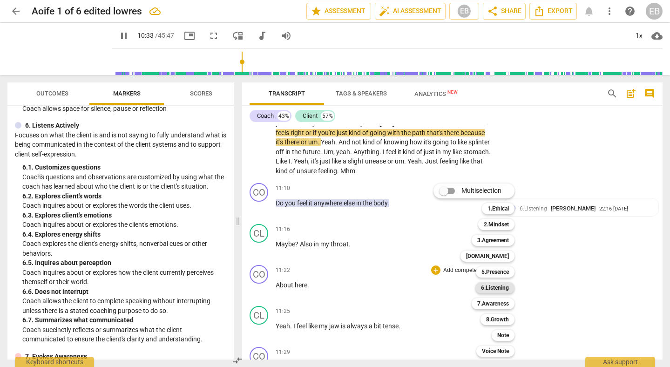
click at [503, 287] on b "6.Listening" at bounding box center [495, 287] width 28 height 11
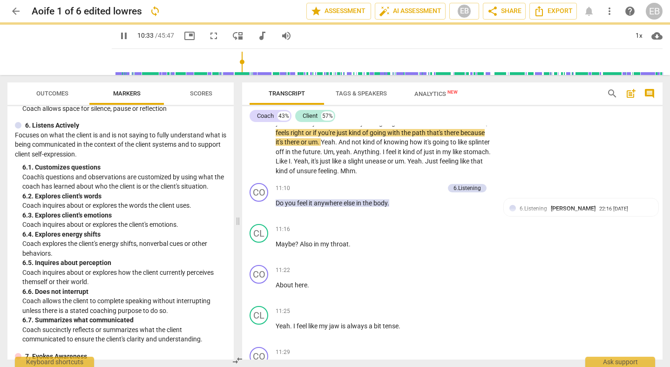
type input "634"
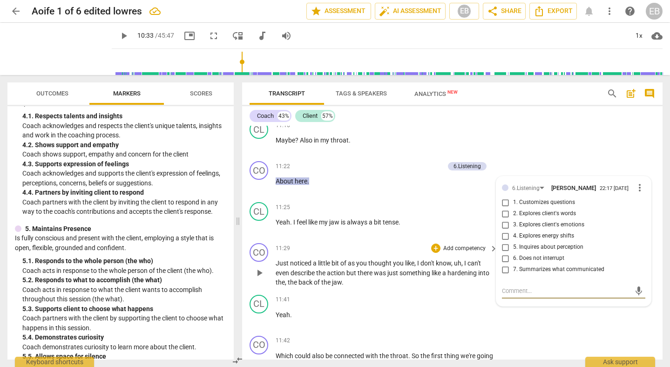
scroll to position [1811, 0]
click at [522, 186] on div "6.Listening" at bounding box center [525, 187] width 27 height 9
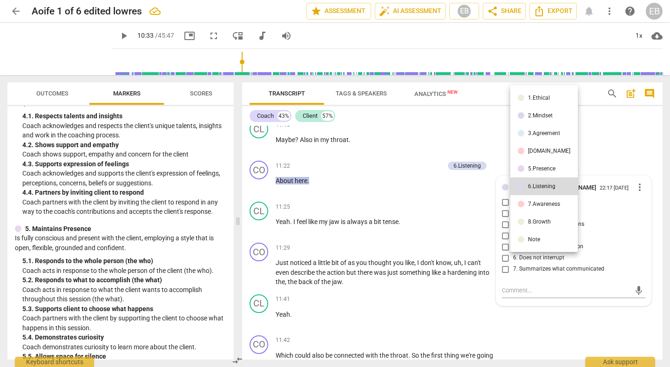
click at [530, 166] on div "5.Presence" at bounding box center [541, 169] width 27 height 6
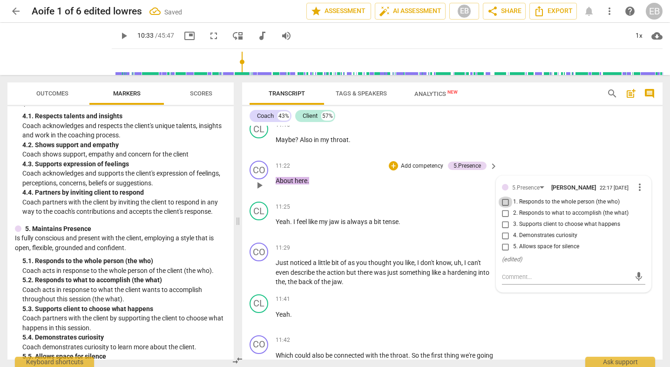
click at [510, 203] on input "1. Responds to the whole person (the who)" at bounding box center [505, 201] width 15 height 11
checkbox input "true"
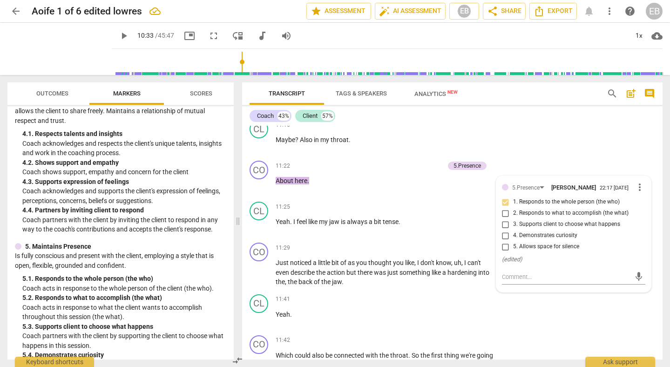
scroll to position [372, 0]
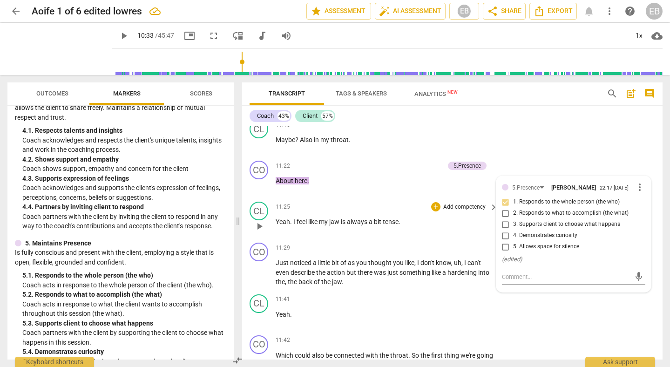
click at [260, 230] on span "play_arrow" at bounding box center [259, 226] width 11 height 11
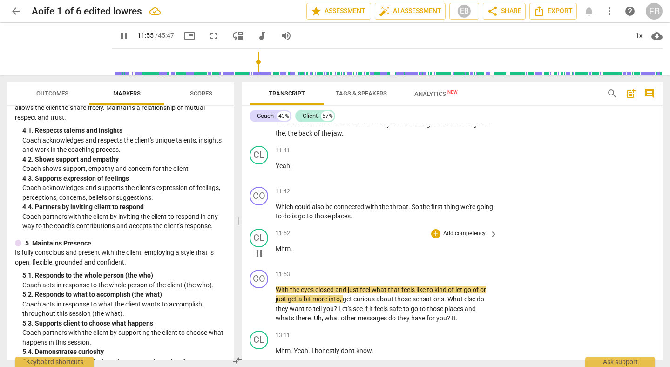
scroll to position [1961, 0]
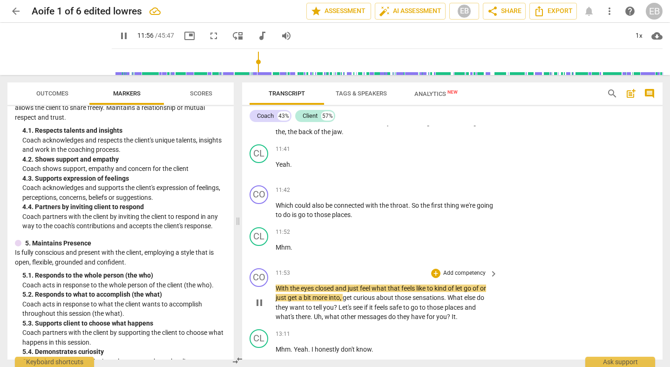
click at [259, 300] on span "pause" at bounding box center [259, 302] width 11 height 11
type input "717"
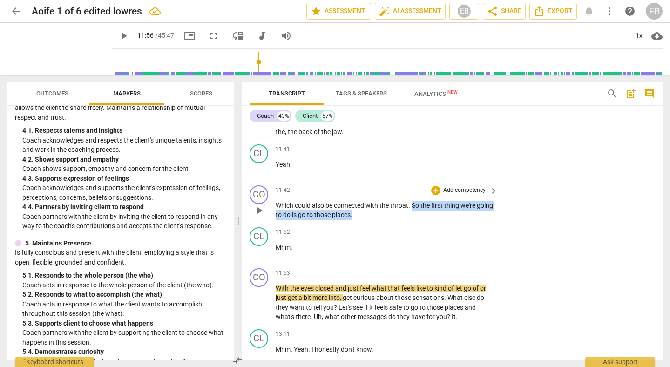
drag, startPoint x: 413, startPoint y: 204, endPoint x: 413, endPoint y: 222, distance: 18.2
click at [413, 222] on div "CO play_arrow pause 11:42 + Add competency keyboard_arrow_right Which could als…" at bounding box center [452, 203] width 420 height 42
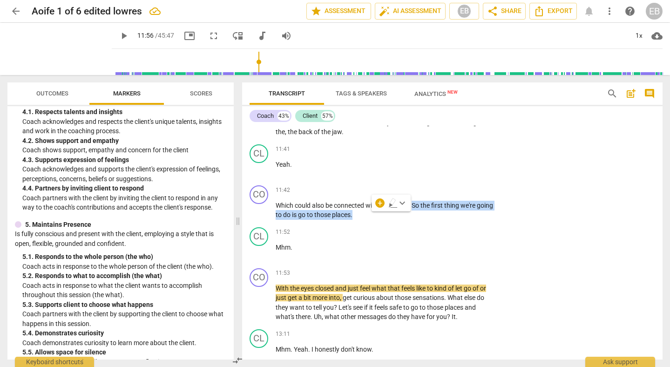
scroll to position [392, 0]
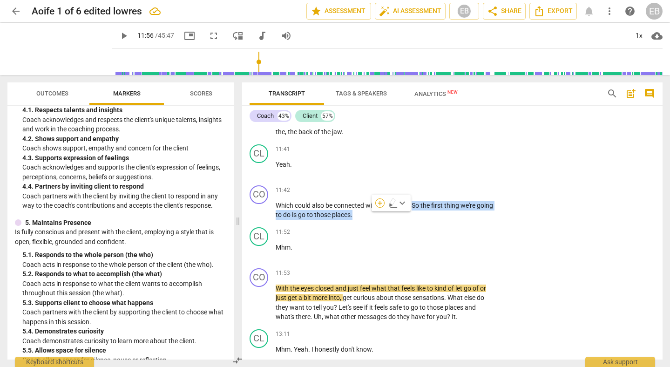
click at [379, 204] on div "+" at bounding box center [379, 202] width 9 height 9
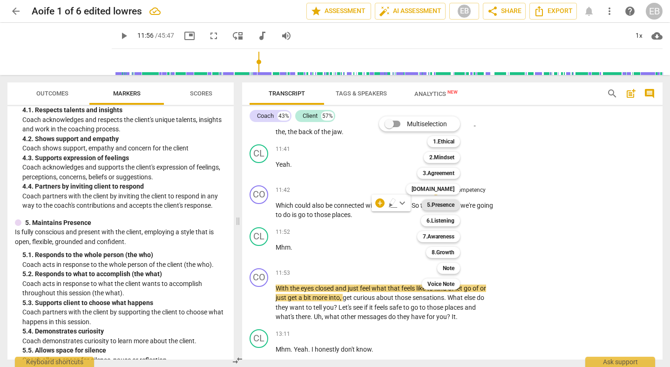
click at [445, 206] on b "5.Presence" at bounding box center [440, 204] width 27 height 11
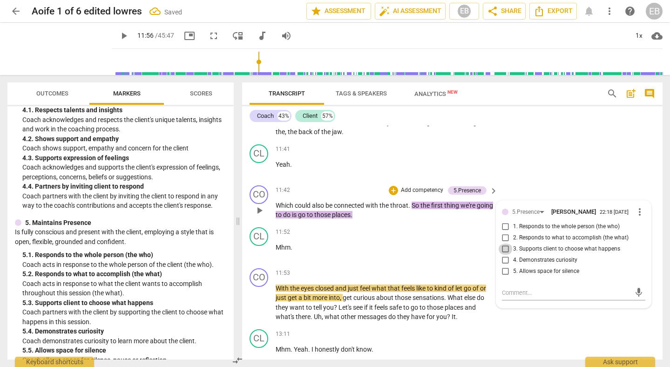
click at [502, 251] on input "3. Supports client to choose what happens" at bounding box center [505, 248] width 15 height 11
checkbox input "true"
click at [522, 164] on div "CL play_arrow pause 11:41 + Add competency keyboard_arrow_right Yeah ." at bounding box center [452, 161] width 420 height 41
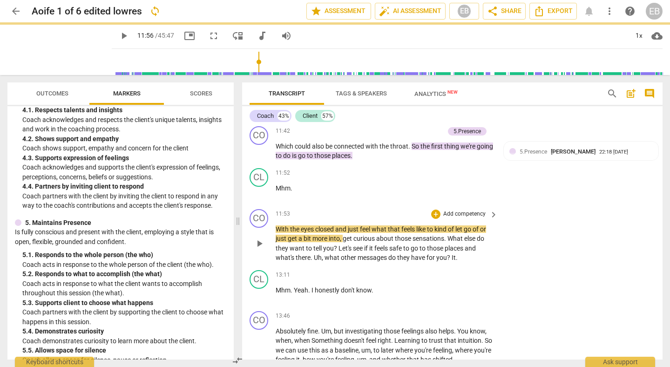
scroll to position [2021, 0]
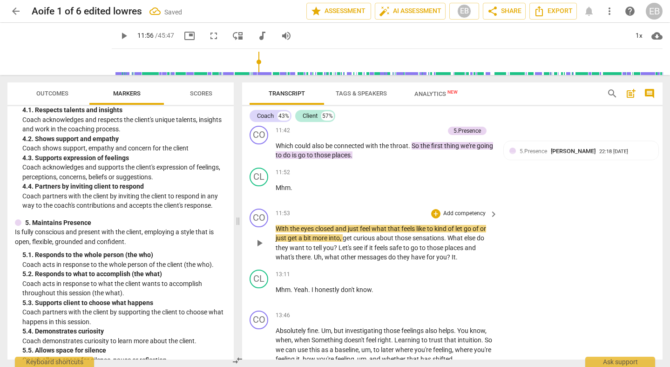
click at [399, 238] on span "those" at bounding box center [404, 237] width 18 height 7
click at [260, 244] on span "play_arrow" at bounding box center [259, 242] width 11 height 11
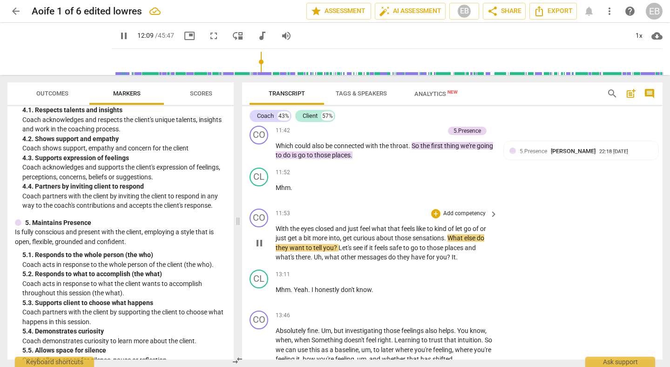
click at [260, 242] on span "pause" at bounding box center [259, 242] width 11 height 11
type input "729"
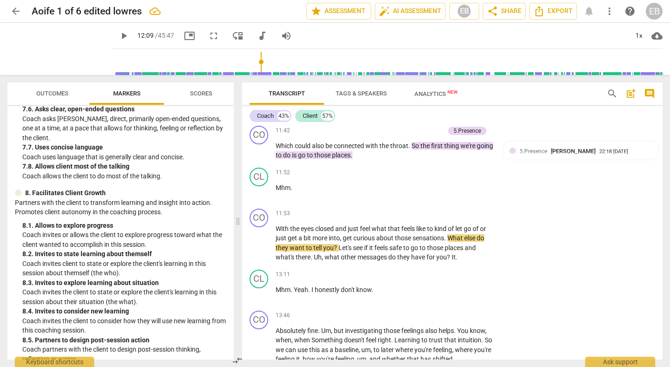
scroll to position [1094, 0]
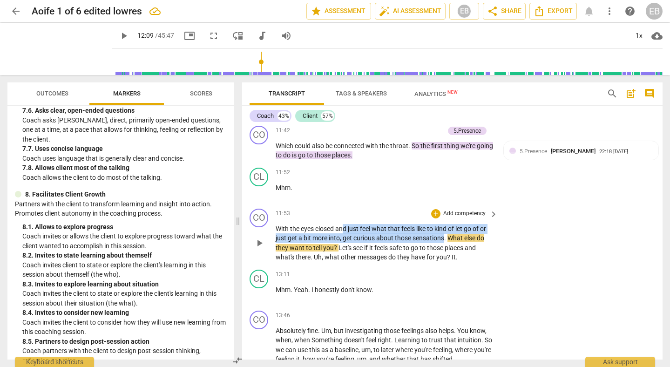
drag, startPoint x: 345, startPoint y: 228, endPoint x: 446, endPoint y: 236, distance: 100.4
click at [446, 236] on p "With the eyes closed and just feel what that feels like to kind of let go of or…" at bounding box center [384, 243] width 217 height 38
click at [454, 226] on div "+" at bounding box center [453, 226] width 9 height 9
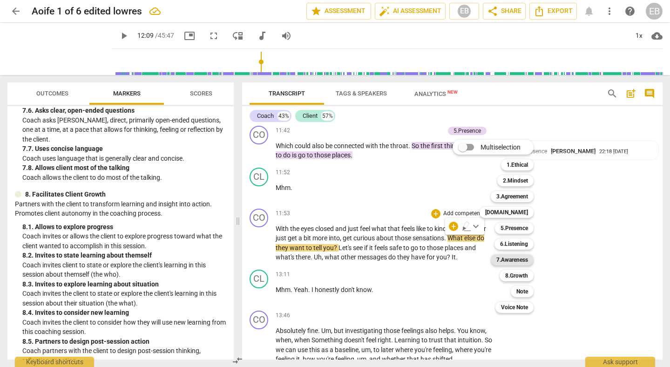
click at [512, 256] on b "7.Awareness" at bounding box center [512, 259] width 32 height 11
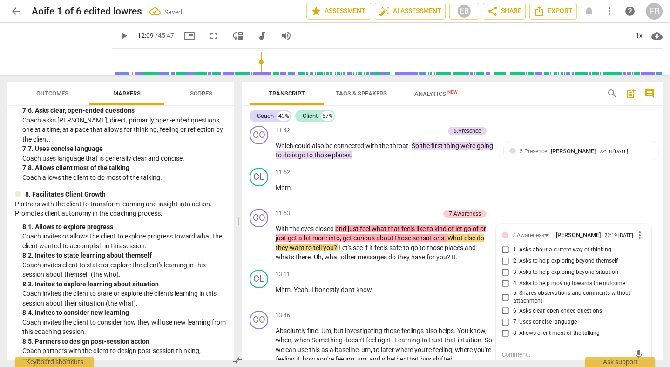
scroll to position [2022, 0]
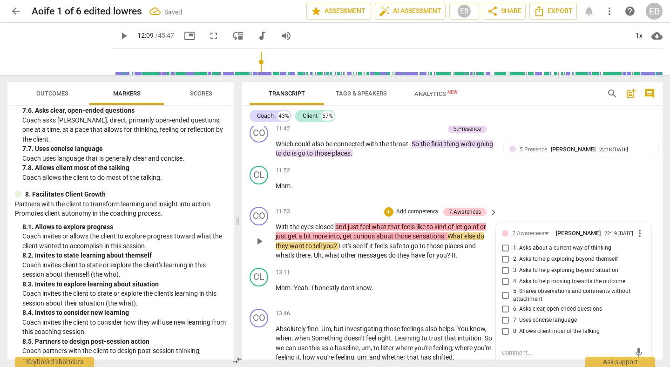
click at [504, 325] on input "7. Uses concise language" at bounding box center [505, 320] width 15 height 11
checkbox input "true"
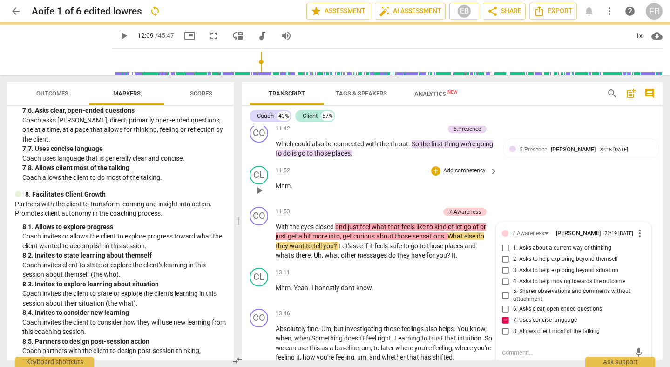
click at [539, 182] on div "CL play_arrow pause 11:52 + Add competency keyboard_arrow_right Mhm ." at bounding box center [452, 182] width 420 height 41
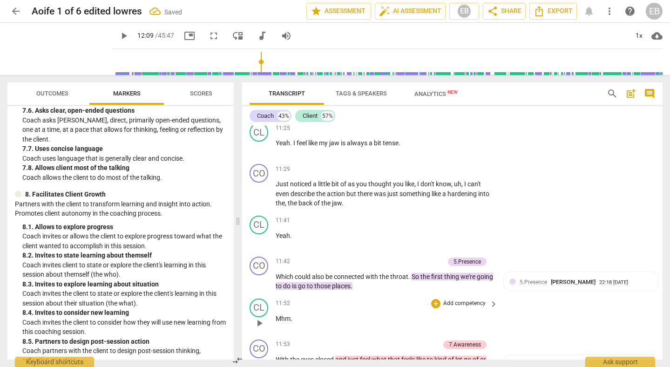
scroll to position [1889, 0]
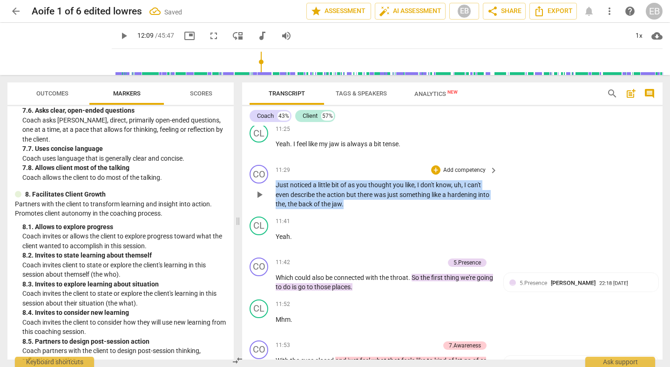
drag, startPoint x: 276, startPoint y: 183, endPoint x: 361, endPoint y: 206, distance: 88.1
click at [361, 206] on p "Just noticed a little bit of as you thought you like , I don't know , uh , I ca…" at bounding box center [384, 194] width 217 height 29
click at [365, 189] on div "+" at bounding box center [364, 192] width 9 height 9
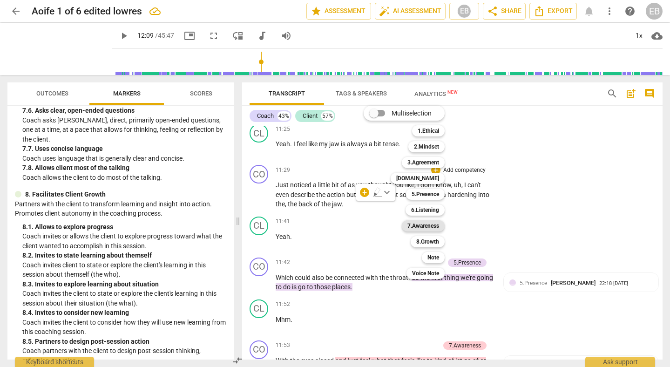
click at [426, 225] on b "7.Awareness" at bounding box center [423, 225] width 32 height 11
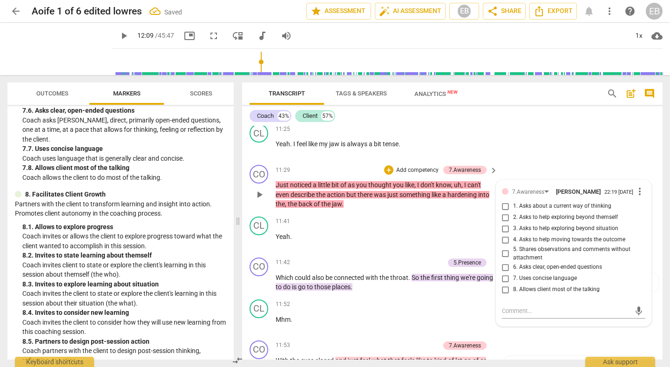
click at [527, 255] on span "5. Shares observations and comments without attachment" at bounding box center [577, 253] width 128 height 16
click at [513, 255] on input "5. Shares observations and comments without attachment" at bounding box center [505, 253] width 15 height 11
checkbox input "true"
click at [536, 158] on div "CL play_arrow pause 11:25 + Add competency keyboard_arrow_right Yeah . I feel l…" at bounding box center [452, 140] width 420 height 41
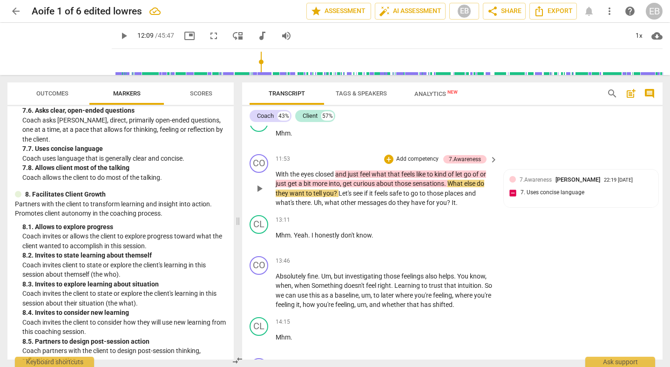
scroll to position [2071, 0]
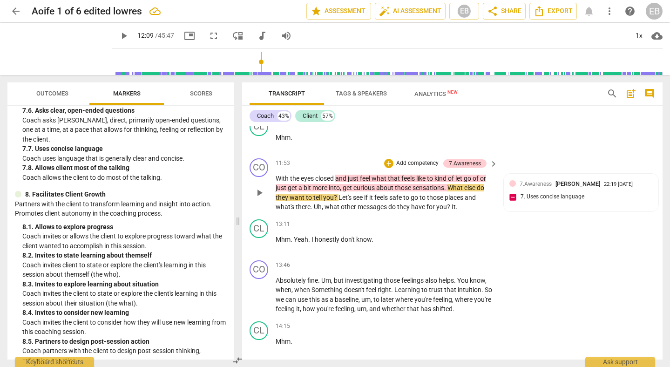
click at [257, 193] on span "play_arrow" at bounding box center [259, 192] width 11 height 11
click at [290, 179] on span "the" at bounding box center [295, 178] width 11 height 7
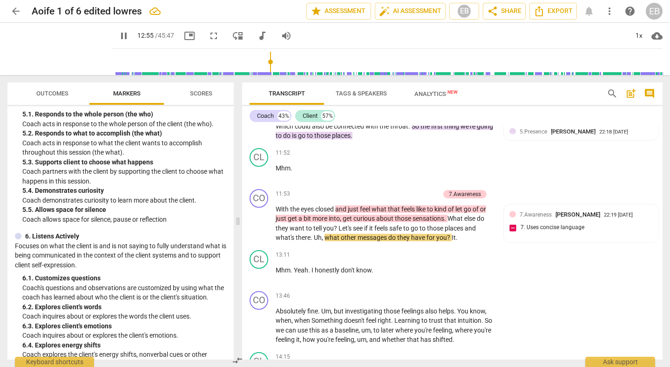
scroll to position [528, 0]
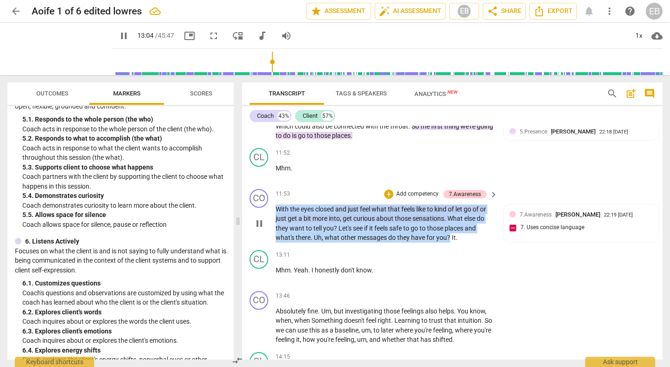
drag, startPoint x: 276, startPoint y: 210, endPoint x: 450, endPoint y: 238, distance: 176.5
click at [450, 238] on p "With the eyes closed and just feel what that feels like to kind of let go of or…" at bounding box center [384, 223] width 217 height 38
click at [461, 224] on div "+" at bounding box center [459, 225] width 9 height 9
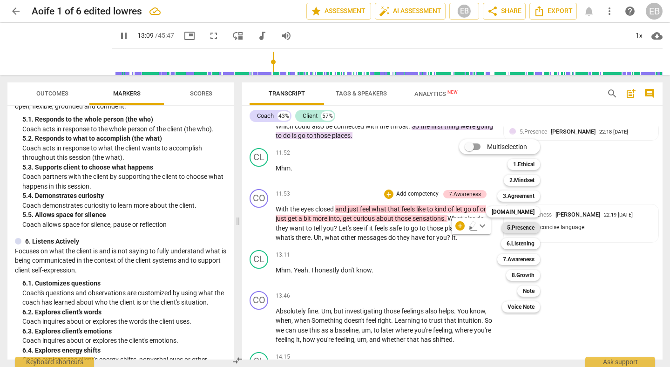
click at [518, 226] on b "5.Presence" at bounding box center [520, 227] width 27 height 11
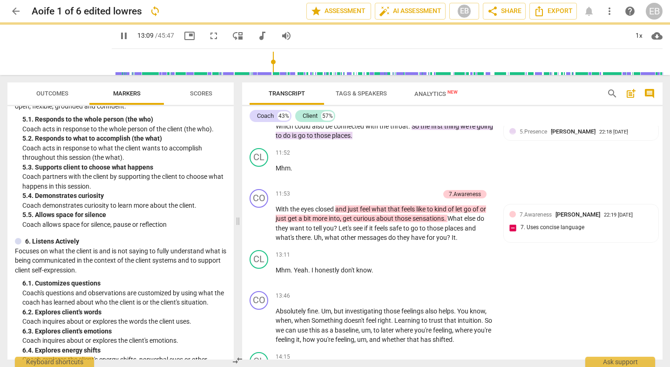
type input "790"
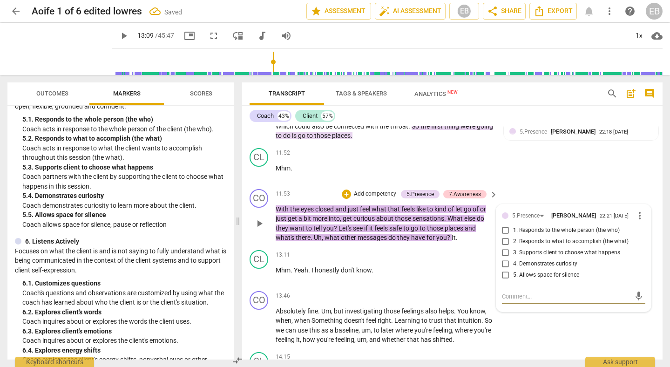
click at [509, 279] on input "5. Allows space for silence" at bounding box center [505, 275] width 15 height 11
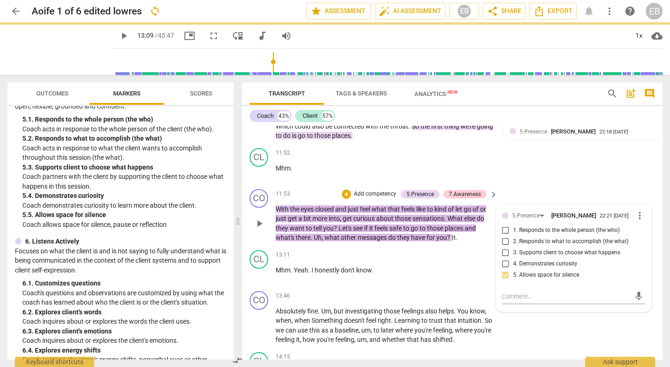
click at [506, 277] on input "5. Allows space for silence" at bounding box center [505, 275] width 15 height 11
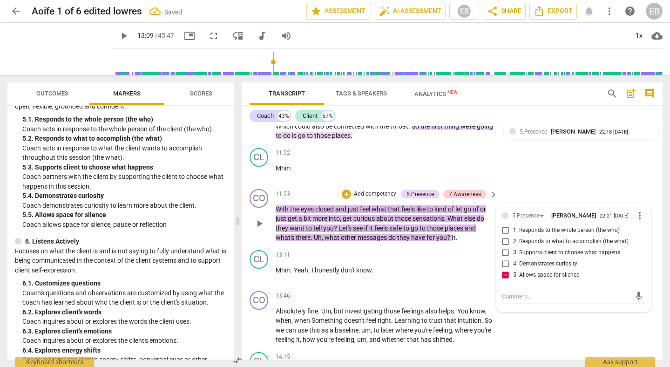
click at [502, 279] on input "5. Allows space for silence" at bounding box center [505, 275] width 15 height 11
checkbox input "false"
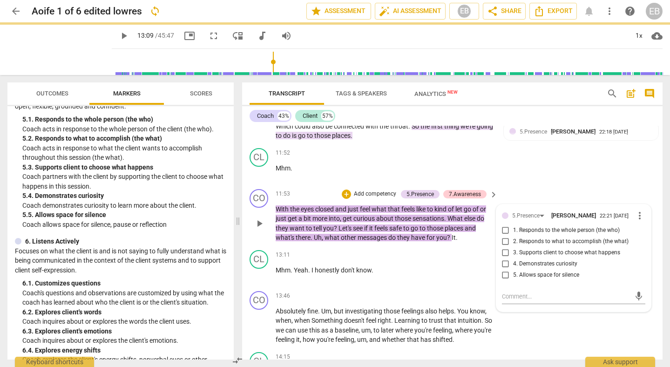
click at [524, 194] on div "CO play_arrow pause 11:53 + Add competency 5.Presence 7.Awareness keyboard_arro…" at bounding box center [452, 215] width 420 height 61
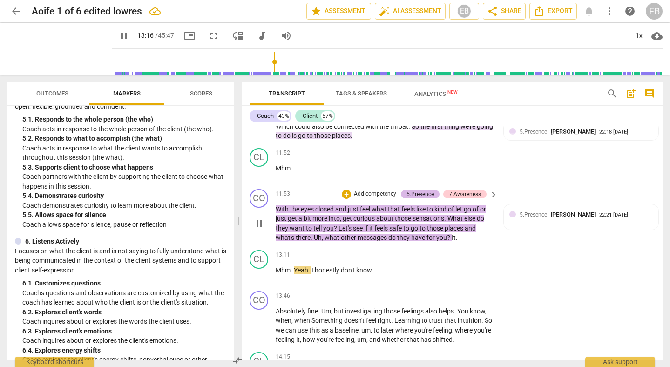
click at [417, 194] on div "5.Presence" at bounding box center [419, 194] width 27 height 8
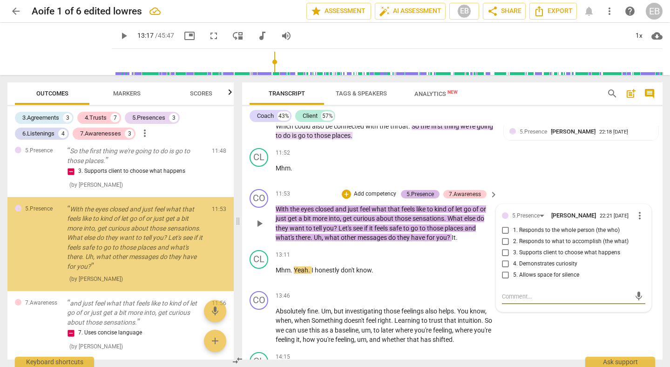
scroll to position [1102, 0]
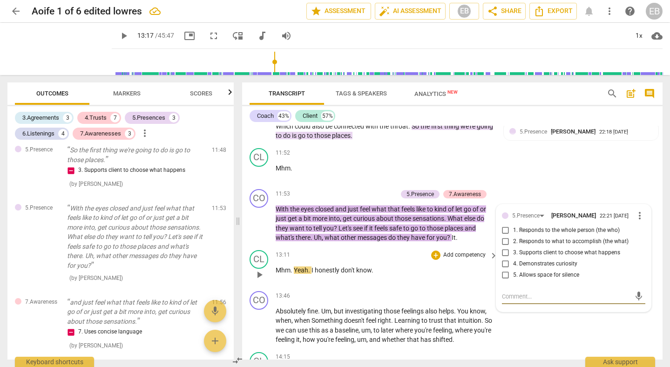
click at [259, 275] on span "play_arrow" at bounding box center [259, 274] width 11 height 11
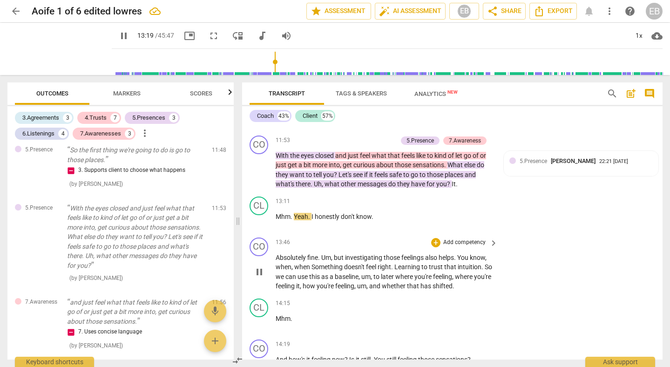
scroll to position [2096, 0]
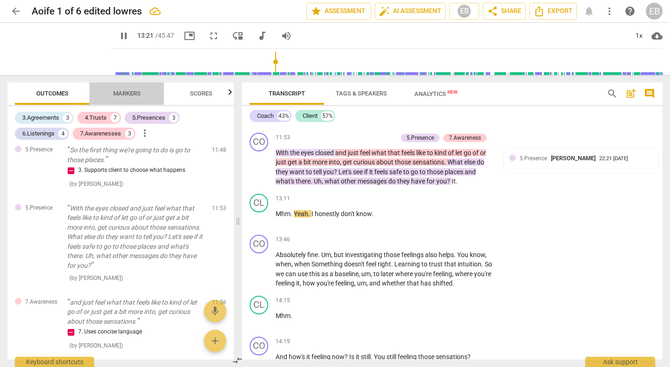
click at [118, 103] on button "Markers" at bounding box center [126, 93] width 74 height 22
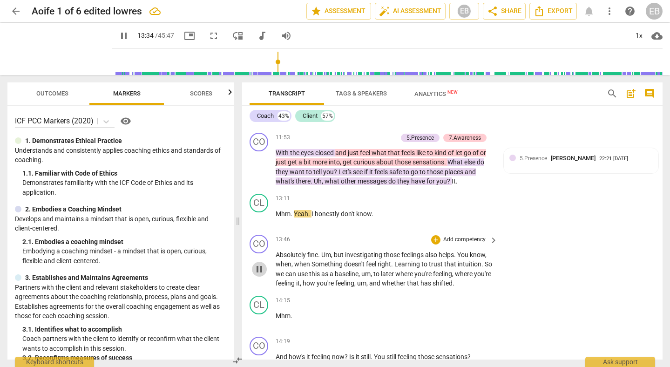
click at [261, 271] on span "pause" at bounding box center [259, 269] width 11 height 11
click at [261, 271] on span "play_arrow" at bounding box center [259, 269] width 11 height 11
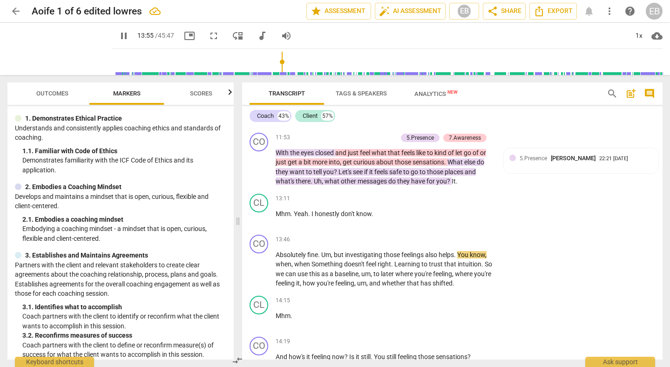
scroll to position [23, 0]
click at [463, 254] on span "You" at bounding box center [463, 254] width 13 height 7
type input "840"
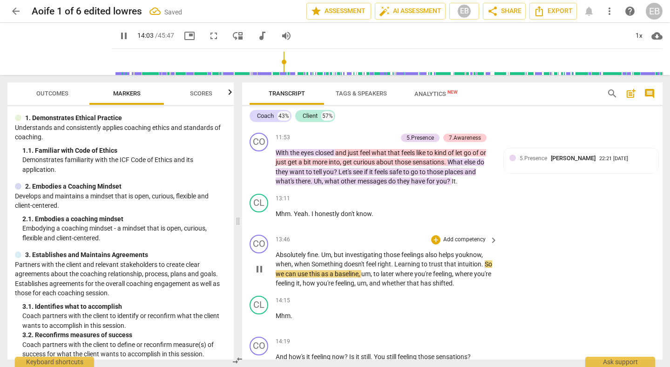
click at [289, 265] on span "when" at bounding box center [284, 263] width 16 height 7
click at [290, 266] on span "when" at bounding box center [284, 263] width 16 height 7
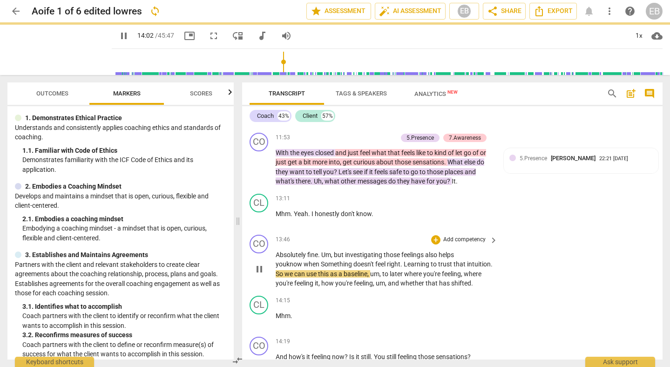
click at [321, 264] on span "Something" at bounding box center [337, 263] width 33 height 7
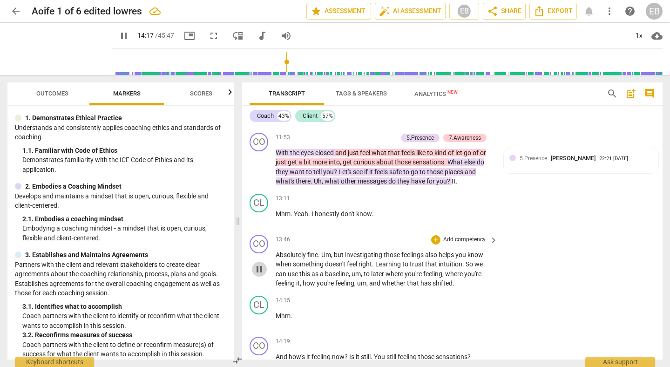
click at [261, 271] on span "pause" at bounding box center [259, 269] width 11 height 11
type input "858"
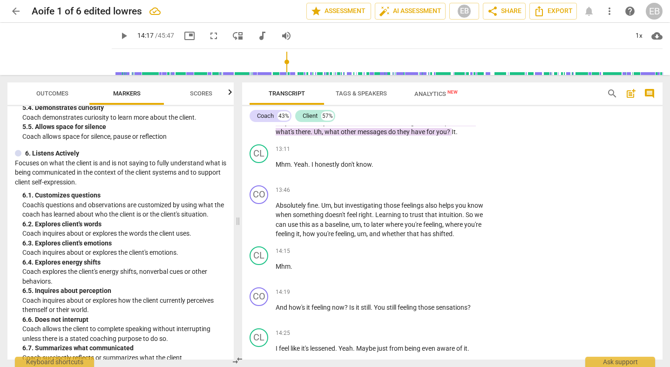
scroll to position [619, 0]
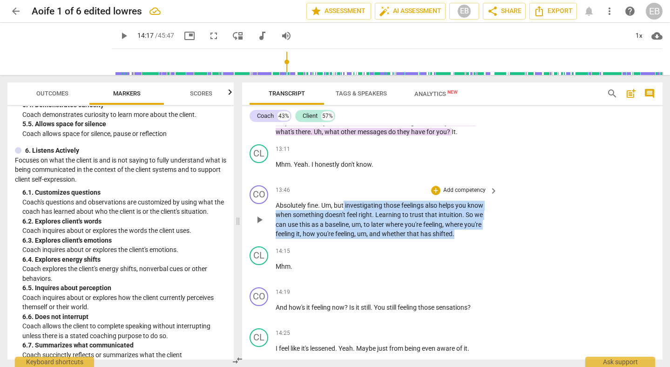
drag, startPoint x: 343, startPoint y: 206, endPoint x: 468, endPoint y: 236, distance: 128.3
click at [468, 237] on p "Absolutely fine . Um , but investigating those feelings also helps you know whe…" at bounding box center [384, 220] width 217 height 38
click at [464, 223] on div "+" at bounding box center [463, 221] width 9 height 9
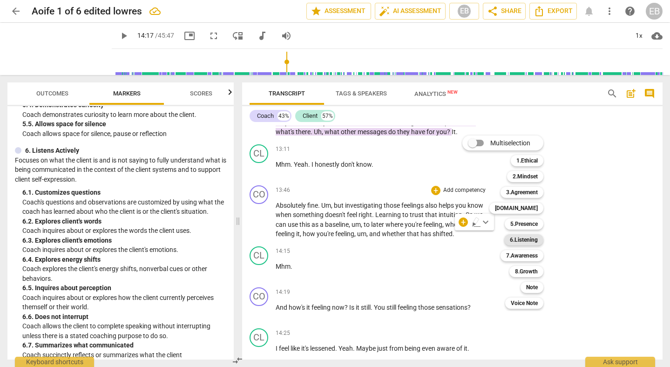
click at [527, 241] on b "6.Listening" at bounding box center [524, 239] width 28 height 11
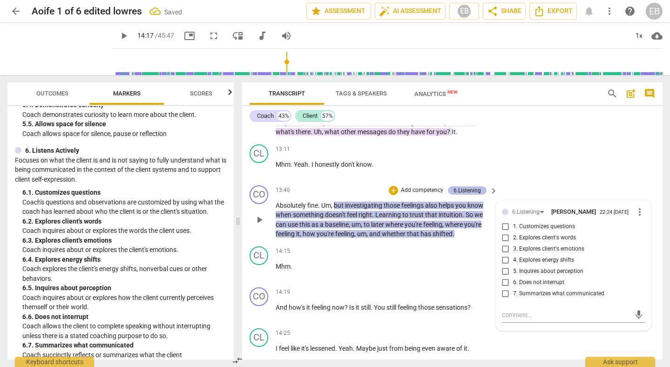
click at [478, 189] on div "6.Listening" at bounding box center [466, 190] width 27 height 8
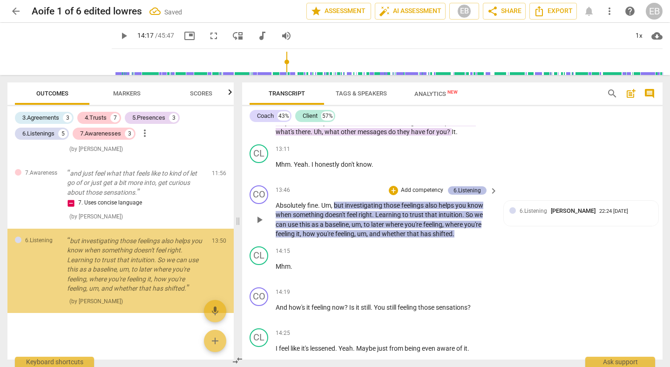
scroll to position [1240, 0]
click at [478, 190] on div "6.Listening" at bounding box center [466, 190] width 27 height 8
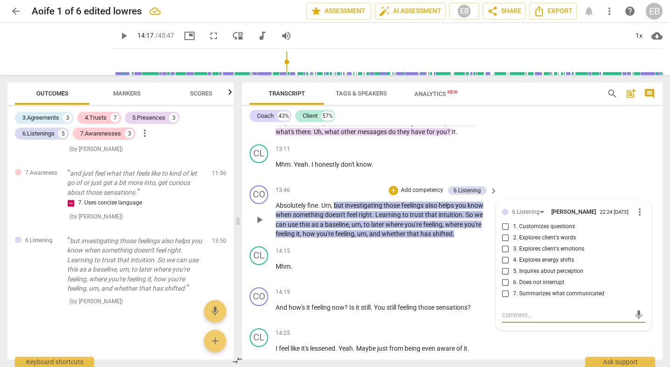
click at [638, 214] on span "more_vert" at bounding box center [639, 211] width 11 height 11
click at [639, 233] on li "Delete" at bounding box center [646, 231] width 32 height 18
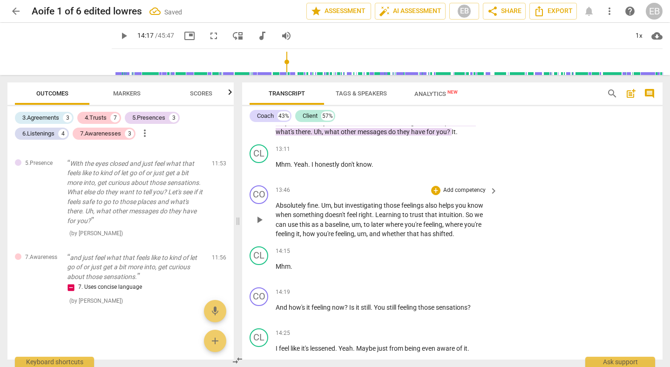
scroll to position [2067, 0]
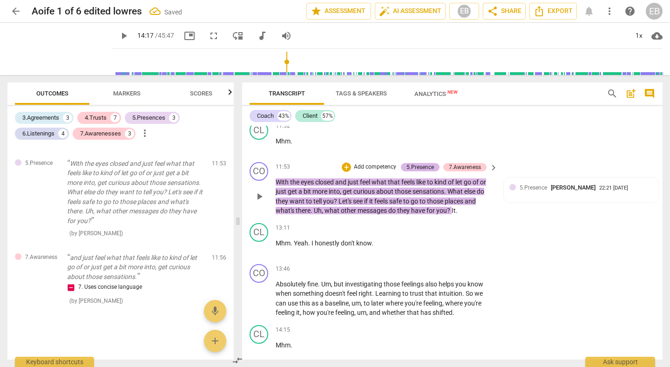
click at [412, 164] on div "5.Presence" at bounding box center [419, 167] width 27 height 8
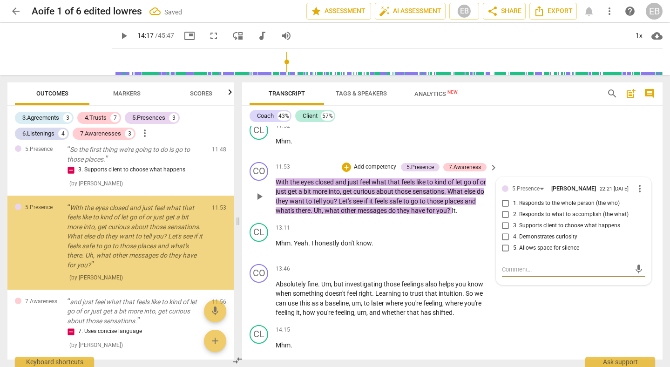
scroll to position [1102, 0]
click at [637, 194] on span "more_vert" at bounding box center [639, 188] width 11 height 11
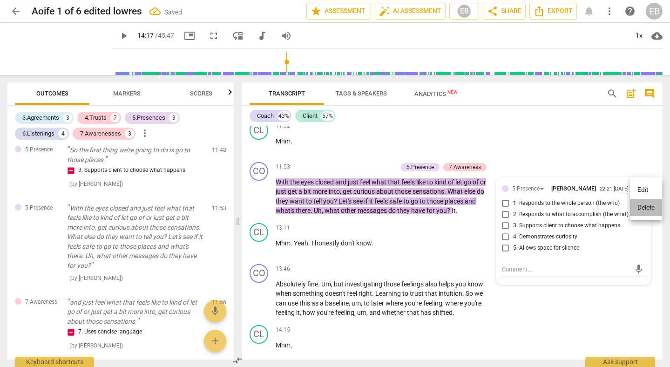
click at [636, 208] on li "Delete" at bounding box center [646, 208] width 32 height 18
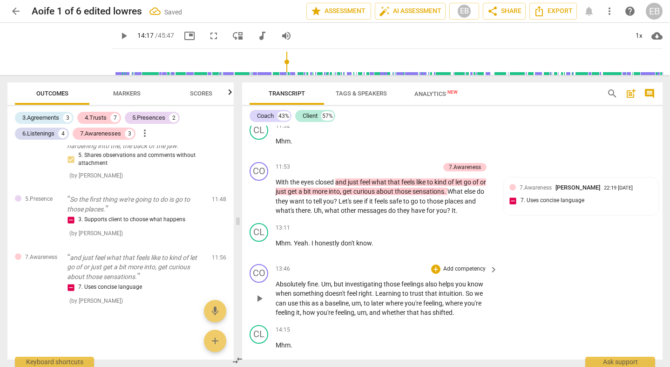
scroll to position [1061, 0]
click at [135, 95] on span "Markers" at bounding box center [126, 93] width 27 height 7
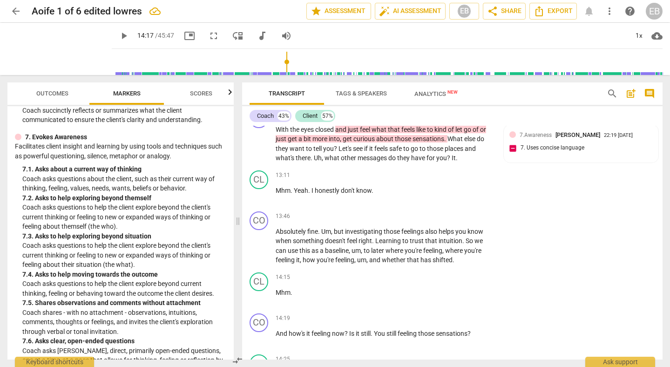
scroll to position [864, 0]
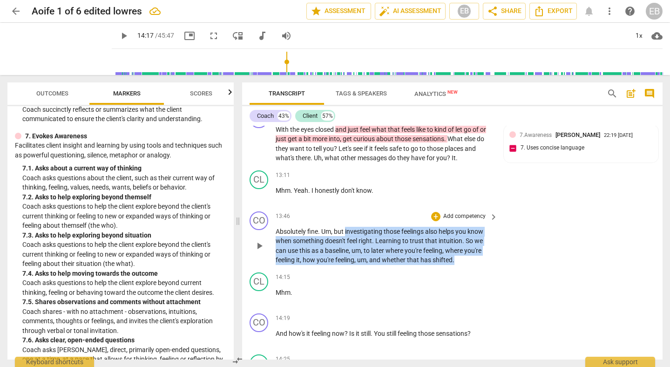
drag, startPoint x: 345, startPoint y: 230, endPoint x: 458, endPoint y: 261, distance: 116.7
click at [458, 261] on p "Absolutely fine . Um , but investigating those feelings also helps you know whe…" at bounding box center [384, 246] width 217 height 38
click at [456, 215] on p "Add competency" at bounding box center [464, 216] width 44 height 8
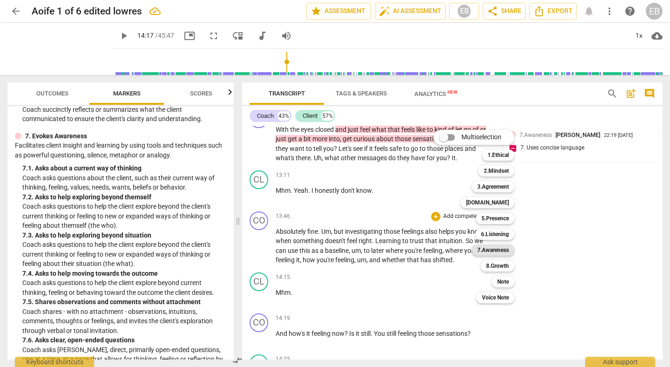
click at [494, 248] on b "7.Awareness" at bounding box center [493, 249] width 32 height 11
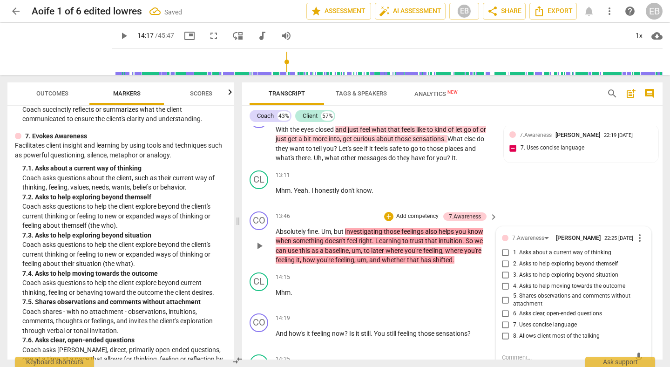
scroll to position [2124, 0]
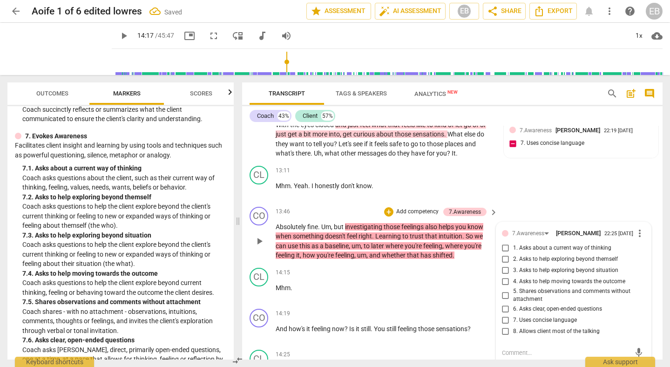
click at [504, 262] on input "2. Asks to help exploring beyond themself" at bounding box center [505, 259] width 15 height 11
checkbox input "true"
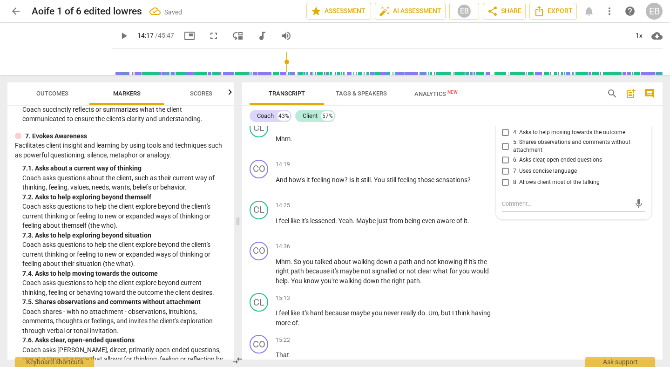
scroll to position [2284, 0]
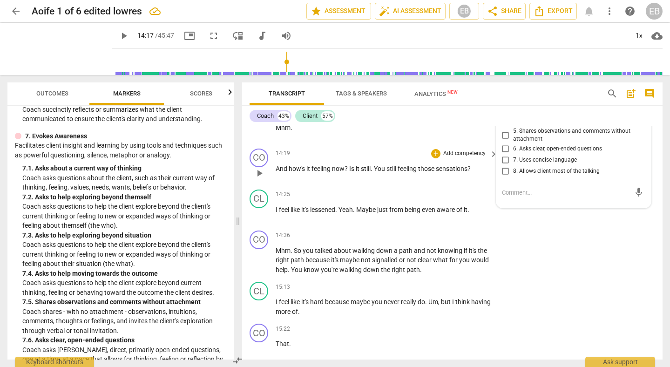
click at [354, 166] on span "Is" at bounding box center [352, 168] width 7 height 7
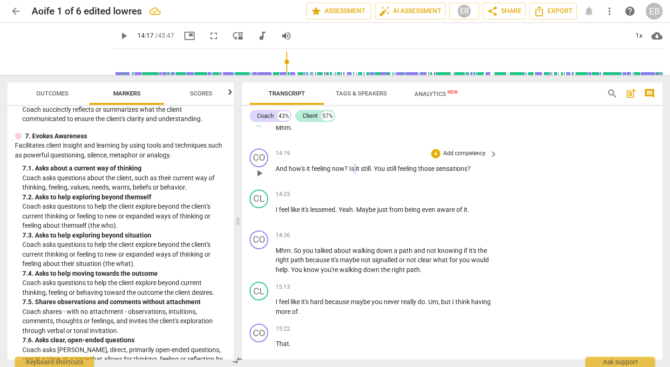
click at [354, 166] on span "Is" at bounding box center [352, 168] width 7 height 7
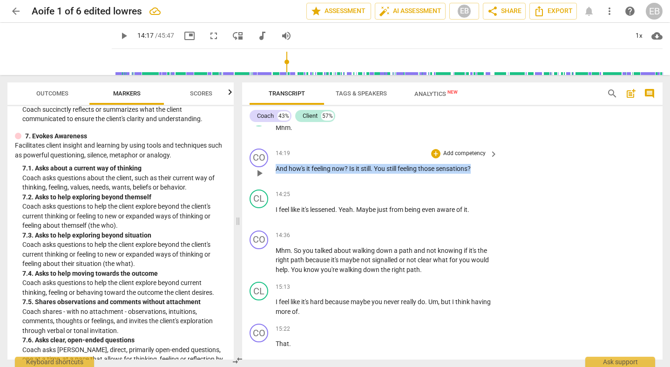
click at [354, 166] on span "Is" at bounding box center [352, 168] width 7 height 7
click at [485, 158] on div "+" at bounding box center [482, 156] width 9 height 9
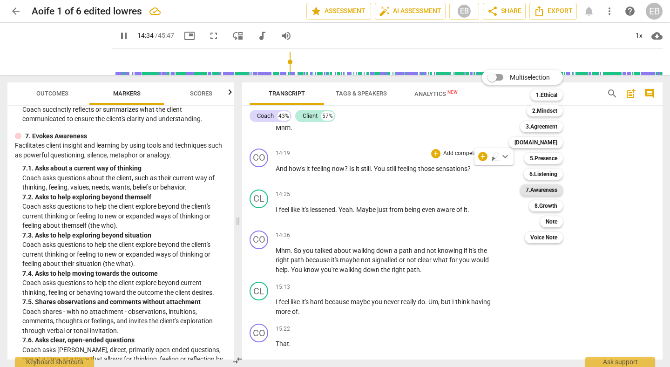
click at [552, 190] on b "7.Awareness" at bounding box center [542, 189] width 32 height 11
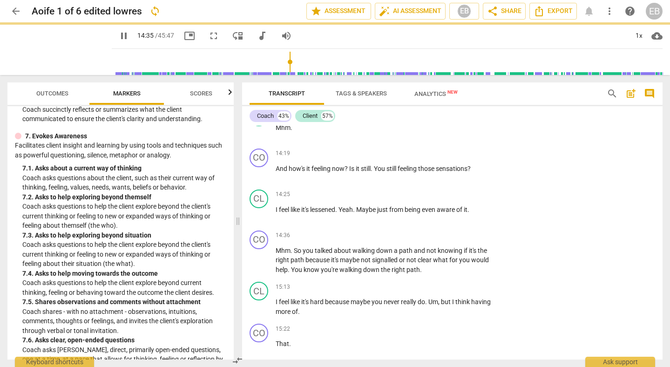
type input "875"
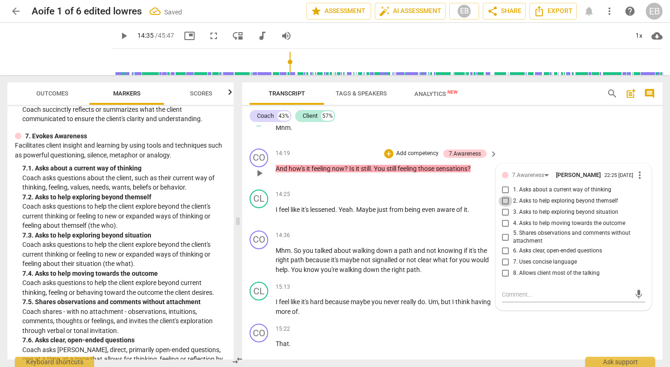
click at [507, 201] on input "2. Asks to help exploring beyond themself" at bounding box center [505, 201] width 15 height 11
checkbox input "true"
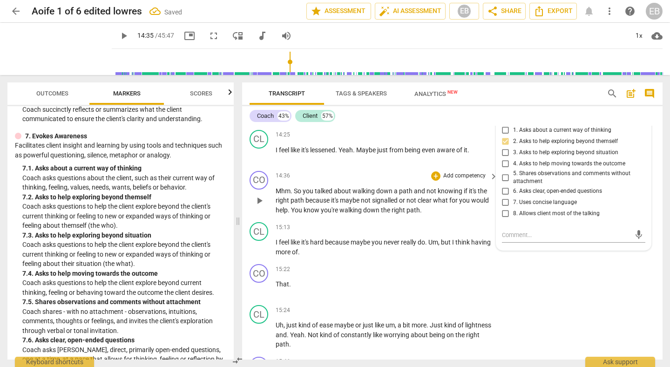
scroll to position [2349, 0]
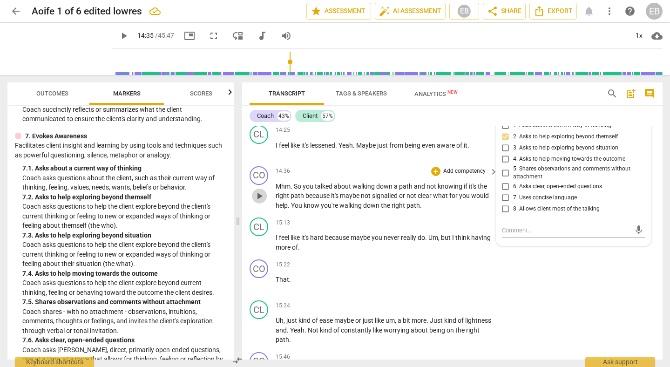
click at [256, 198] on span "play_arrow" at bounding box center [259, 195] width 11 height 11
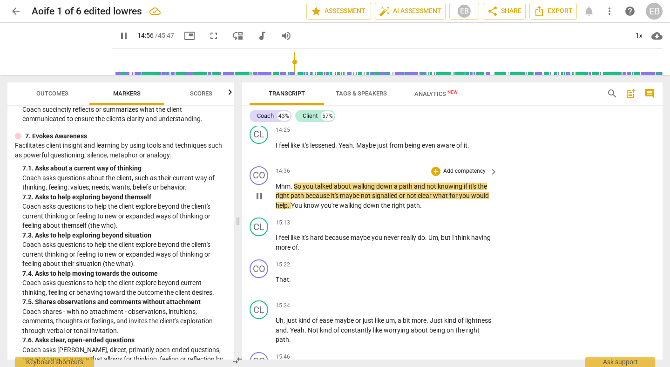
click at [433, 194] on span "clear" at bounding box center [425, 195] width 15 height 7
type input "897"
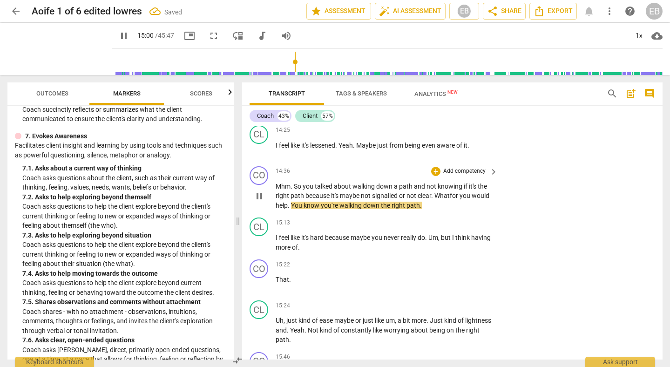
click at [304, 205] on span "You" at bounding box center [297, 205] width 13 height 7
drag, startPoint x: 436, startPoint y: 196, endPoint x: 448, endPoint y: 207, distance: 16.8
click at [448, 207] on p "Mhm . So you talked about walking down a path and not knowing if it's the right…" at bounding box center [384, 196] width 217 height 29
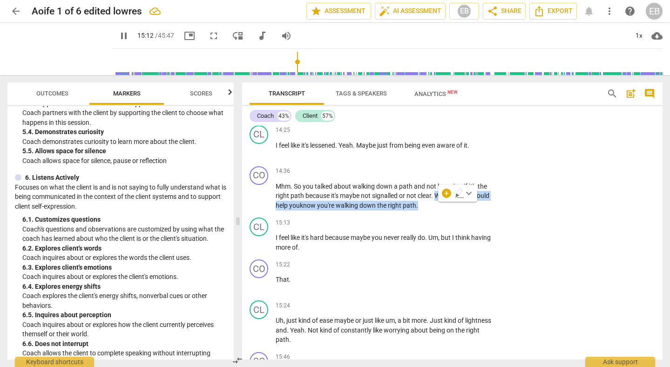
scroll to position [592, 0]
click at [448, 195] on div "+" at bounding box center [446, 193] width 9 height 9
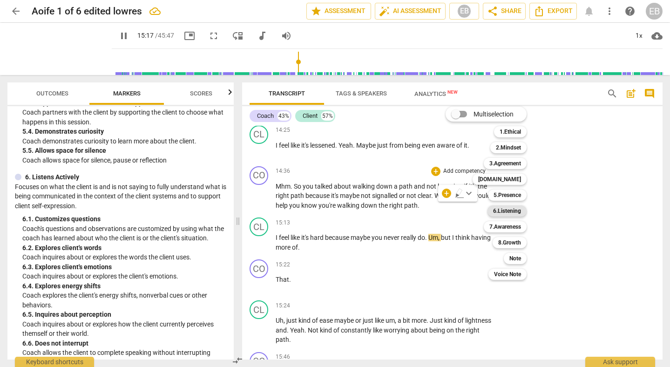
click at [510, 213] on b "6.Listening" at bounding box center [507, 210] width 28 height 11
type input "918"
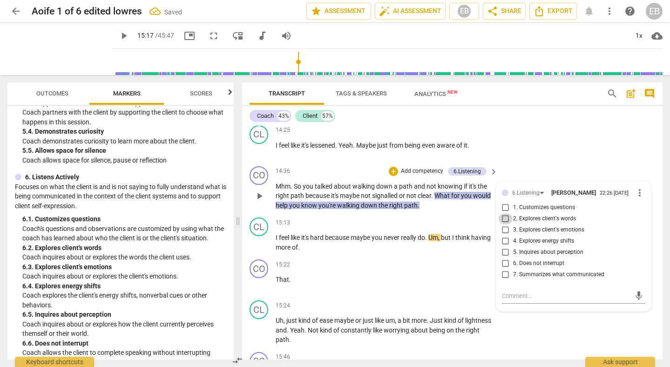
click at [505, 222] on input "2. Explores client's words" at bounding box center [505, 218] width 15 height 11
checkbox input "true"
click at [502, 254] on input "5. Inquires about perception" at bounding box center [505, 252] width 15 height 11
checkbox input "true"
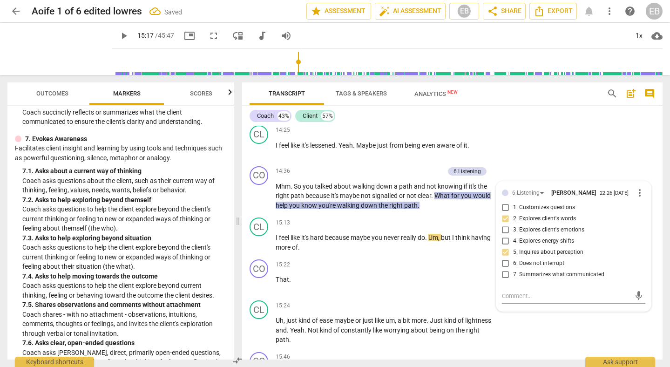
scroll to position [862, 0]
click at [519, 189] on div "6.Listening" at bounding box center [525, 193] width 27 height 9
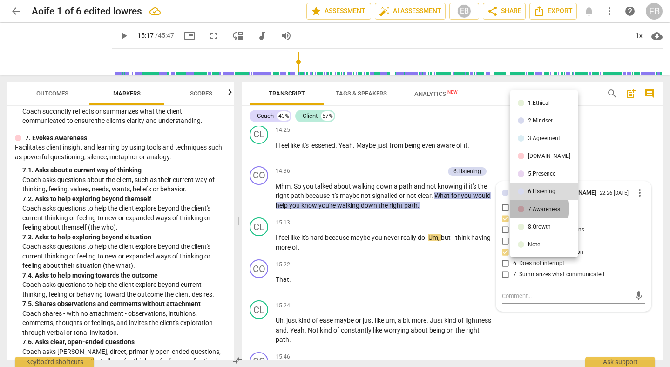
click at [535, 209] on div "7.Awareness" at bounding box center [544, 209] width 32 height 6
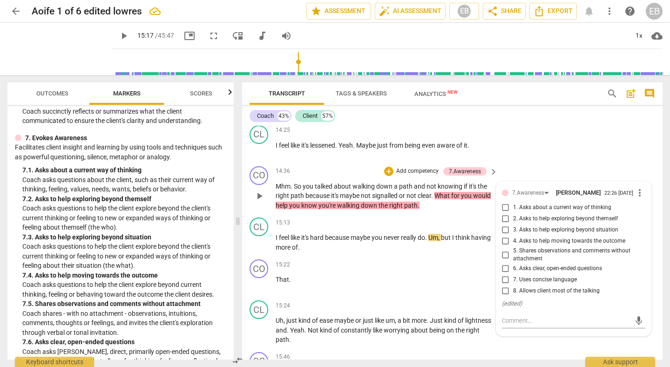
click at [501, 208] on input "1. Asks about a current way of thinking" at bounding box center [505, 207] width 15 height 11
checkbox input "true"
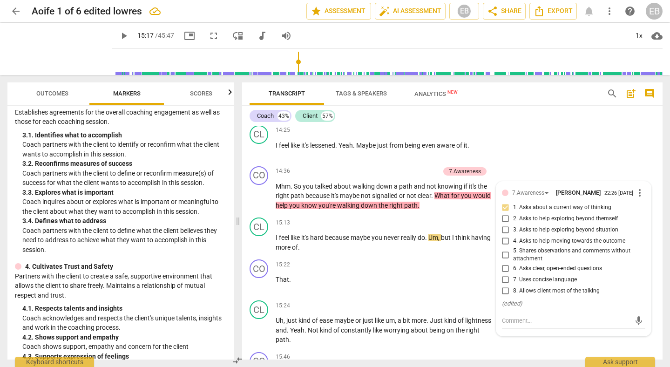
scroll to position [150, 0]
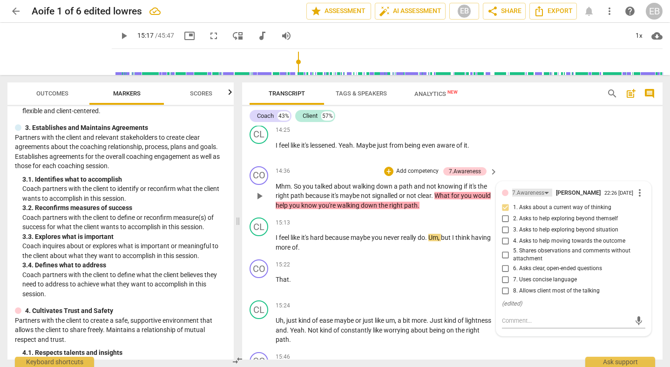
click at [517, 191] on div "7.Awareness" at bounding box center [528, 193] width 32 height 9
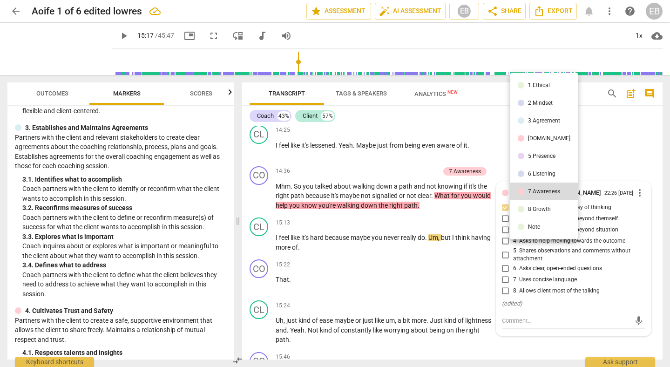
click at [534, 124] on li "3.Agreement" at bounding box center [544, 121] width 68 height 18
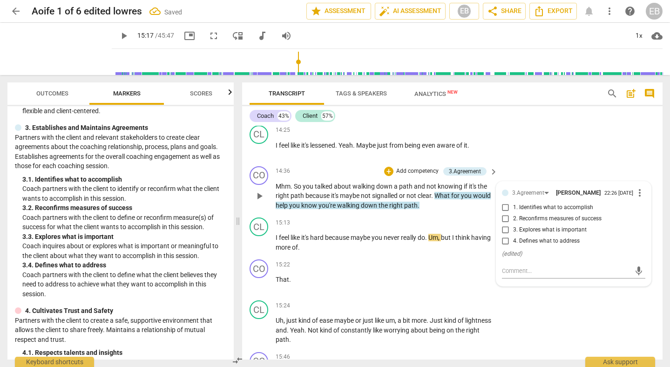
click at [544, 234] on span "3. Explores what is important" at bounding box center [550, 230] width 74 height 8
click at [513, 234] on input "3. Explores what is important" at bounding box center [505, 229] width 15 height 11
checkbox input "true"
click at [260, 243] on span "play_arrow" at bounding box center [259, 242] width 11 height 11
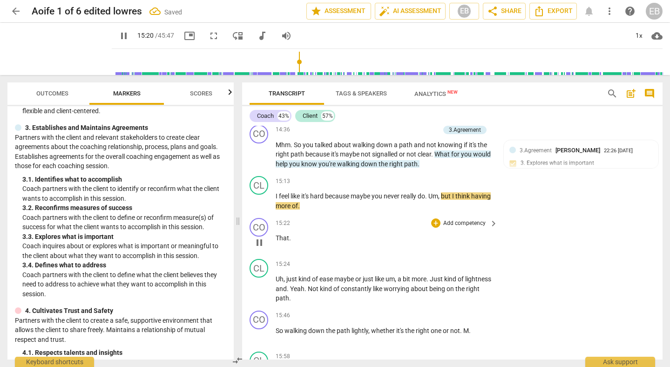
scroll to position [2391, 0]
click at [261, 231] on div "CO" at bounding box center [259, 226] width 19 height 19
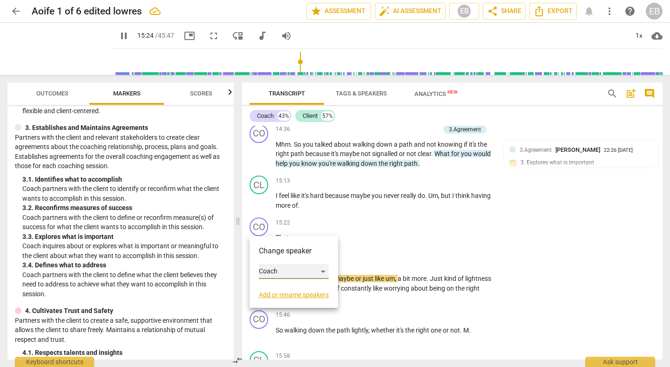
click at [270, 269] on div "Coach" at bounding box center [294, 271] width 70 height 15
click at [290, 291] on li "Client" at bounding box center [294, 289] width 71 height 18
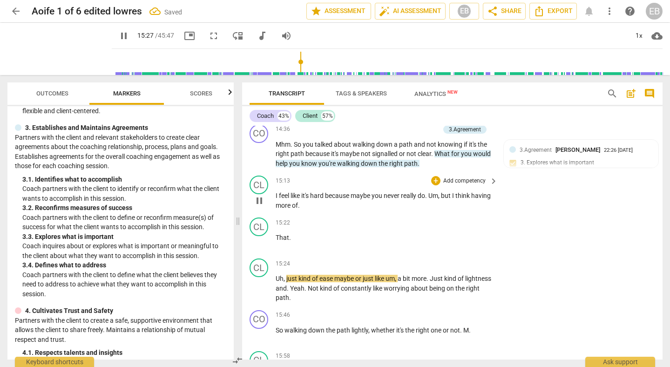
click at [326, 206] on p "I feel like it's hard because maybe you never really do . Um , but I think havi…" at bounding box center [384, 200] width 217 height 19
type input "928"
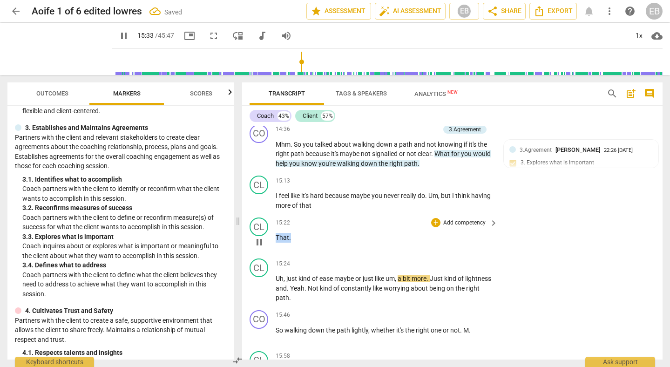
drag, startPoint x: 296, startPoint y: 237, endPoint x: 270, endPoint y: 237, distance: 25.6
click at [270, 237] on div "CL play_arrow pause 15:22 + Add competency keyboard_arrow_right That ." at bounding box center [452, 234] width 420 height 41
type input "934"
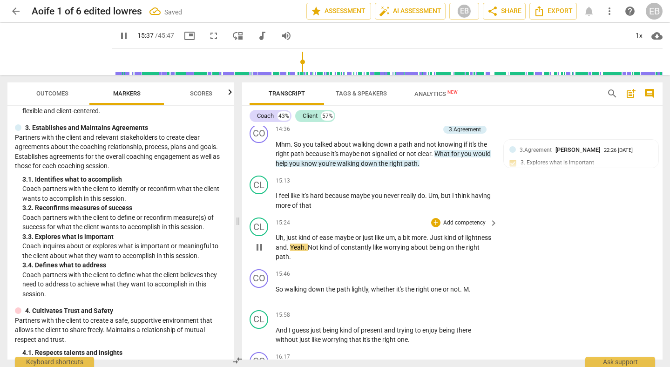
click at [276, 237] on span "Uh" at bounding box center [280, 237] width 8 height 7
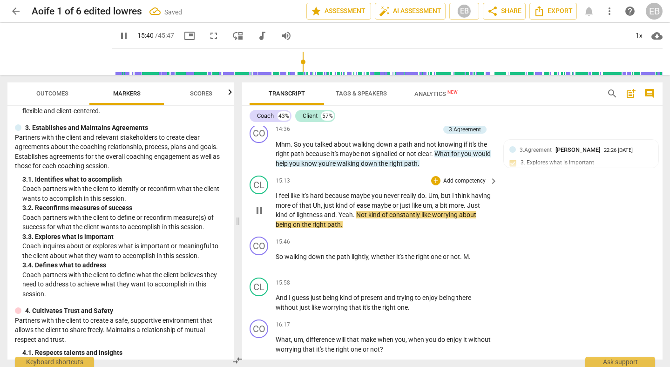
click at [321, 207] on span "Uh" at bounding box center [317, 205] width 8 height 7
type input "941"
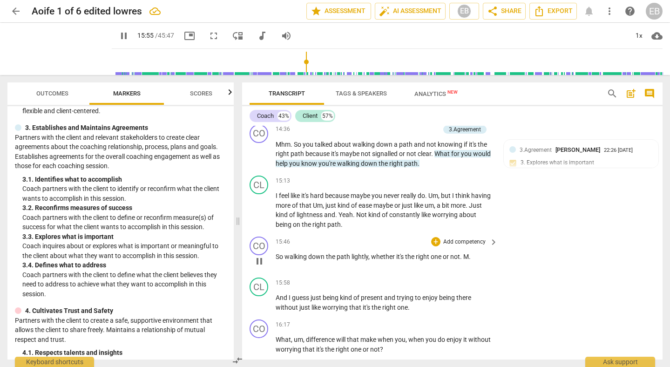
click at [257, 261] on span "pause" at bounding box center [259, 261] width 11 height 11
type input "955"
click at [475, 257] on p "So walking down the path lightly , whether it's the right one or not . M ." at bounding box center [384, 257] width 217 height 10
drag, startPoint x: 276, startPoint y: 255, endPoint x: 465, endPoint y: 255, distance: 189.5
click at [466, 256] on p "So walking down the path lightly , whether it's the right one or not ." at bounding box center [384, 257] width 217 height 10
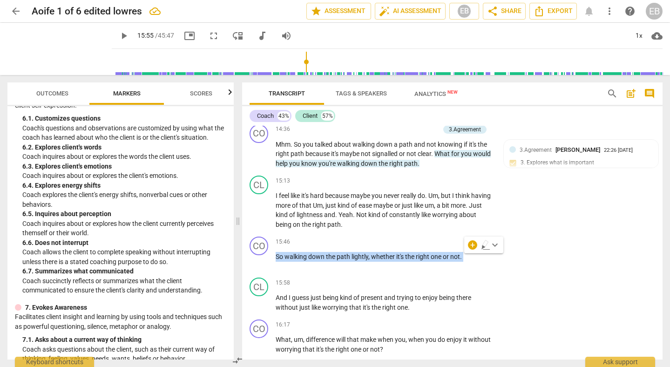
scroll to position [694, 0]
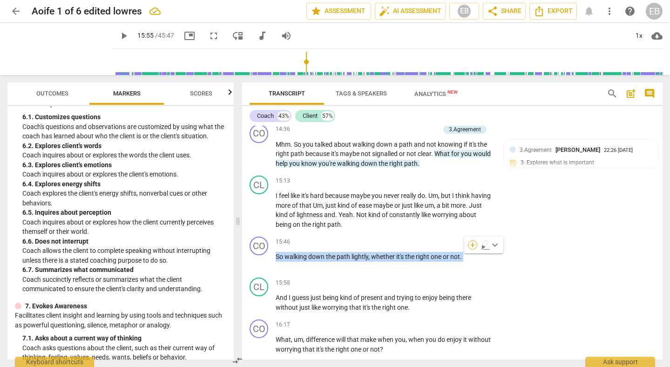
click at [469, 247] on div "+" at bounding box center [472, 244] width 9 height 9
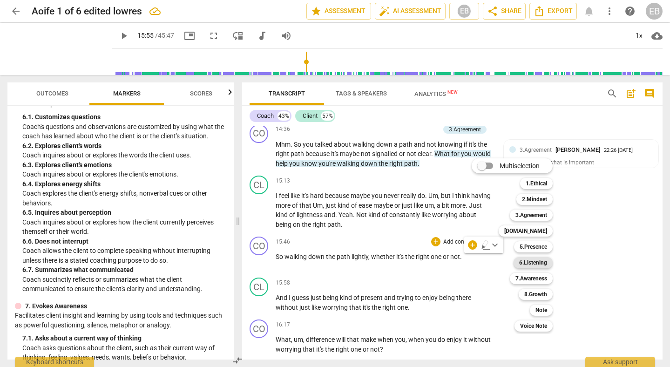
click at [531, 259] on b "6.Listening" at bounding box center [533, 262] width 28 height 11
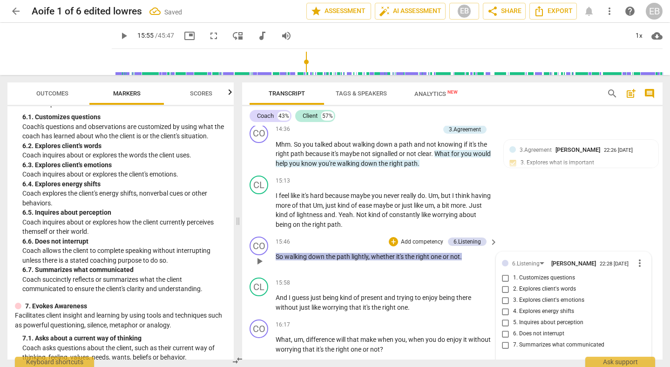
scroll to position [2518, 0]
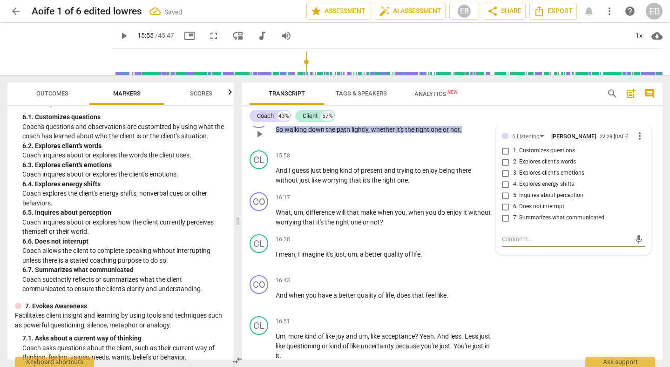
click at [524, 222] on span "7. Summarizes what communicated" at bounding box center [558, 218] width 91 height 8
click at [513, 223] on input "7. Summarizes what communicated" at bounding box center [505, 217] width 15 height 11
checkbox input "true"
click at [580, 304] on div "CO play_arrow pause 16:43 + Add competency keyboard_arrow_right And when you ha…" at bounding box center [452, 291] width 420 height 41
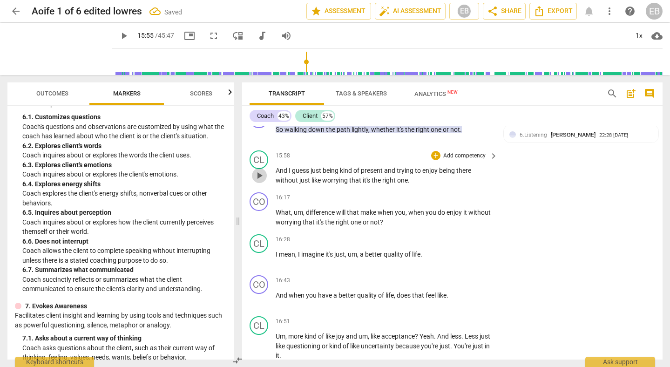
click at [260, 177] on span "play_arrow" at bounding box center [259, 175] width 11 height 11
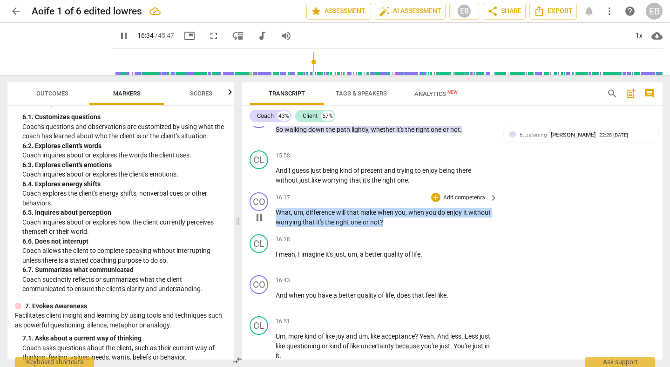
drag, startPoint x: 276, startPoint y: 213, endPoint x: 387, endPoint y: 219, distance: 111.4
click at [387, 221] on p "What , um , difference will that make when you , when you do enjoy it without w…" at bounding box center [384, 217] width 217 height 19
click at [256, 257] on span "pause" at bounding box center [259, 258] width 11 height 11
type input "996"
click at [474, 196] on p "Add competency" at bounding box center [464, 198] width 44 height 8
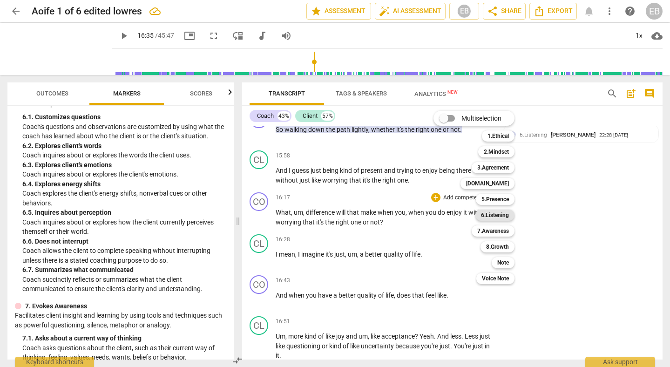
click at [490, 214] on b "6.Listening" at bounding box center [495, 215] width 28 height 11
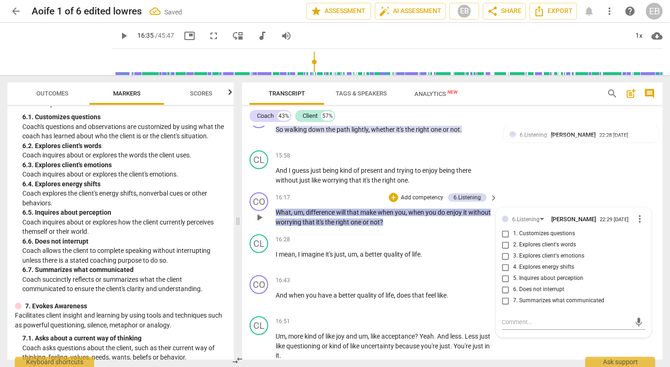
click at [514, 249] on span "2. Explores client's words" at bounding box center [544, 245] width 63 height 8
click at [513, 249] on input "2. Explores client's words" at bounding box center [505, 244] width 15 height 11
checkbox input "true"
click at [506, 302] on input "7. Summarizes what communicated" at bounding box center [505, 300] width 15 height 11
click at [503, 303] on input "7. Summarizes what communicated" at bounding box center [505, 300] width 15 height 11
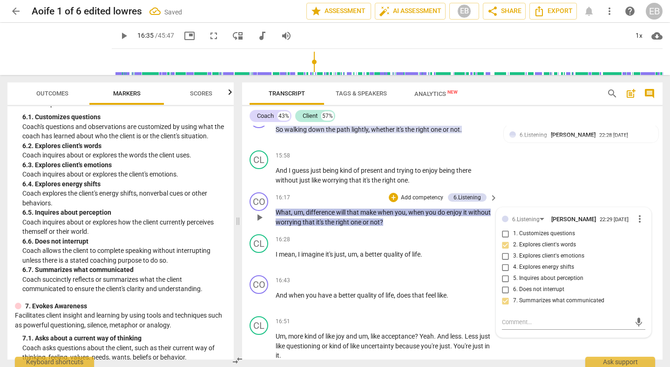
checkbox input "true"
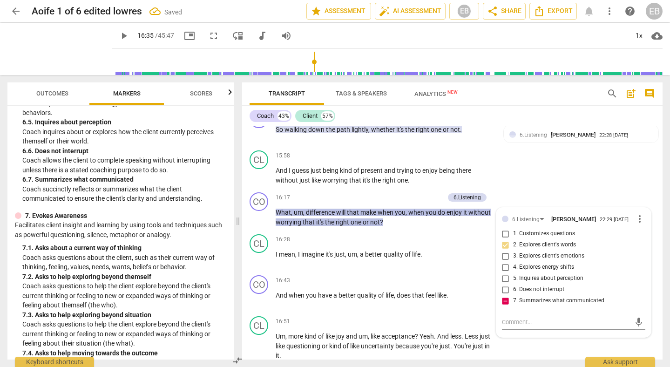
scroll to position [785, 0]
click at [516, 216] on div "6.Listening" at bounding box center [525, 219] width 27 height 9
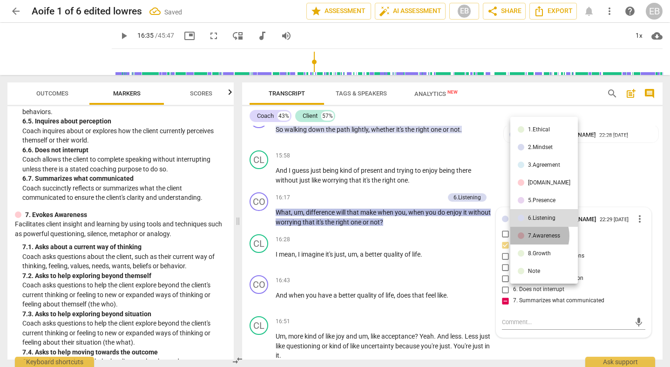
click at [531, 236] on div "7.Awareness" at bounding box center [544, 236] width 32 height 6
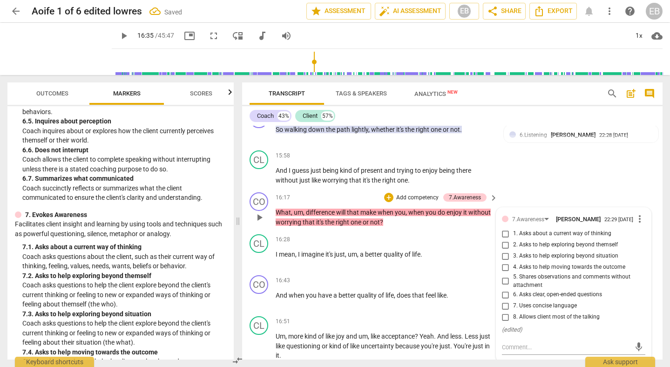
click at [530, 236] on span "1. Asks about a current way of thinking" at bounding box center [562, 234] width 98 height 8
click at [513, 236] on input "1. Asks about a current way of thinking" at bounding box center [505, 233] width 15 height 11
checkbox input "true"
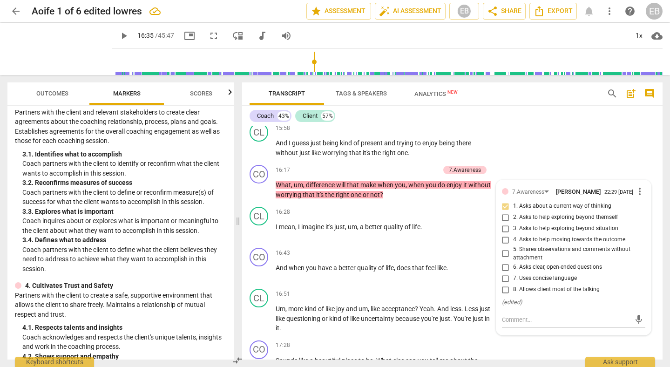
scroll to position [173, 0]
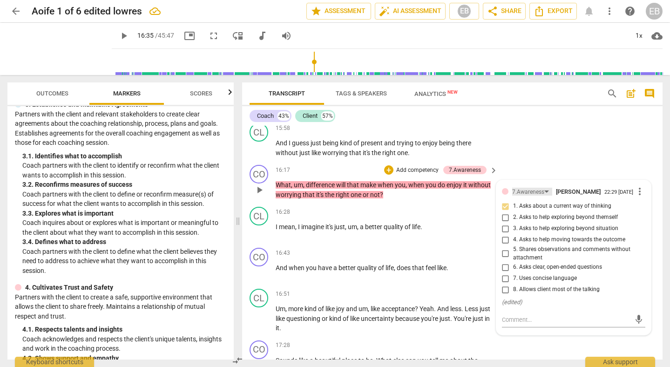
click at [518, 189] on div "7.Awareness" at bounding box center [528, 192] width 32 height 9
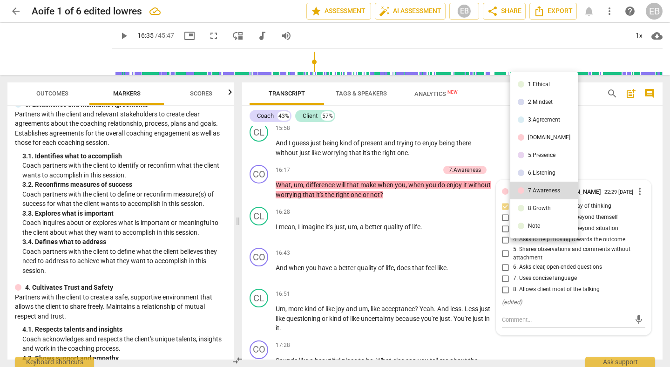
click at [529, 121] on div "3.Agreement" at bounding box center [544, 120] width 32 height 6
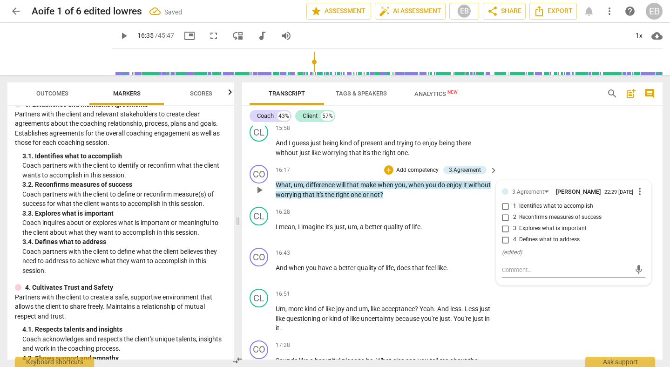
click at [531, 230] on span "3. Explores what is important" at bounding box center [550, 228] width 74 height 8
click at [513, 230] on input "3. Explores what is important" at bounding box center [505, 228] width 15 height 11
checkbox input "true"
click at [544, 157] on div "CL play_arrow pause 15:58 + Add competency keyboard_arrow_right And I guess jus…" at bounding box center [452, 140] width 420 height 42
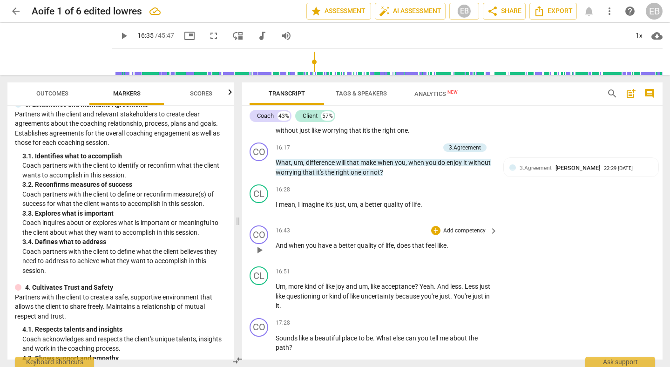
scroll to position [2574, 0]
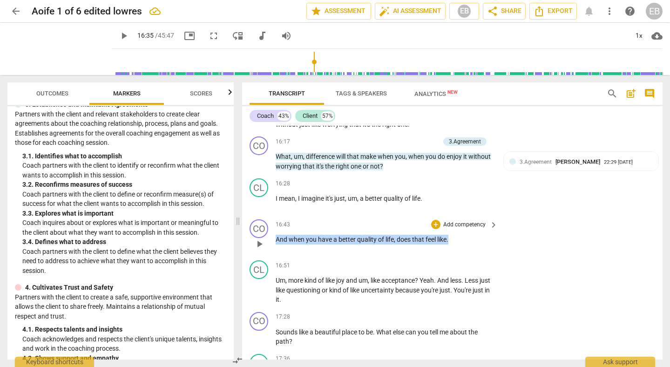
drag, startPoint x: 276, startPoint y: 241, endPoint x: 458, endPoint y: 241, distance: 182.5
click at [458, 241] on p "And when you have a better quality of life , does that feel like ." at bounding box center [384, 240] width 217 height 10
click at [458, 227] on div "+" at bounding box center [457, 227] width 9 height 9
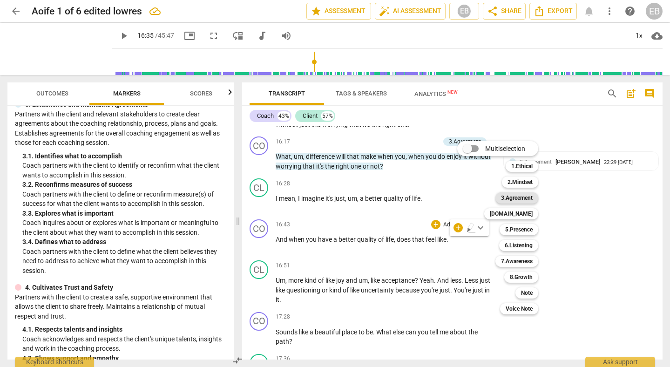
click at [519, 197] on b "3.Agreement" at bounding box center [517, 197] width 32 height 11
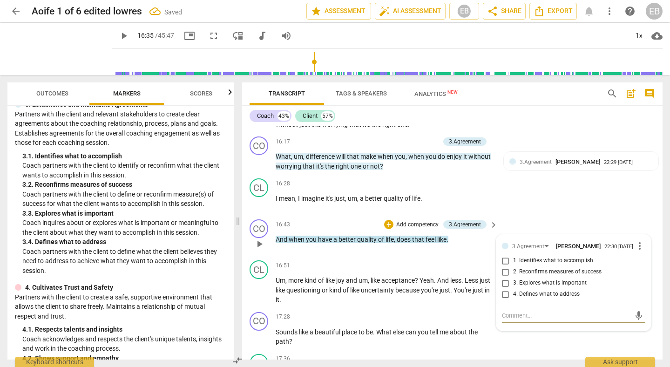
click at [527, 264] on span "1. Identifies what to accomplish" at bounding box center [553, 261] width 80 height 8
click at [513, 264] on input "1. Identifies what to accomplish" at bounding box center [505, 260] width 15 height 11
checkbox input "true"
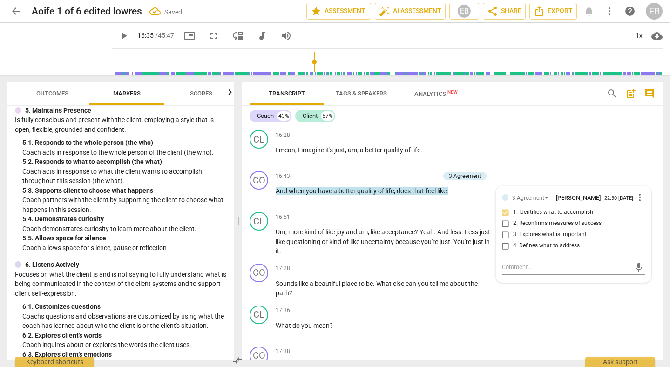
scroll to position [505, 0]
click at [522, 195] on div "3.Agreement" at bounding box center [528, 198] width 32 height 9
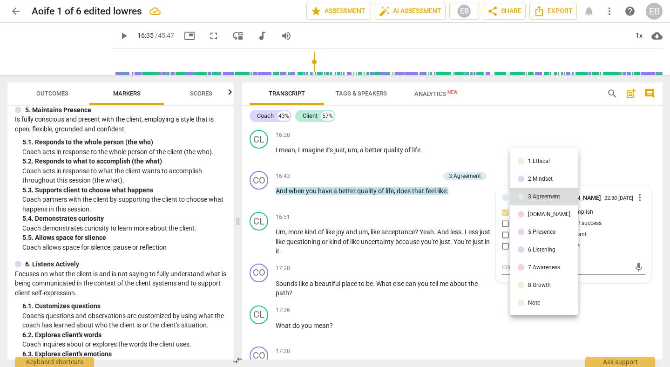
click at [530, 232] on div "5.Presence" at bounding box center [541, 232] width 27 height 6
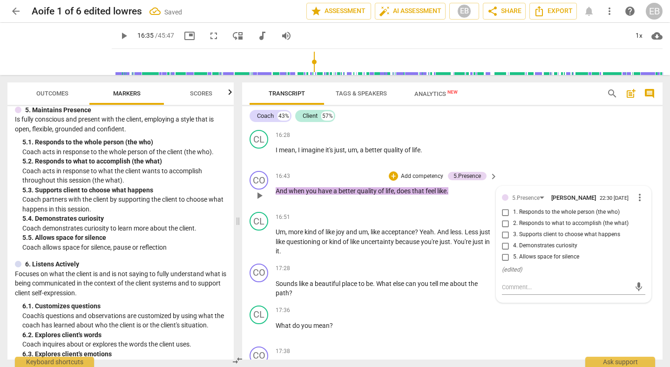
click at [528, 224] on span "2. Responds to what to accomplish (the what)" at bounding box center [570, 223] width 115 height 8
click at [513, 224] on input "2. Responds to what to accomplish (the what)" at bounding box center [505, 223] width 15 height 11
checkbox input "true"
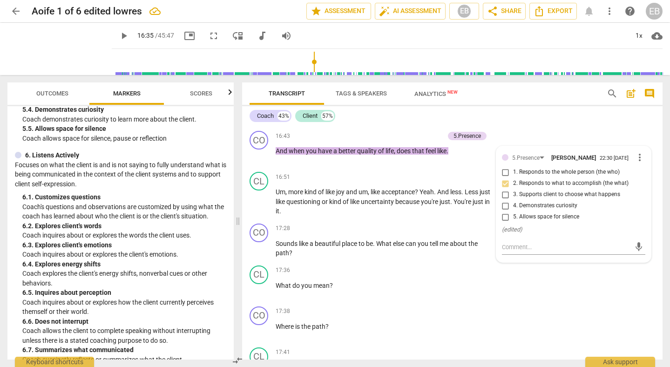
scroll to position [619, 0]
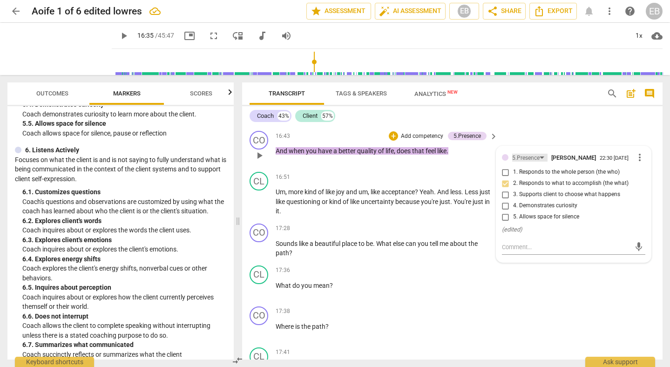
click at [539, 156] on div "5.Presence" at bounding box center [529, 158] width 35 height 8
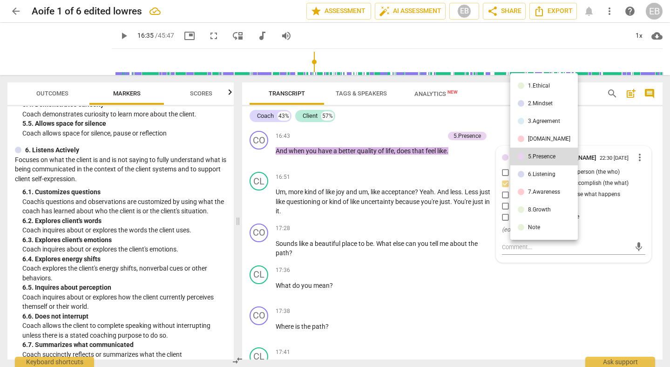
click at [545, 174] on div "6.Listening" at bounding box center [541, 174] width 27 height 6
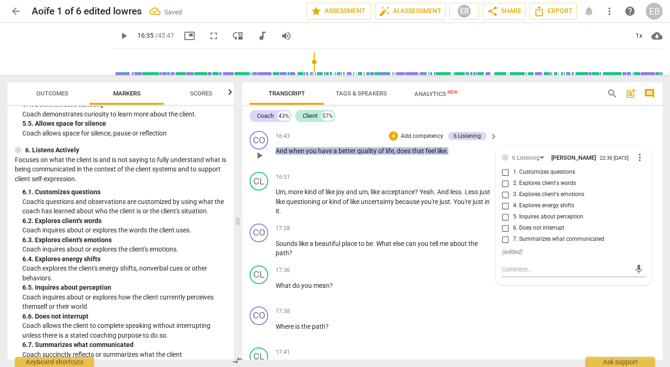
click at [516, 186] on span "2. Explores client's words" at bounding box center [544, 183] width 63 height 8
click at [513, 186] on input "2. Explores client's words" at bounding box center [505, 183] width 15 height 11
checkbox input "true"
click at [458, 303] on div "CO play_arrow pause 17:38 + Add competency keyboard_arrow_right Where is the pa…" at bounding box center [452, 323] width 420 height 41
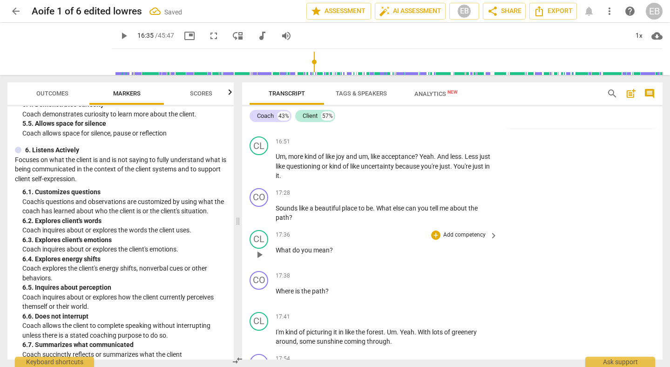
scroll to position [2698, 0]
click at [261, 166] on span "play_arrow" at bounding box center [259, 165] width 11 height 11
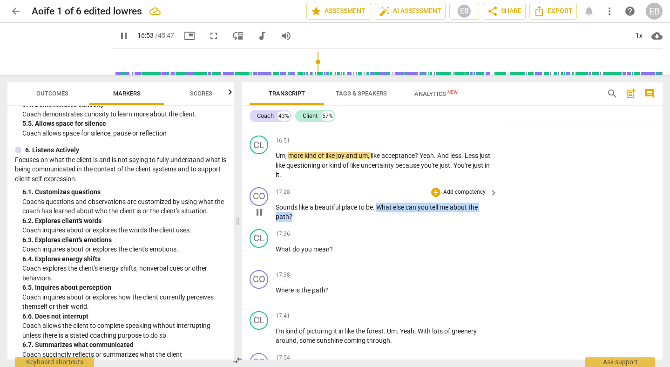
drag, startPoint x: 378, startPoint y: 207, endPoint x: 395, endPoint y: 219, distance: 21.4
click at [395, 219] on p "Sounds like a beautiful place to be . What else can you tell me about the path ?" at bounding box center [384, 212] width 217 height 19
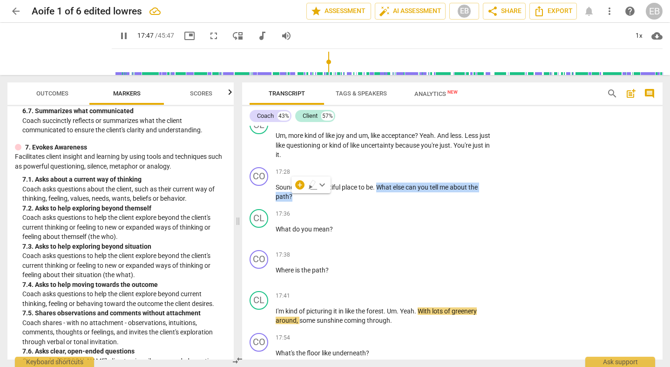
scroll to position [853, 0]
click at [301, 188] on div "+" at bounding box center [299, 184] width 9 height 9
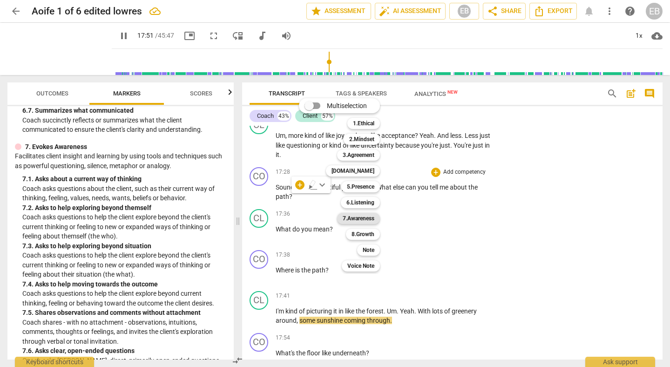
click at [367, 217] on b "7.Awareness" at bounding box center [359, 218] width 32 height 11
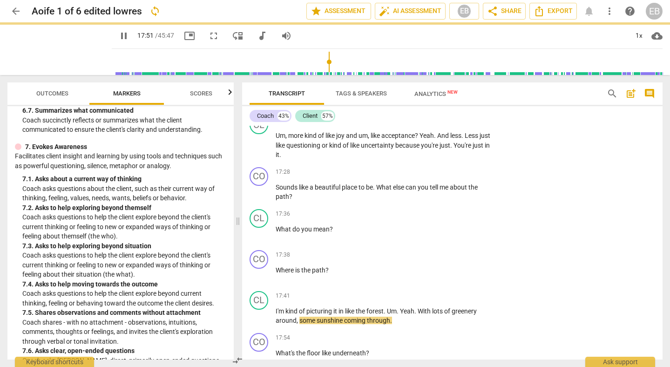
type input "1071"
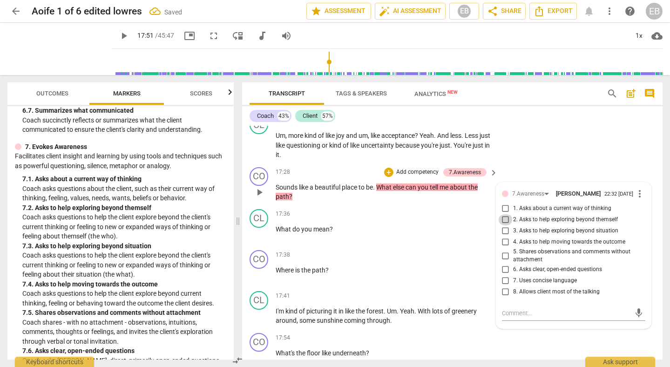
click at [509, 223] on input "2. Asks to help exploring beyond themself" at bounding box center [505, 219] width 15 height 11
checkbox input "true"
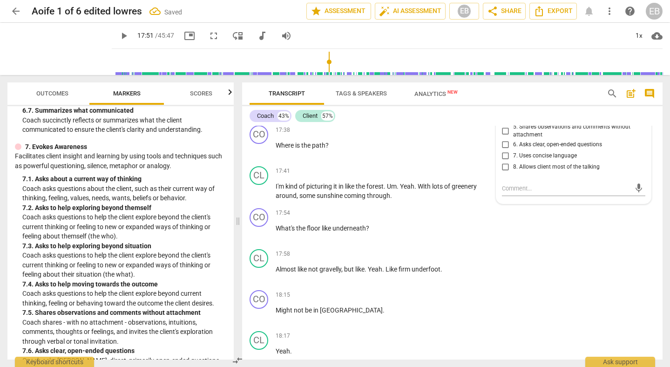
scroll to position [2845, 0]
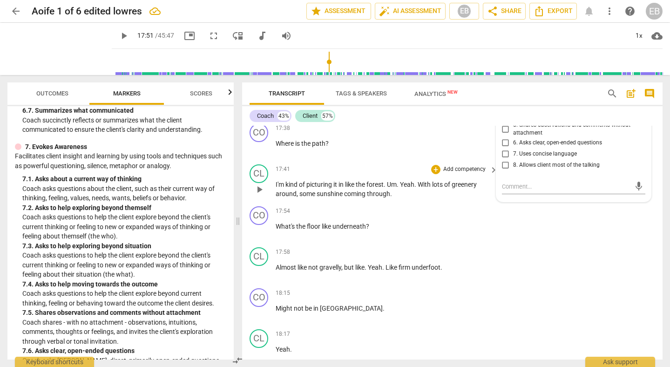
click at [257, 189] on span "play_arrow" at bounding box center [259, 189] width 11 height 11
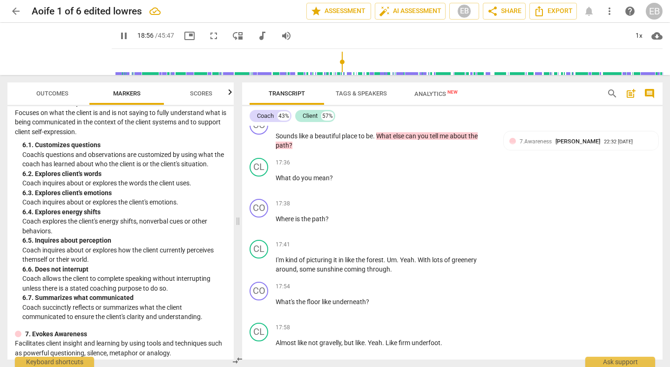
scroll to position [567, 0]
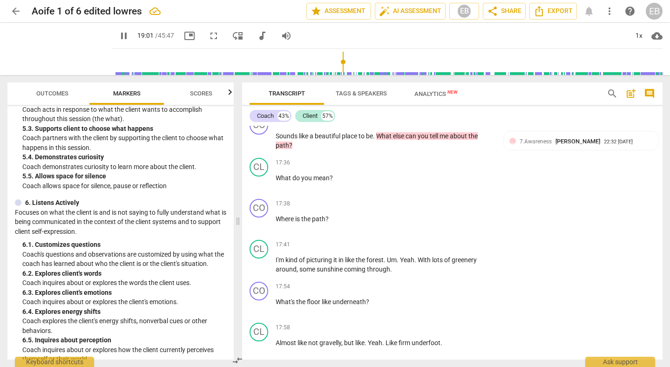
click at [118, 33] on span "pause" at bounding box center [123, 35] width 11 height 11
type input "1142"
click at [299, 179] on span "do" at bounding box center [296, 177] width 9 height 7
click at [390, 136] on span "What" at bounding box center [384, 135] width 17 height 7
